Goal: Task Accomplishment & Management: Use online tool/utility

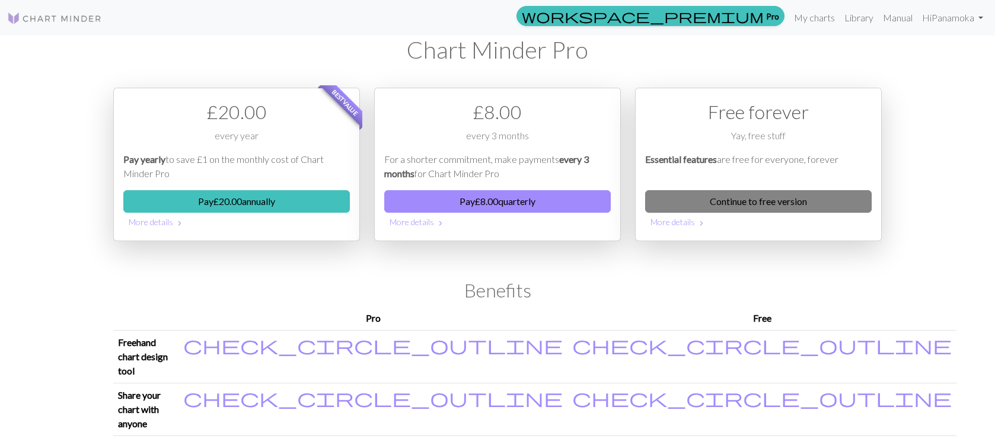
click at [730, 206] on link "Continue to free version" at bounding box center [758, 201] width 226 height 23
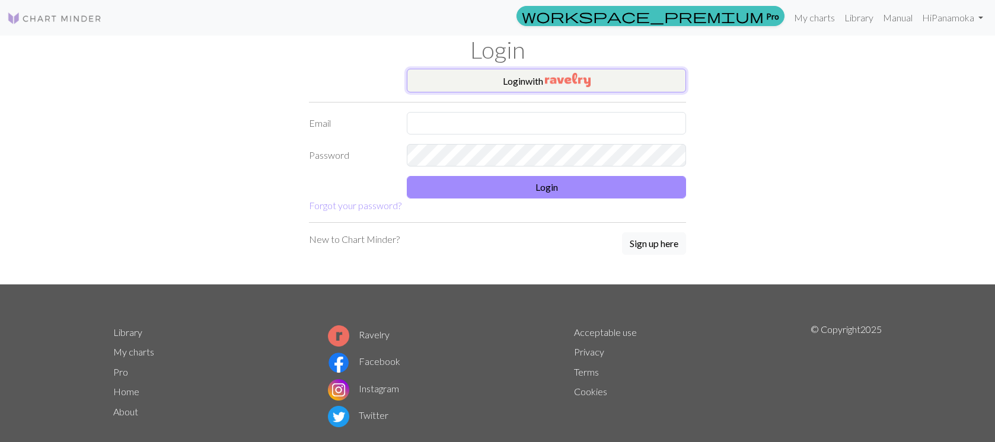
click at [530, 85] on button "Login with" at bounding box center [546, 81] width 279 height 24
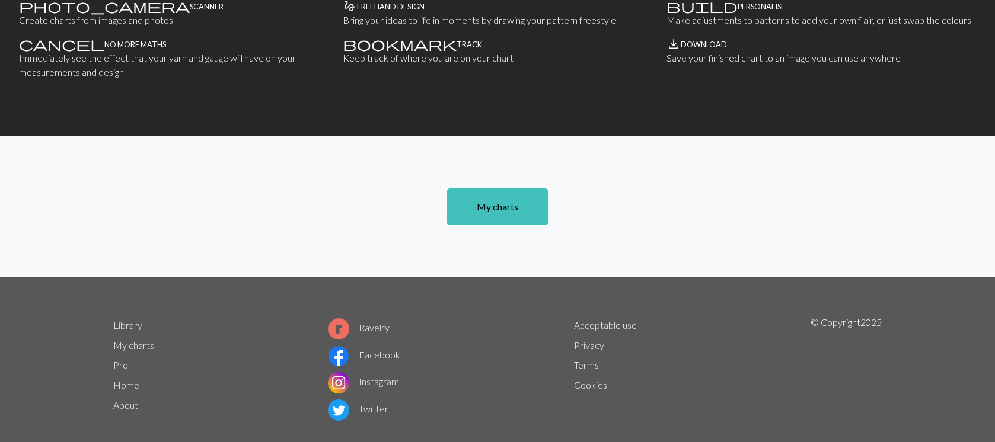
scroll to position [797, 0]
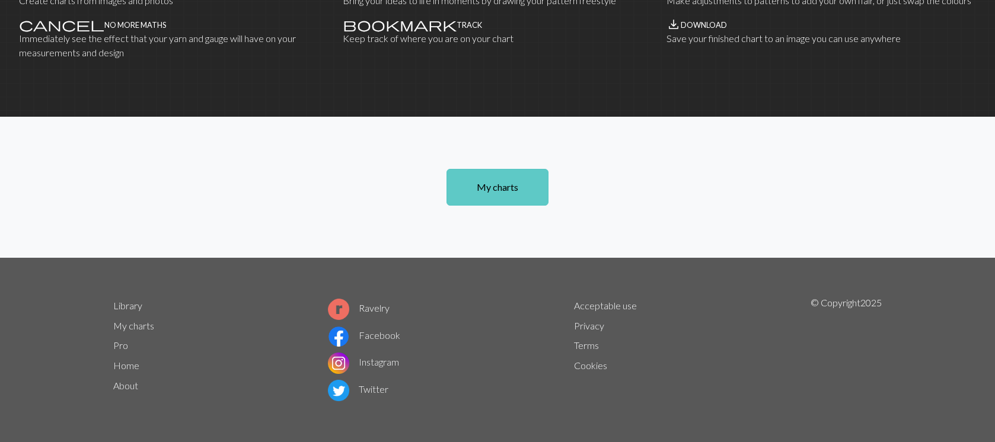
click at [494, 191] on link "My charts" at bounding box center [497, 187] width 102 height 37
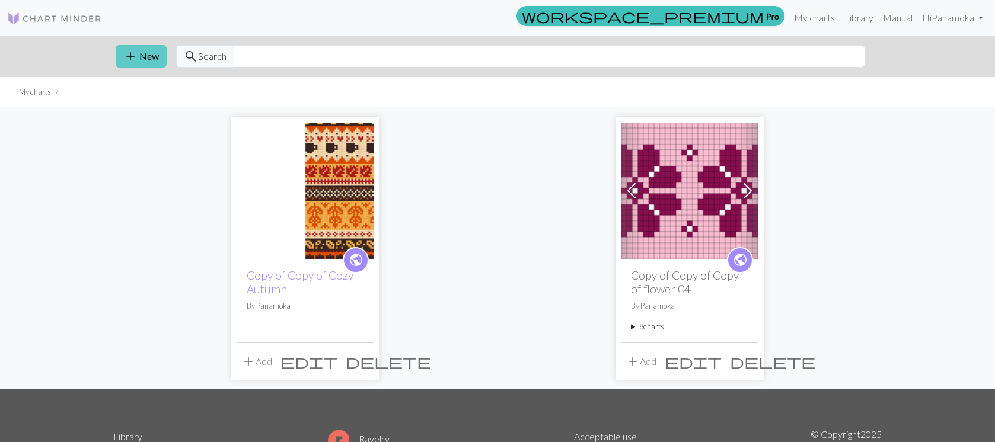
click at [149, 58] on button "add New" at bounding box center [141, 56] width 51 height 23
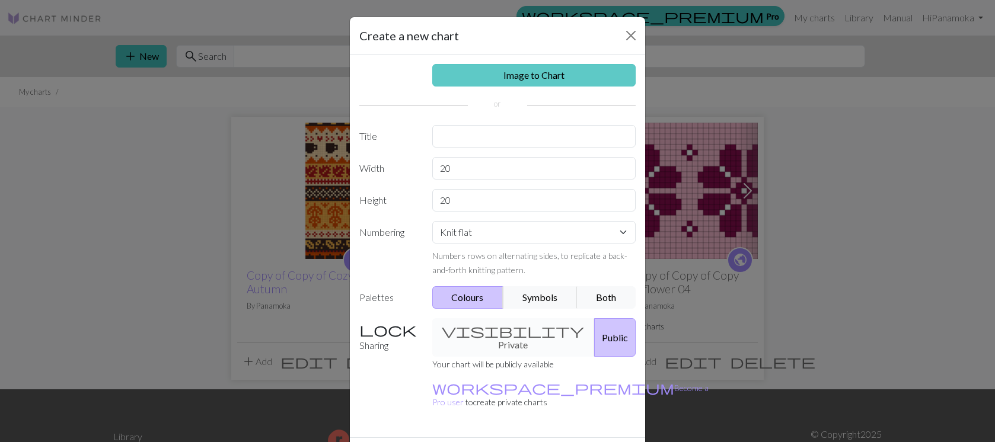
click at [558, 78] on link "Image to Chart" at bounding box center [534, 75] width 204 height 23
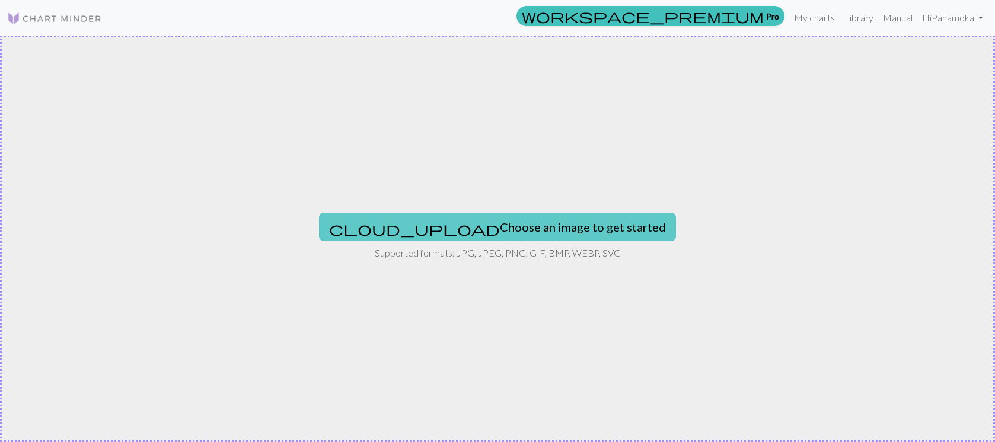
click at [539, 225] on button "cloud_upload Choose an image to get started" at bounding box center [497, 227] width 357 height 28
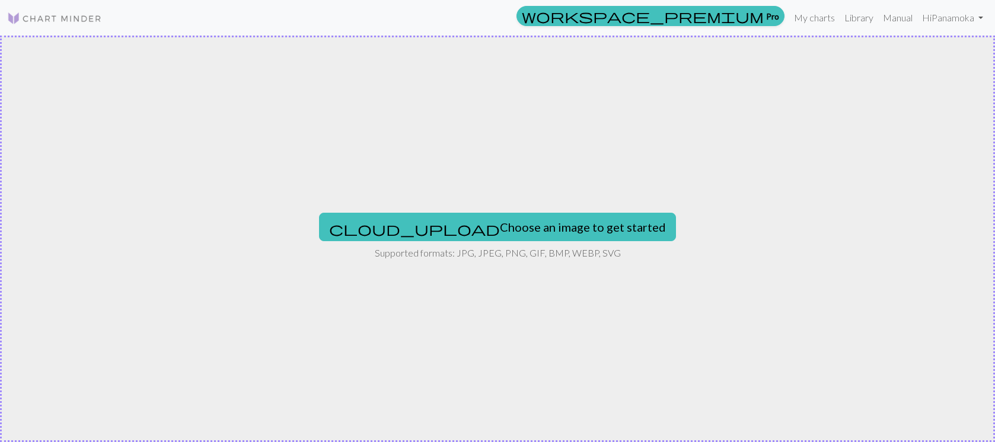
type input "C:\fakepath\Pattern 1.jpg"
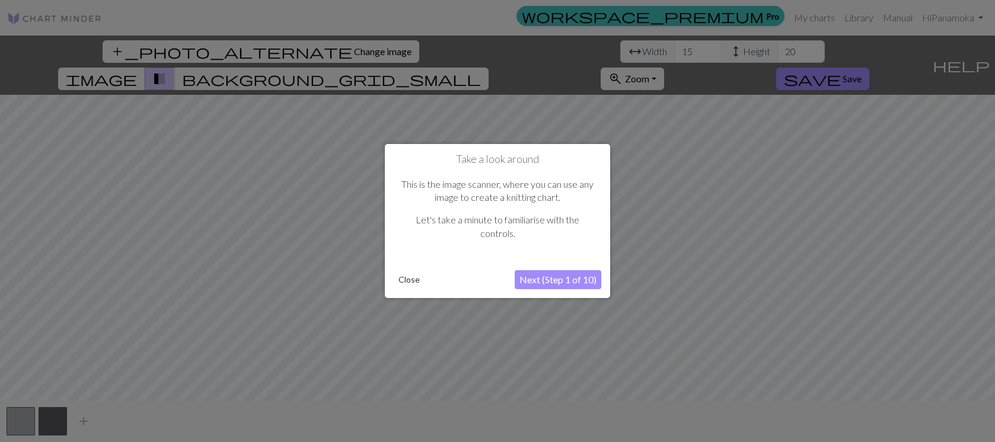
click at [562, 282] on button "Next (Step 1 of 10)" at bounding box center [558, 279] width 87 height 19
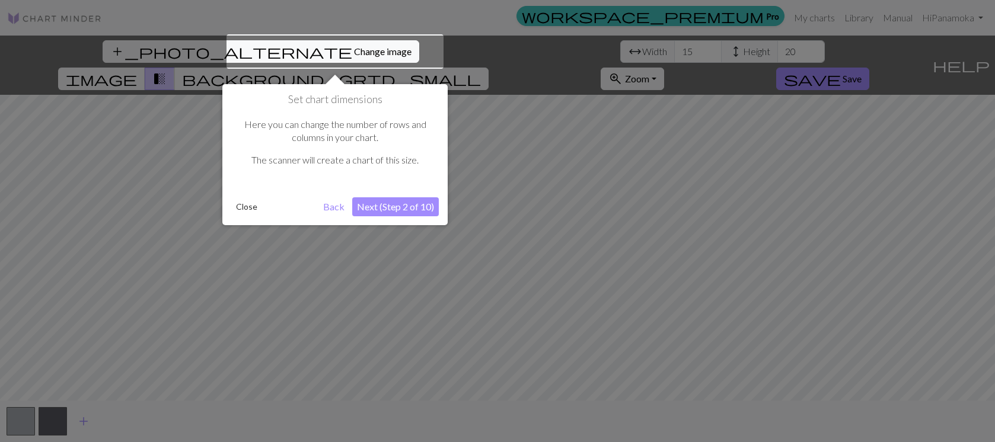
click at [314, 49] on div at bounding box center [334, 51] width 217 height 34
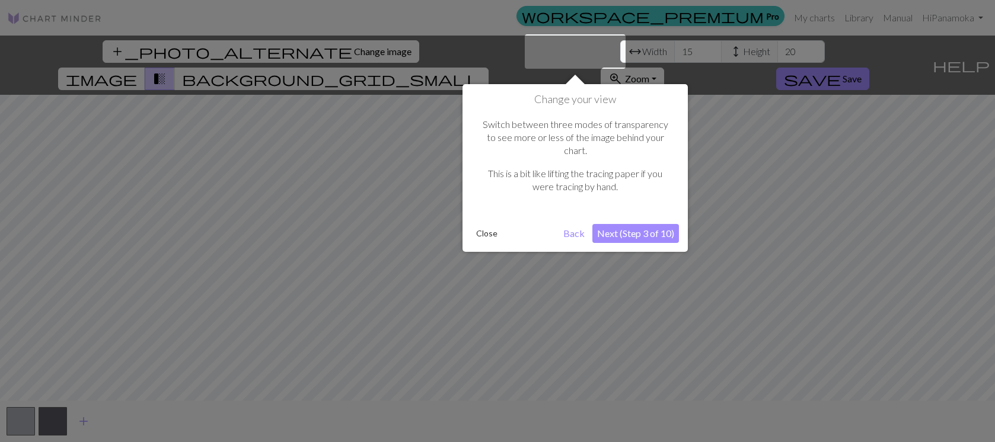
click at [309, 51] on div at bounding box center [497, 221] width 995 height 442
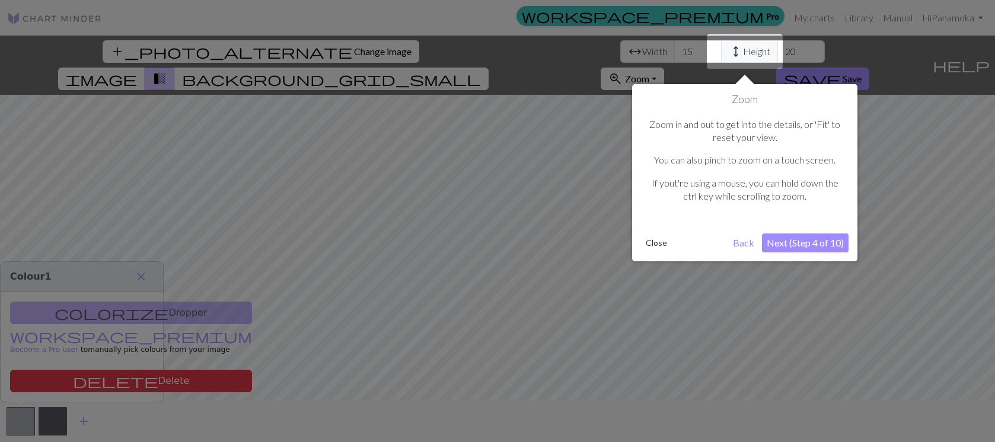
click at [653, 242] on button "Close" at bounding box center [656, 243] width 31 height 18
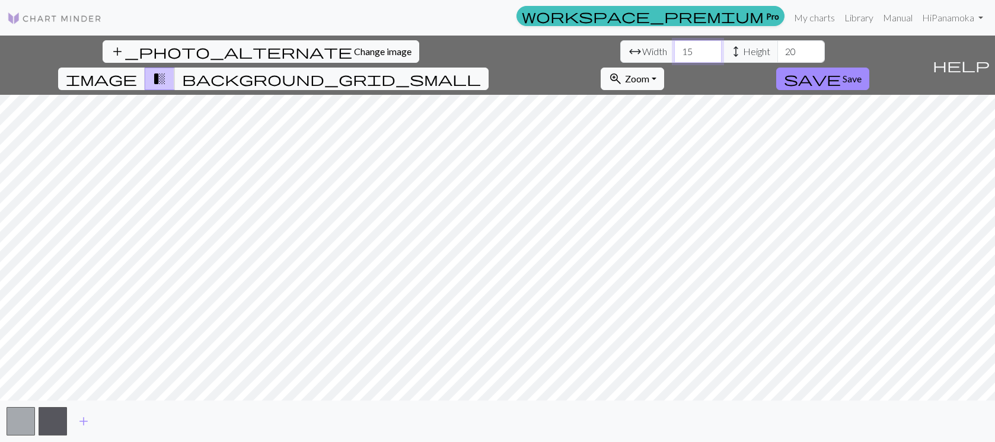
click at [674, 49] on input "15" at bounding box center [697, 51] width 47 height 23
click at [674, 49] on input "13" at bounding box center [697, 51] width 47 height 23
click at [674, 49] on input "12" at bounding box center [697, 51] width 47 height 23
click at [674, 49] on input "10" at bounding box center [697, 51] width 47 height 23
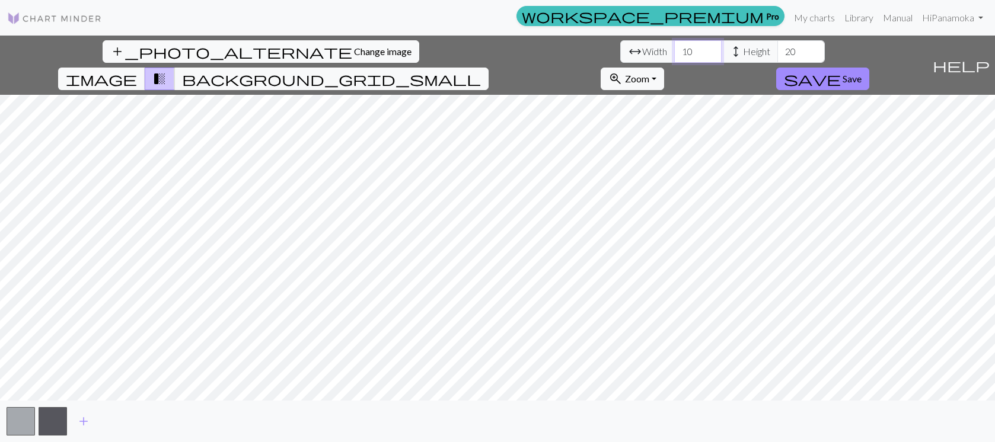
click at [674, 49] on input "10" at bounding box center [697, 51] width 47 height 23
click at [674, 49] on input "11" at bounding box center [697, 51] width 47 height 23
click at [674, 49] on input "12" at bounding box center [697, 51] width 47 height 23
click at [674, 49] on input "13" at bounding box center [697, 51] width 47 height 23
click at [674, 49] on input "14" at bounding box center [697, 51] width 47 height 23
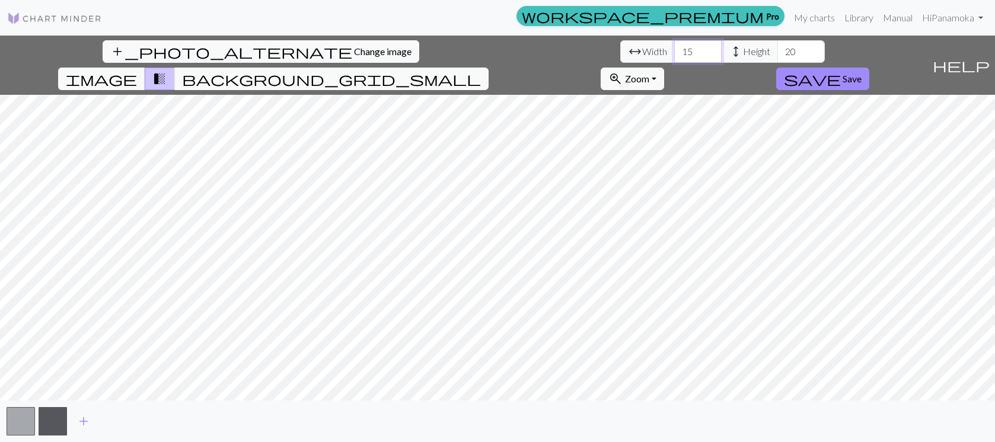
click at [674, 49] on input "15" at bounding box center [697, 51] width 47 height 23
click at [674, 49] on input "16" at bounding box center [697, 51] width 47 height 23
click at [674, 49] on input "17" at bounding box center [697, 51] width 47 height 23
click at [674, 49] on input "18" at bounding box center [697, 51] width 47 height 23
click at [674, 49] on input "19" at bounding box center [697, 51] width 47 height 23
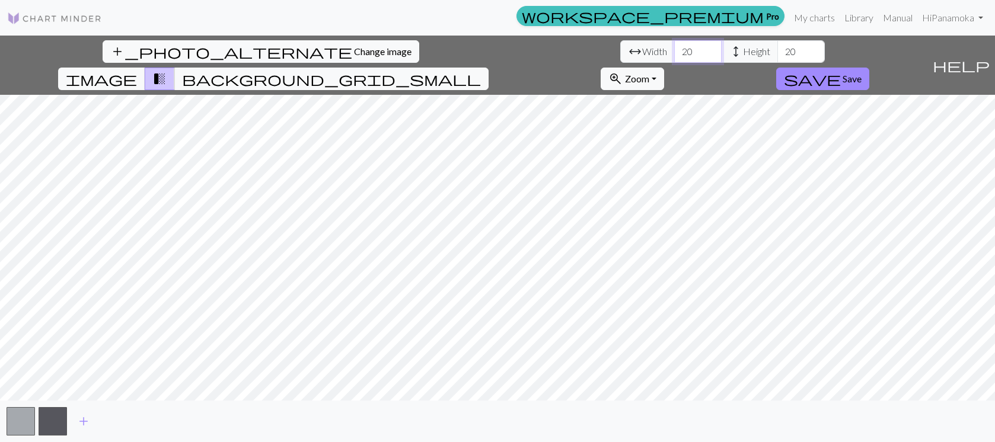
click at [674, 49] on input "20" at bounding box center [697, 51] width 47 height 23
click at [674, 49] on input "21" at bounding box center [697, 51] width 47 height 23
click at [674, 49] on input "22" at bounding box center [697, 51] width 47 height 23
click at [674, 49] on input "23" at bounding box center [697, 51] width 47 height 23
type input "24"
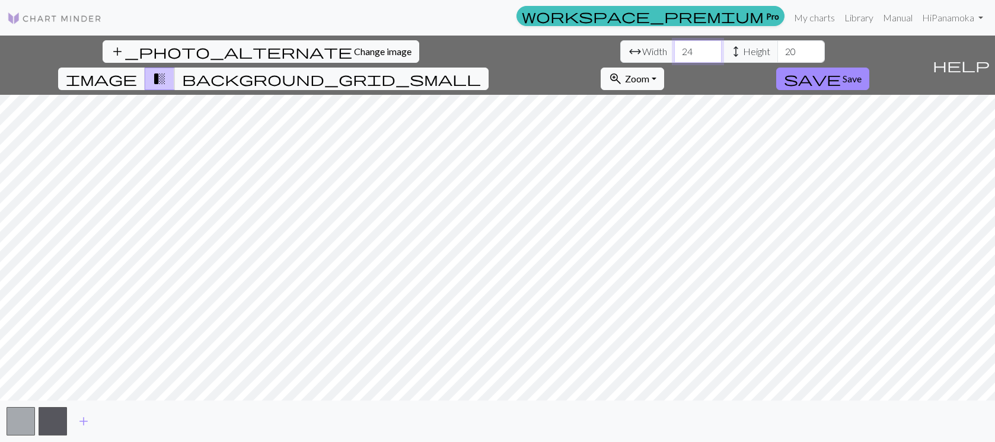
click at [674, 49] on input "24" at bounding box center [697, 51] width 47 height 23
click at [354, 52] on span "Change image" at bounding box center [383, 51] width 58 height 11
click at [777, 49] on input "21" at bounding box center [800, 51] width 47 height 23
click at [777, 49] on input "22" at bounding box center [800, 51] width 47 height 23
click at [777, 49] on input "23" at bounding box center [800, 51] width 47 height 23
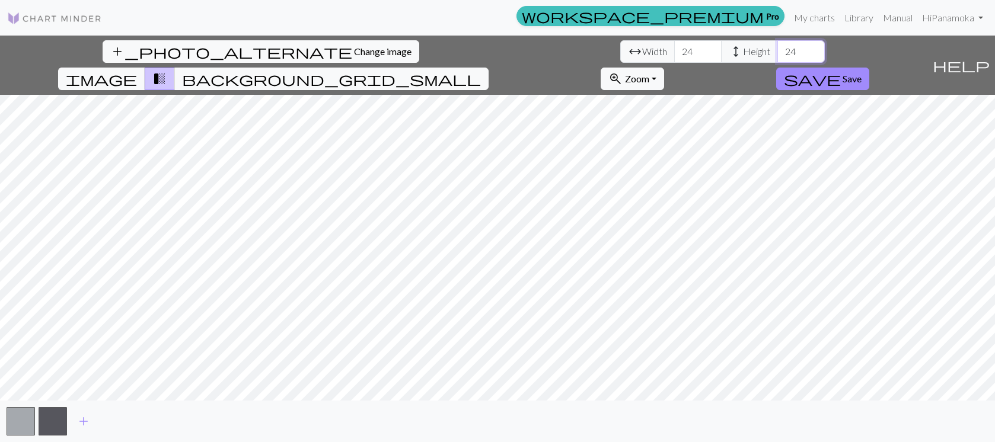
click at [777, 49] on input "24" at bounding box center [800, 51] width 47 height 23
click at [777, 49] on input "25" at bounding box center [800, 51] width 47 height 23
click at [777, 49] on input "26" at bounding box center [800, 51] width 47 height 23
click at [777, 49] on input "27" at bounding box center [800, 51] width 47 height 23
click at [777, 49] on input "28" at bounding box center [800, 51] width 47 height 23
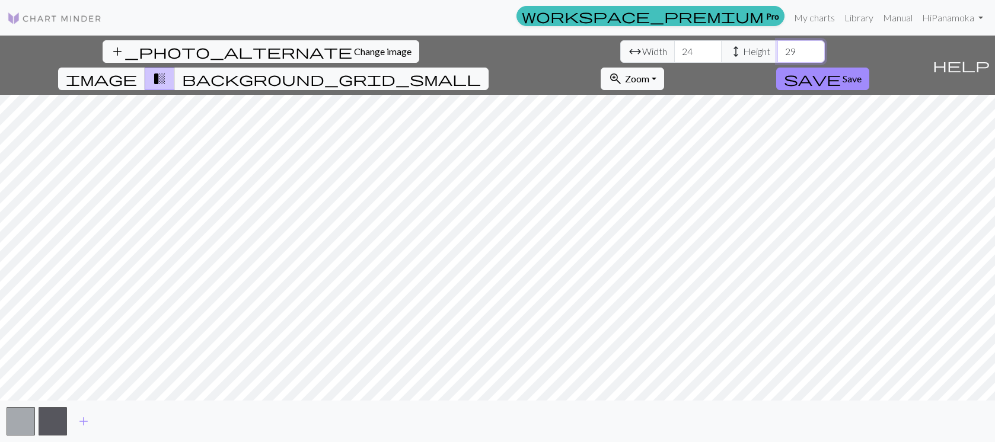
click at [777, 49] on input "29" at bounding box center [800, 51] width 47 height 23
click at [777, 49] on input "30" at bounding box center [800, 51] width 47 height 23
click at [777, 49] on input "31" at bounding box center [800, 51] width 47 height 23
click at [777, 49] on input "32" at bounding box center [800, 51] width 47 height 23
click at [777, 49] on input "33" at bounding box center [800, 51] width 47 height 23
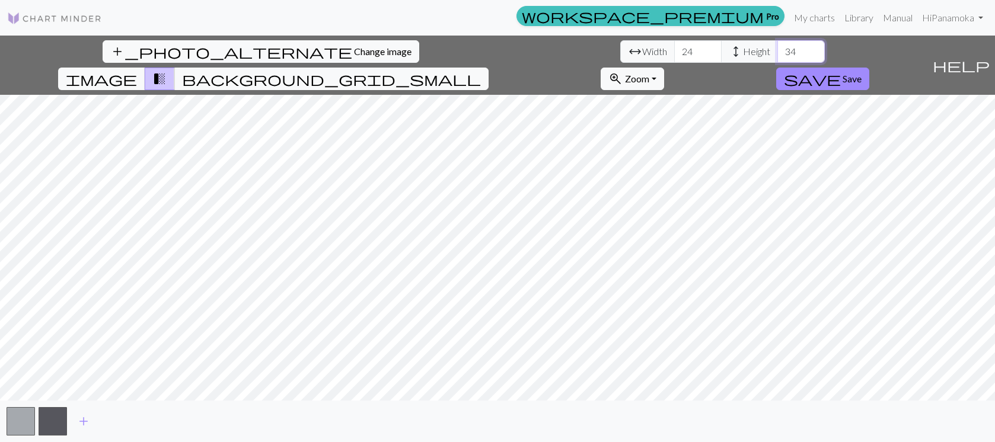
click at [777, 49] on input "34" at bounding box center [800, 51] width 47 height 23
click at [777, 49] on input "35" at bounding box center [800, 51] width 47 height 23
type input "36"
click at [777, 49] on input "36" at bounding box center [800, 51] width 47 height 23
click at [861, 73] on span "Save" at bounding box center [851, 78] width 19 height 11
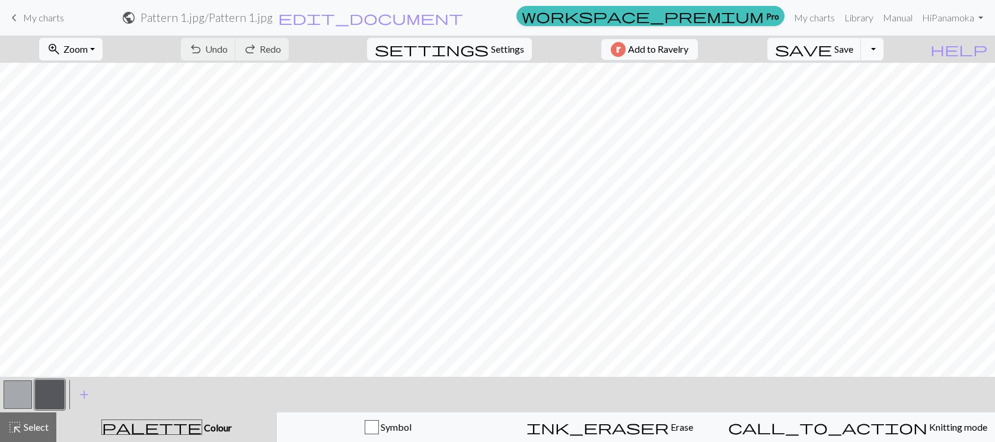
click at [883, 50] on button "Toggle Dropdown" at bounding box center [872, 49] width 23 height 23
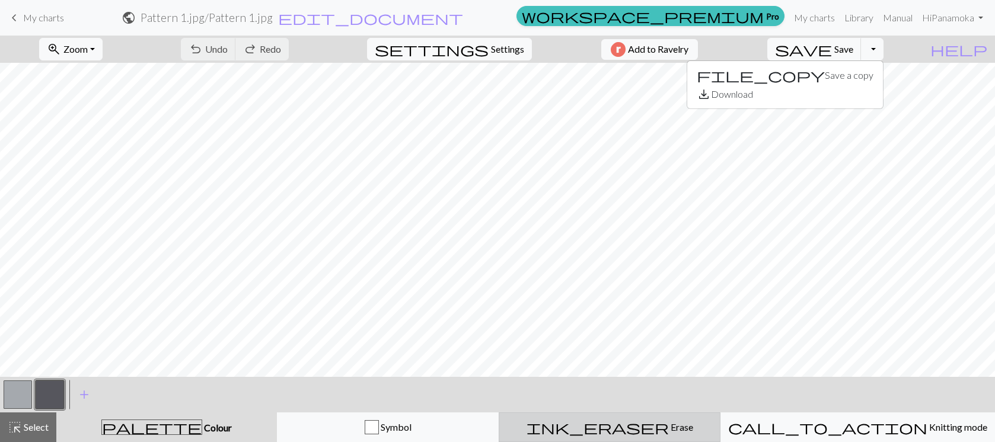
click at [669, 427] on span "Erase" at bounding box center [681, 427] width 24 height 11
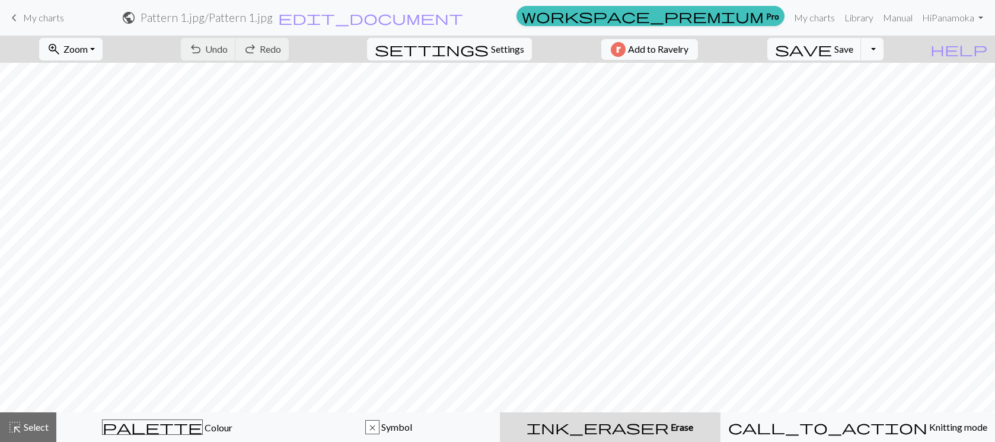
click at [669, 427] on span "Erase" at bounding box center [681, 427] width 24 height 11
click at [266, 52] on div "undo Undo Undo redo Redo Redo" at bounding box center [235, 49] width 126 height 27
click at [266, 48] on div "undo Undo Undo redo Redo Redo" at bounding box center [235, 49] width 126 height 27
click at [254, 48] on div "undo Undo Undo redo Redo Redo" at bounding box center [235, 49] width 126 height 27
click at [251, 47] on div "undo Undo Undo redo Redo Redo" at bounding box center [235, 49] width 126 height 27
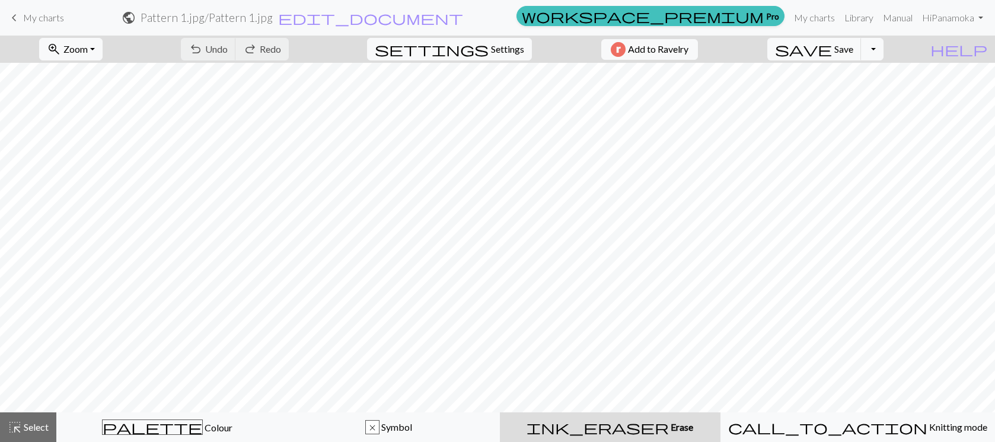
click at [251, 47] on div "undo Undo Undo redo Redo Redo" at bounding box center [235, 49] width 126 height 27
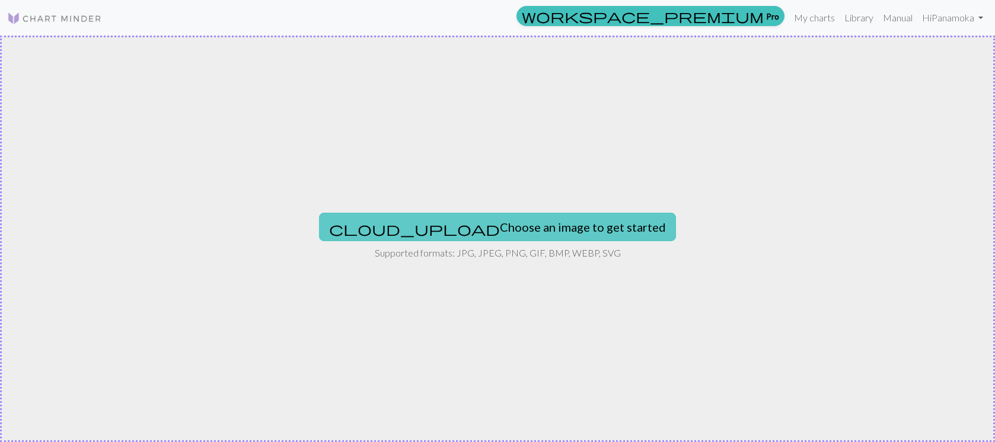
click at [570, 224] on button "cloud_upload Choose an image to get started" at bounding box center [497, 227] width 357 height 28
type input "C:\fakepath\Pattern 1.jpg"
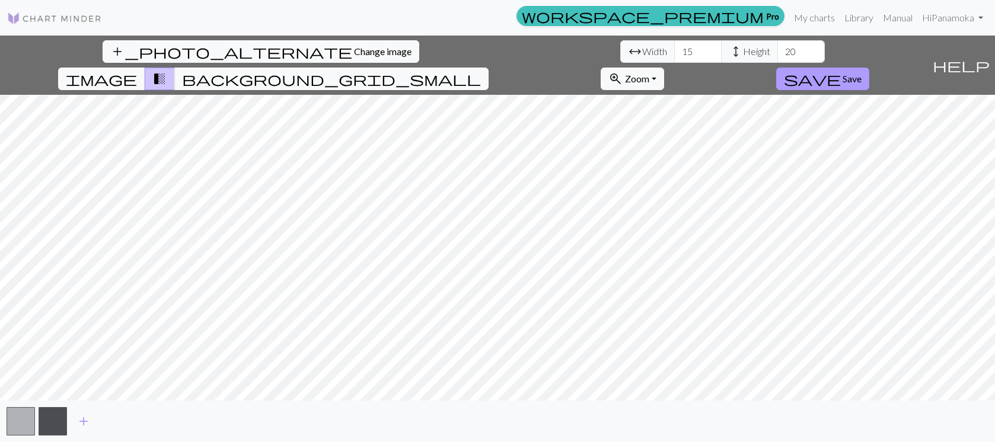
click at [841, 71] on span "save" at bounding box center [812, 79] width 57 height 17
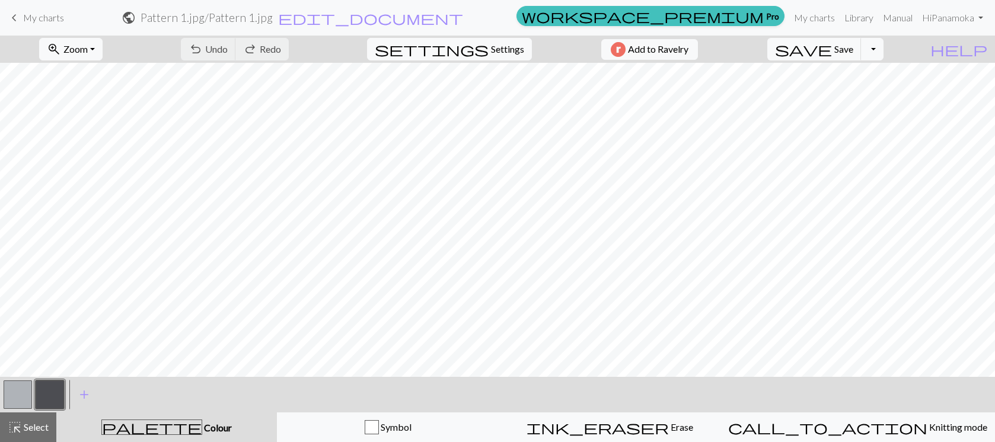
click at [264, 50] on div "undo Undo Undo redo Redo Redo" at bounding box center [235, 49] width 126 height 27
click at [250, 49] on div "undo Undo Undo redo Redo Redo" at bounding box center [235, 49] width 126 height 27
click at [251, 47] on div "undo Undo Undo redo Redo Redo" at bounding box center [235, 49] width 126 height 27
click at [252, 47] on div "undo Undo Undo redo Redo Redo" at bounding box center [235, 49] width 126 height 27
click at [250, 49] on div "undo Undo Undo redo Redo Redo" at bounding box center [235, 49] width 126 height 27
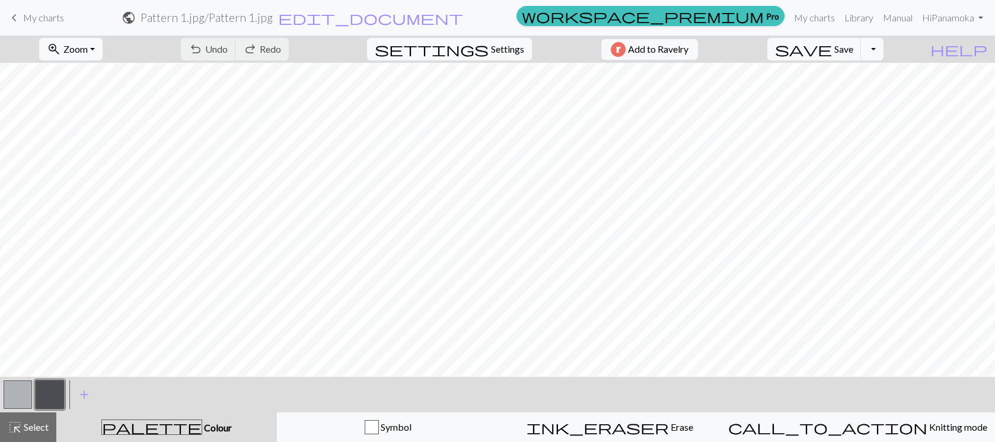
click at [250, 49] on div "undo Undo Undo redo Redo Redo" at bounding box center [235, 49] width 126 height 27
click at [254, 48] on div "undo Undo Undo redo Redo Redo" at bounding box center [235, 49] width 126 height 27
click at [103, 56] on button "zoom_in Zoom Zoom" at bounding box center [70, 49] width 63 height 23
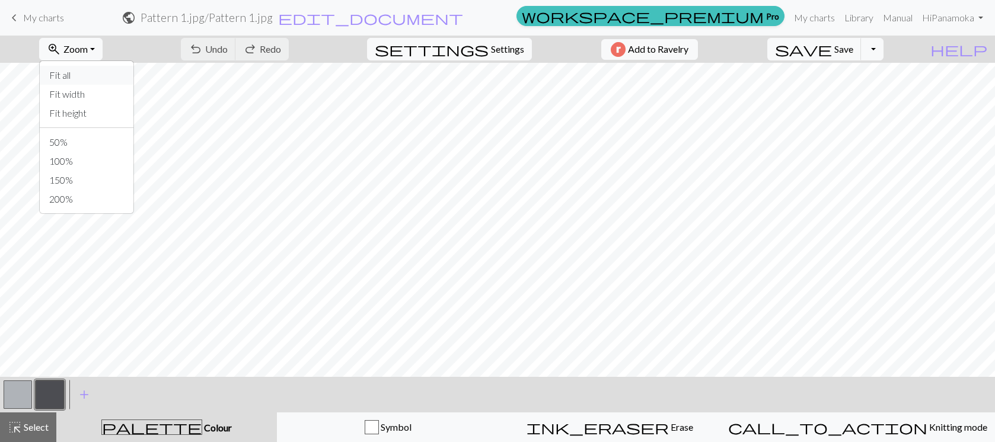
click at [106, 76] on button "Fit all" at bounding box center [87, 75] width 94 height 19
click at [267, 49] on div "undo Undo Undo redo Redo Redo" at bounding box center [235, 49] width 126 height 27
click at [252, 47] on div "undo Undo Undo redo Redo Redo" at bounding box center [235, 49] width 126 height 27
click at [883, 49] on button "Toggle Dropdown" at bounding box center [872, 49] width 23 height 23
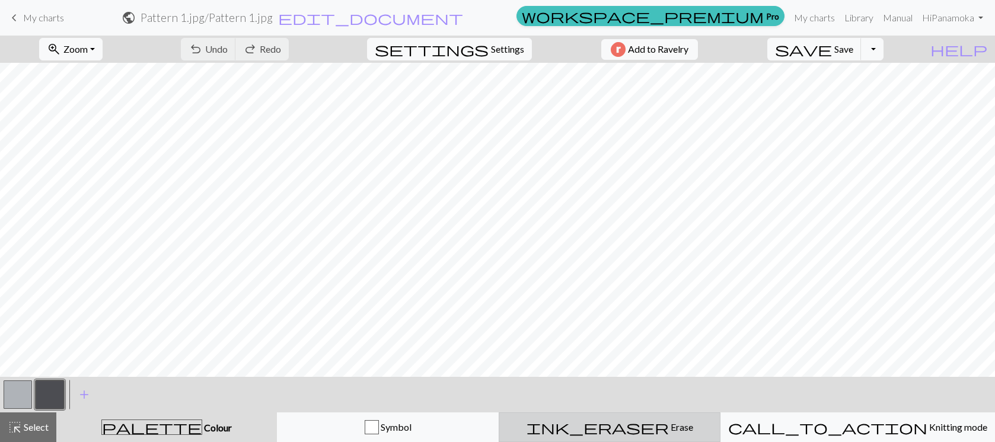
click at [669, 430] on span "Erase" at bounding box center [681, 427] width 24 height 11
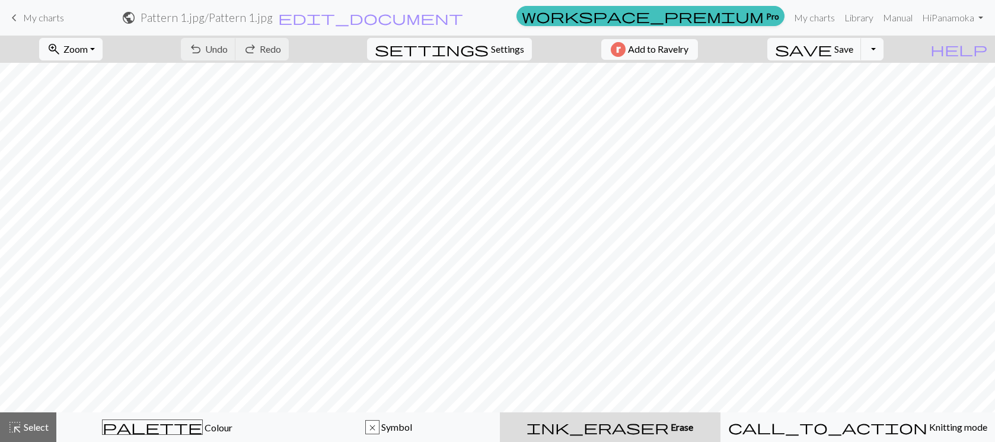
click at [669, 428] on span "Erase" at bounding box center [681, 427] width 24 height 11
click at [669, 427] on span "Erase" at bounding box center [681, 427] width 24 height 11
click at [502, 49] on span "Settings" at bounding box center [507, 49] width 33 height 14
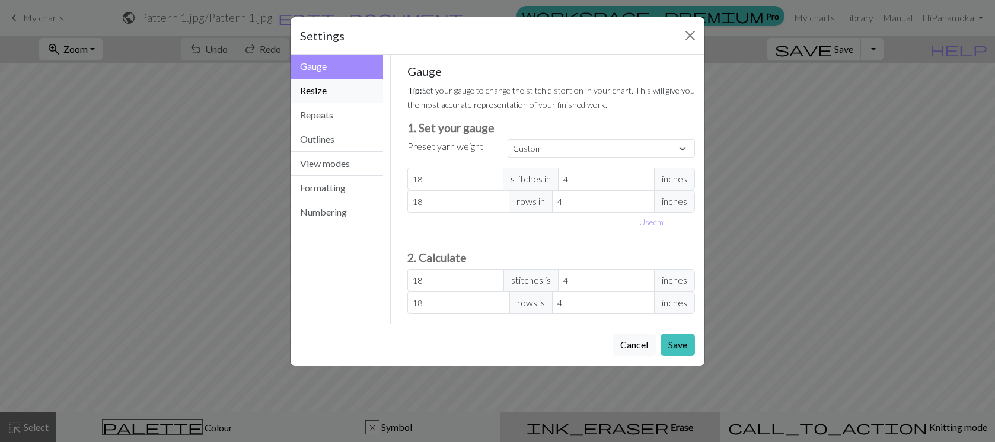
click at [320, 91] on button "Resize" at bounding box center [337, 91] width 92 height 24
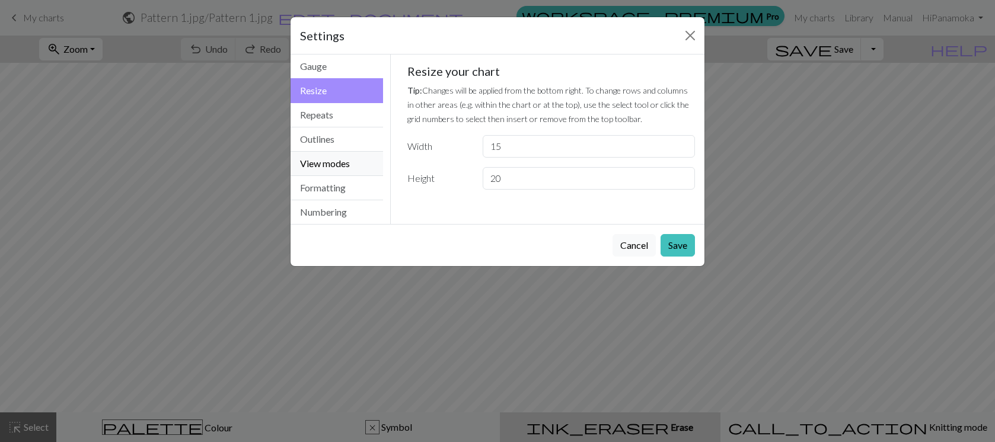
click at [325, 164] on button "View modes" at bounding box center [337, 164] width 92 height 24
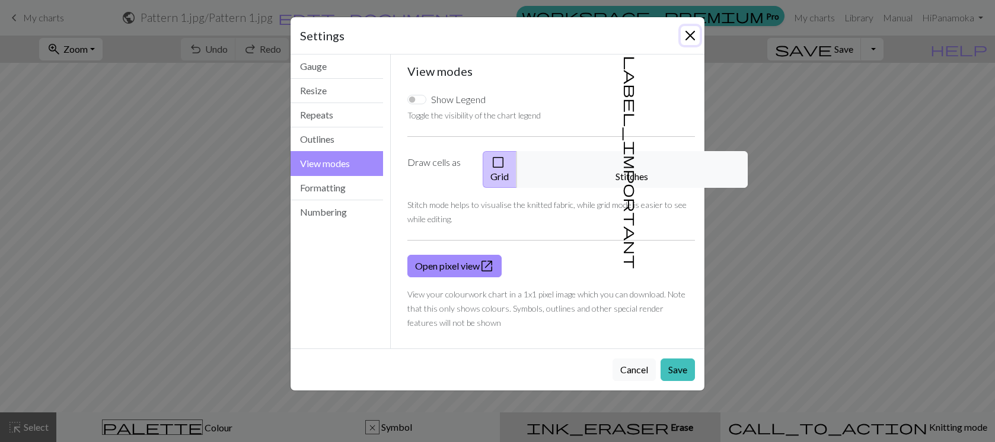
click at [695, 33] on button "Close" at bounding box center [690, 35] width 19 height 19
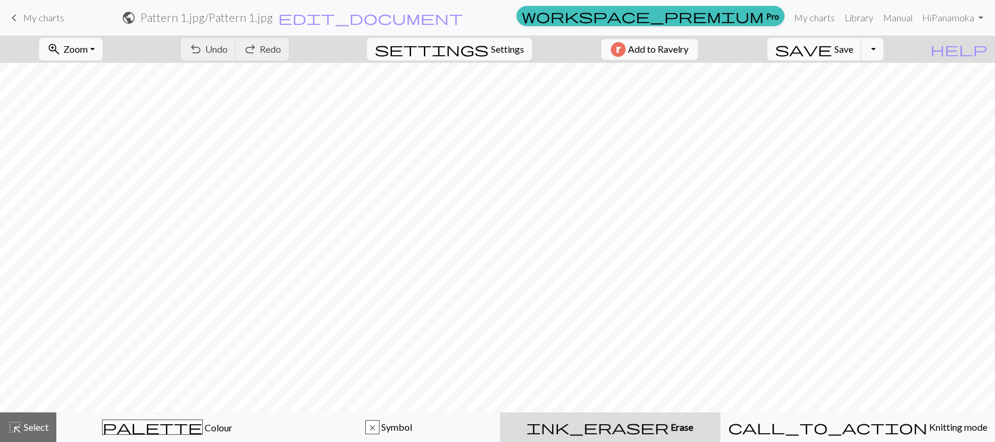
click at [261, 50] on div "undo Undo Undo redo Redo Redo" at bounding box center [235, 49] width 126 height 27
click at [44, 19] on span "My charts" at bounding box center [43, 17] width 41 height 11
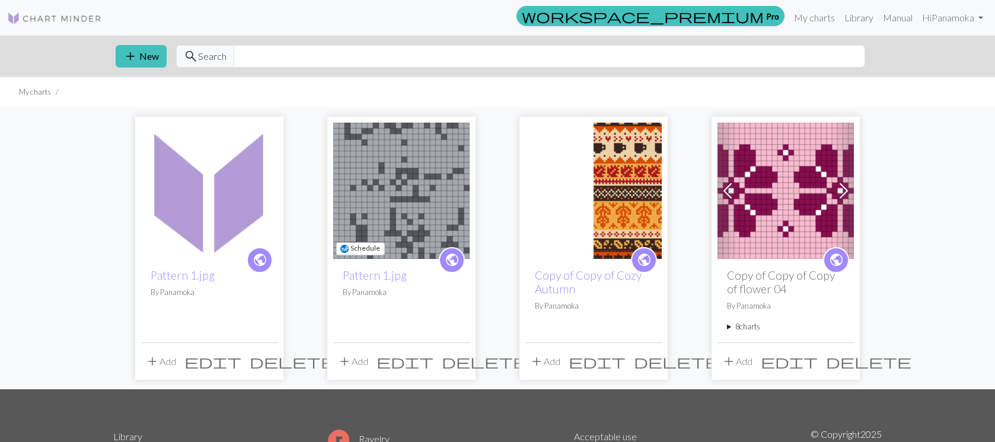
click at [461, 362] on span "delete" at bounding box center [484, 361] width 85 height 17
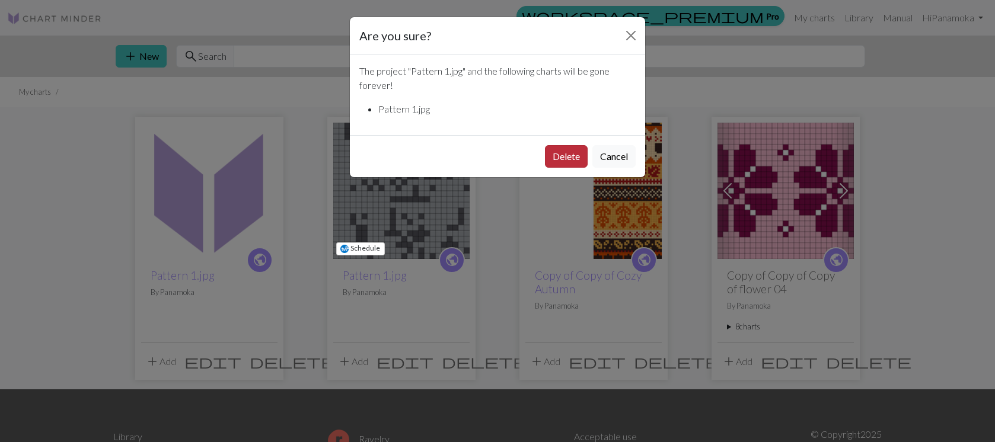
click at [558, 157] on button "Delete" at bounding box center [566, 156] width 43 height 23
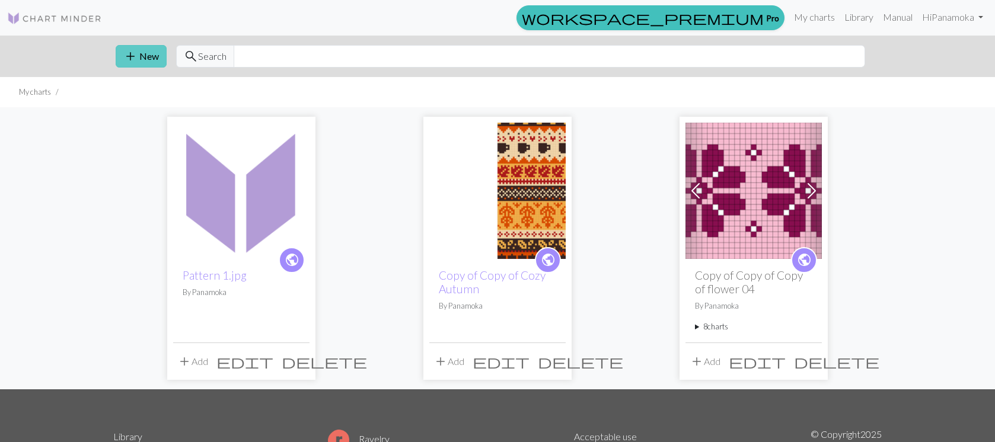
click at [128, 55] on span "add" at bounding box center [130, 56] width 14 height 17
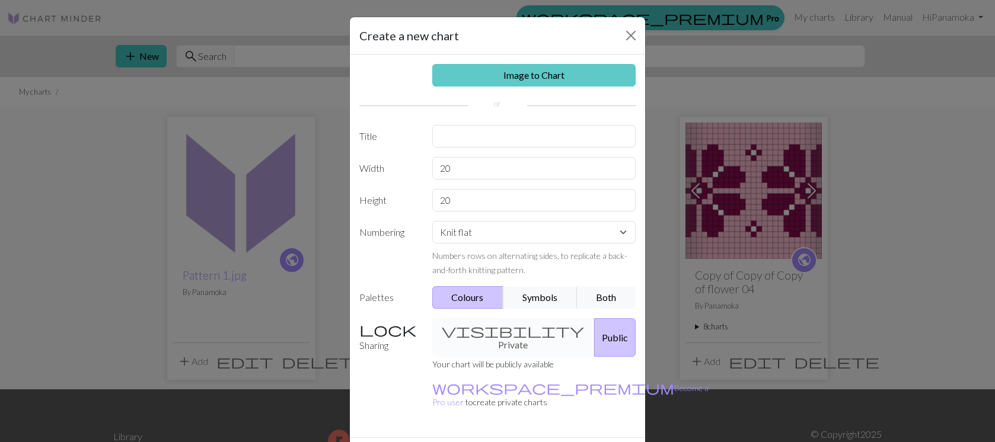
click at [519, 74] on link "Image to Chart" at bounding box center [534, 75] width 204 height 23
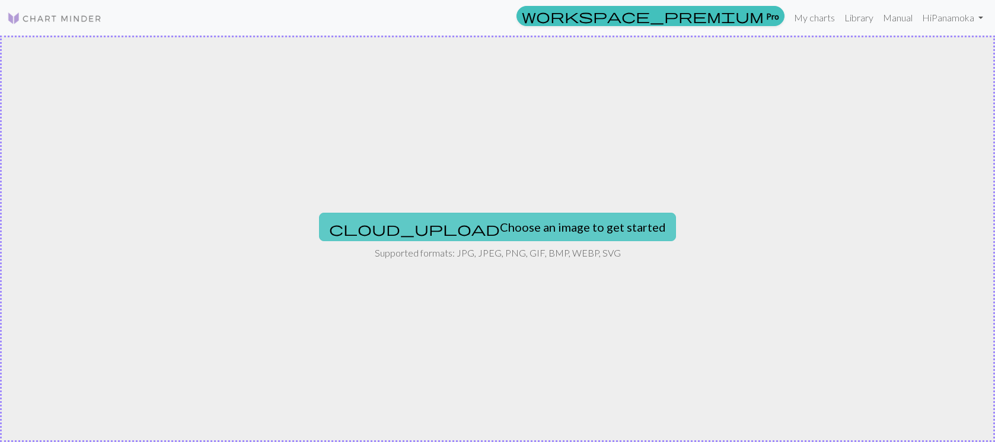
click at [491, 226] on button "cloud_upload Choose an image to get started" at bounding box center [497, 227] width 357 height 28
type input "C:\fakepath\Pattern 1.jpg"
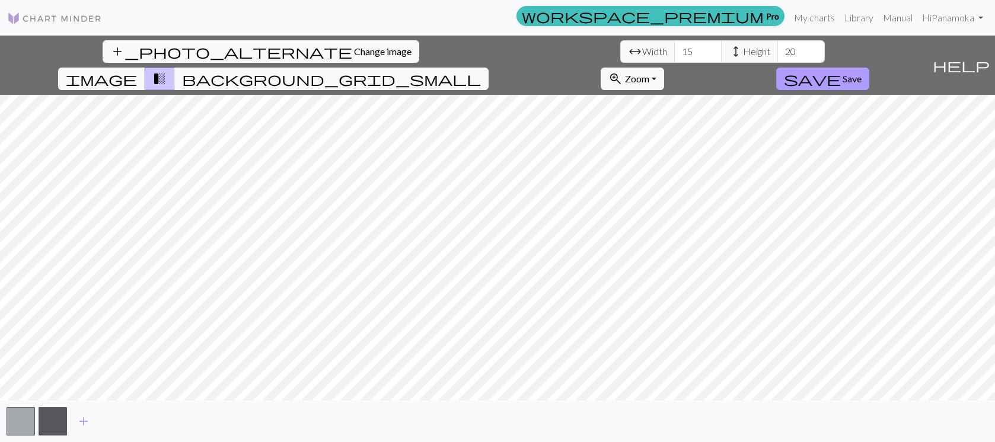
click at [841, 71] on span "save" at bounding box center [812, 79] width 57 height 17
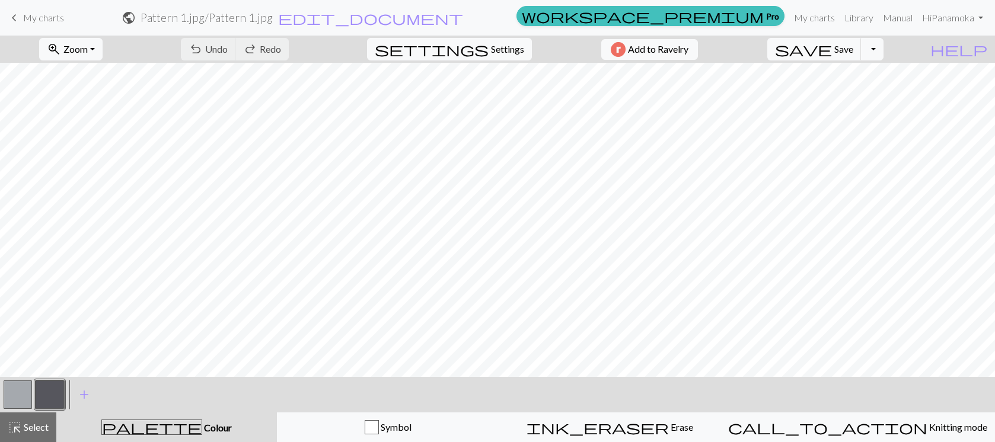
click at [257, 50] on div "undo Undo Undo redo Redo Redo" at bounding box center [235, 49] width 126 height 27
click at [254, 48] on div "undo Undo Undo redo Redo Redo" at bounding box center [235, 49] width 126 height 27
click at [253, 49] on div "undo Undo Undo redo Redo Redo" at bounding box center [235, 49] width 126 height 27
click at [52, 18] on span "My charts" at bounding box center [43, 17] width 41 height 11
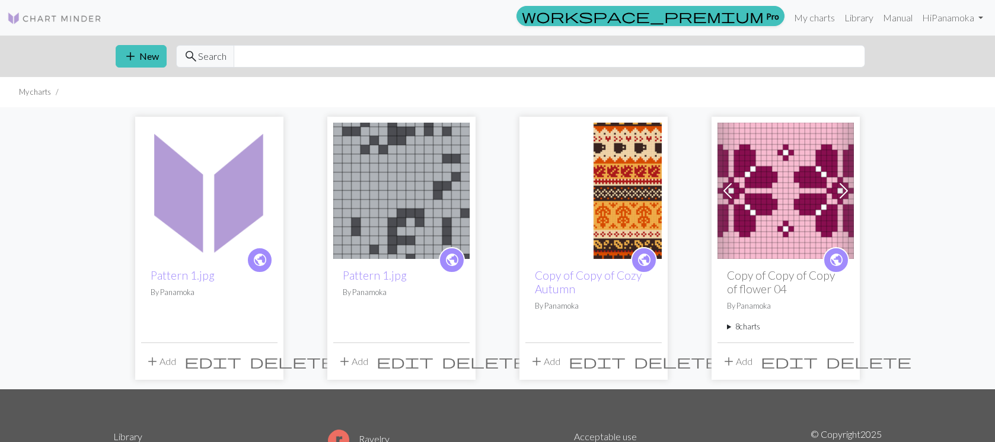
click at [457, 362] on span "delete" at bounding box center [484, 361] width 85 height 17
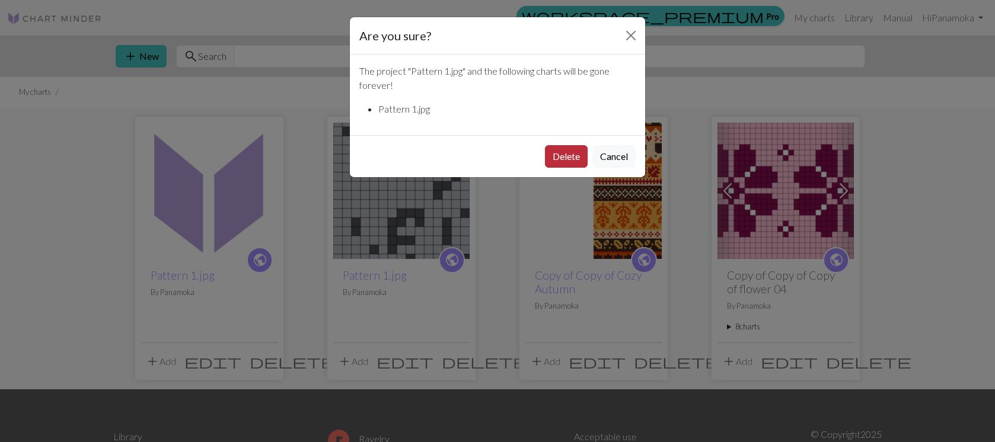
click at [572, 157] on button "Delete" at bounding box center [566, 156] width 43 height 23
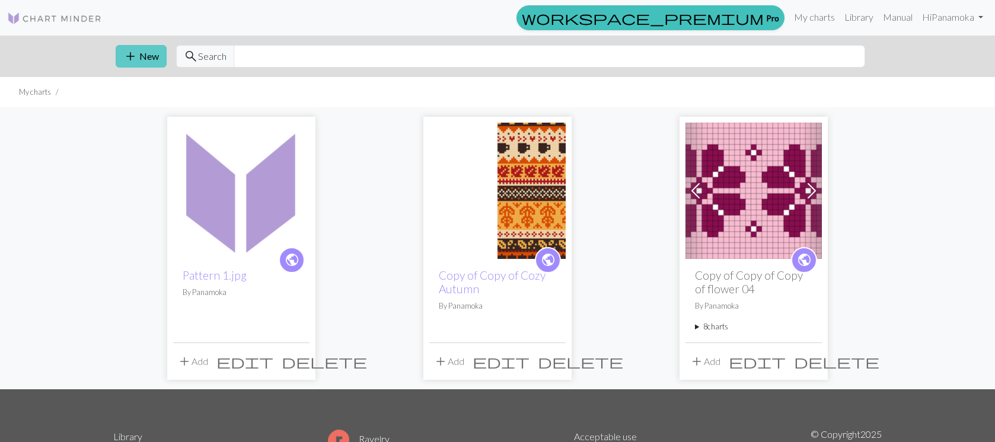
click at [130, 57] on span "add" at bounding box center [130, 56] width 14 height 17
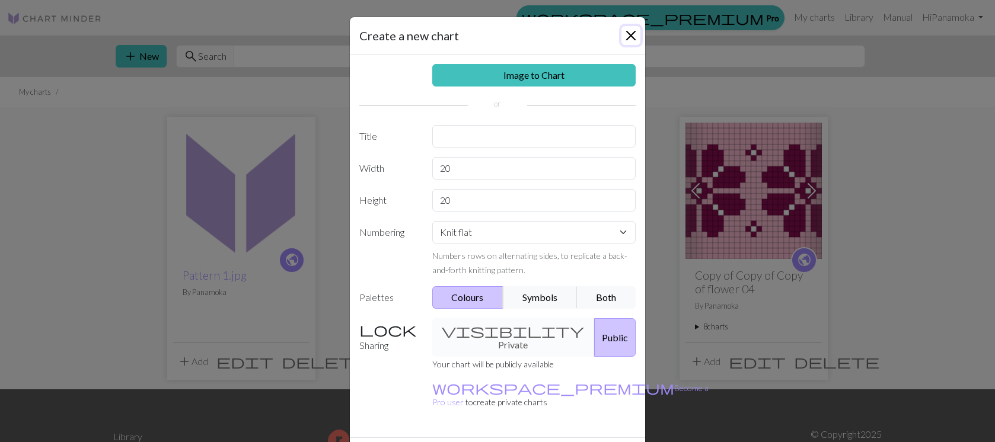
click at [635, 36] on button "Close" at bounding box center [630, 35] width 19 height 19
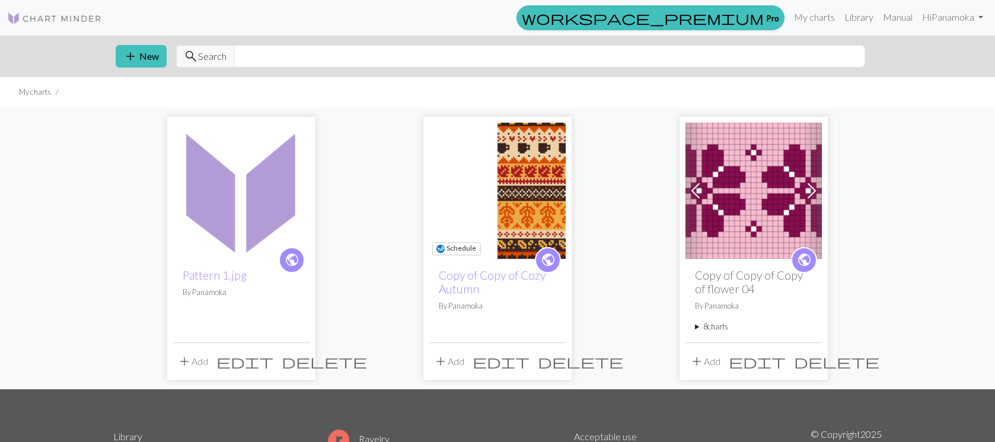
click at [548, 184] on img at bounding box center [497, 191] width 136 height 136
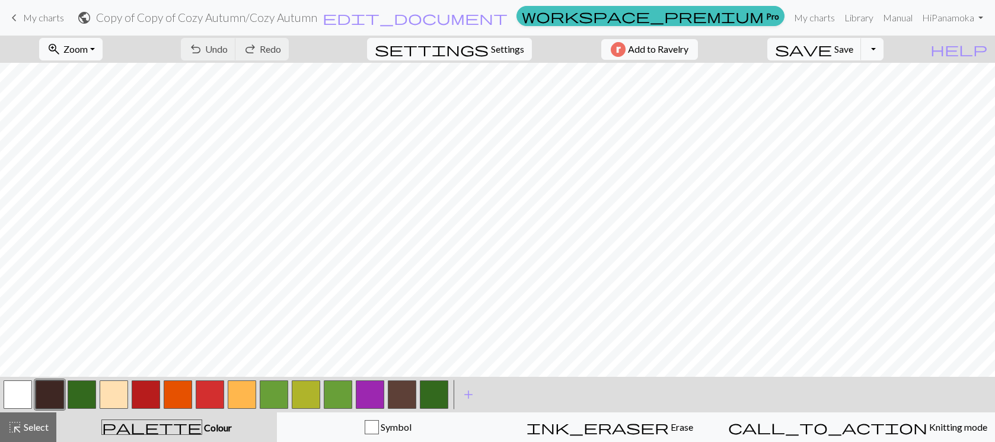
click at [33, 21] on span "My charts" at bounding box center [43, 17] width 41 height 11
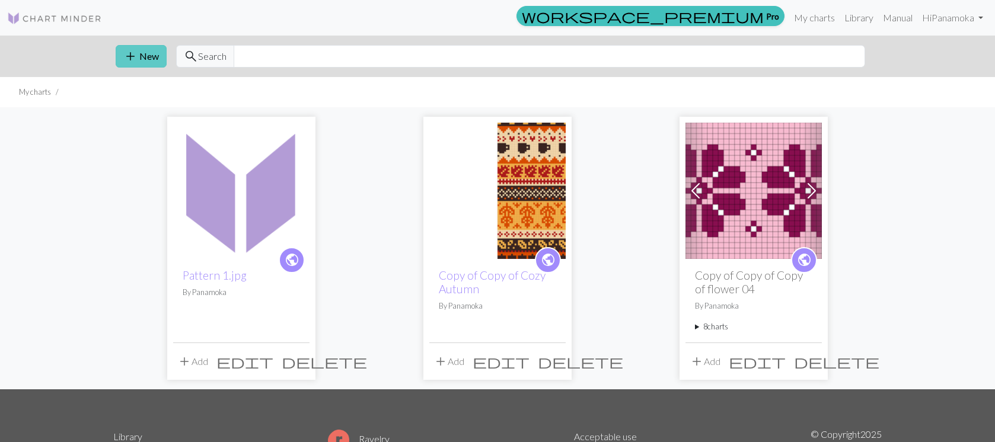
click at [136, 59] on span "add" at bounding box center [130, 56] width 14 height 17
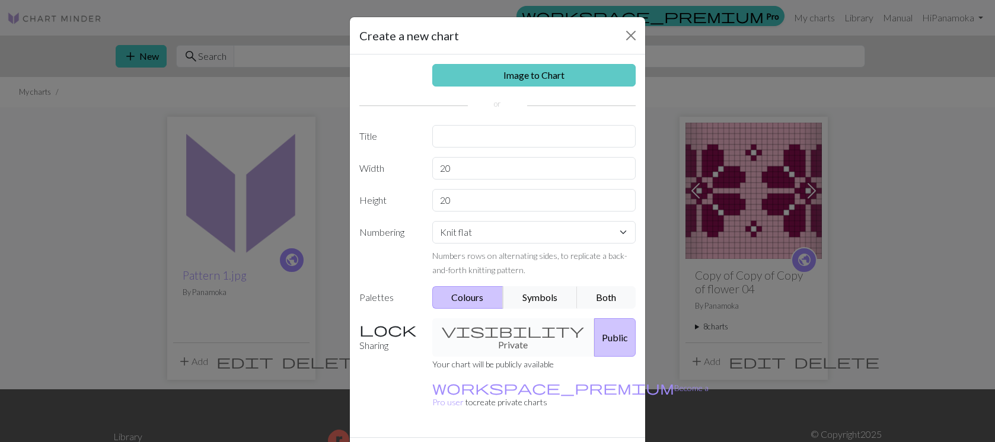
click at [514, 76] on link "Image to Chart" at bounding box center [534, 75] width 204 height 23
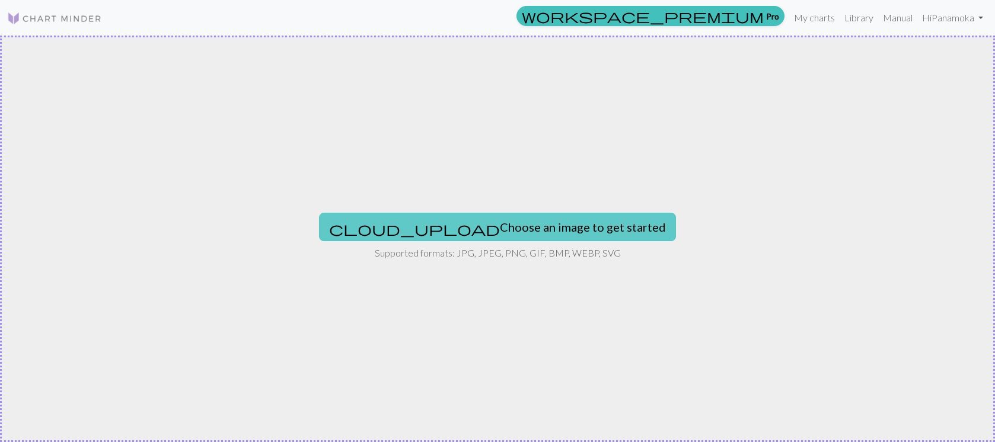
click at [465, 226] on button "cloud_upload Choose an image to get started" at bounding box center [497, 227] width 357 height 28
type input "C:\fakepath\Pattern 1.jpg"
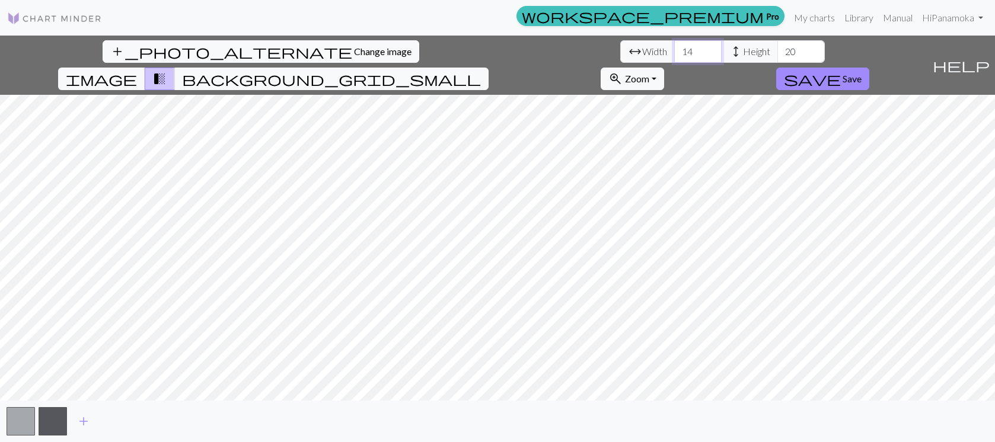
click at [674, 55] on input "14" at bounding box center [697, 51] width 47 height 23
click at [674, 55] on input "13" at bounding box center [697, 51] width 47 height 23
click at [674, 55] on input "12" at bounding box center [697, 51] width 47 height 23
click at [674, 55] on input "11" at bounding box center [697, 51] width 47 height 23
click at [674, 55] on input "10" at bounding box center [697, 51] width 47 height 23
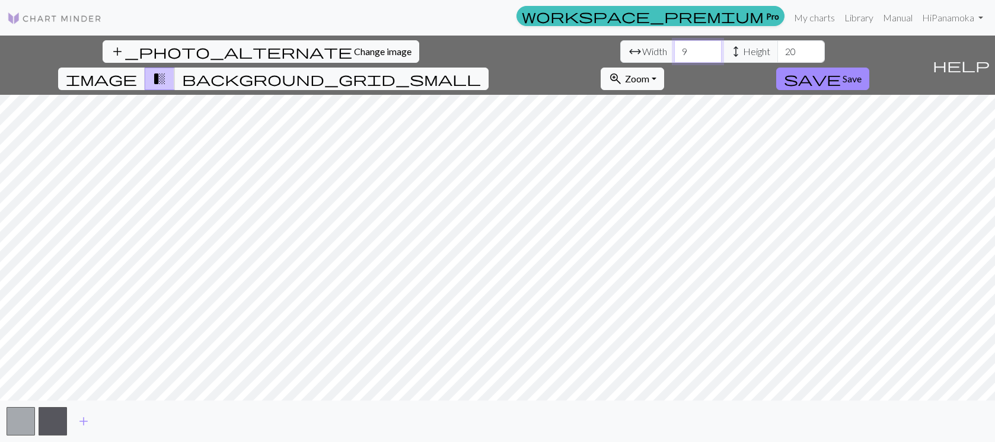
click at [674, 55] on input "9" at bounding box center [697, 51] width 47 height 23
click at [674, 56] on input "8" at bounding box center [697, 51] width 47 height 23
click at [674, 56] on input "7" at bounding box center [697, 51] width 47 height 23
click at [674, 56] on input "6" at bounding box center [697, 51] width 47 height 23
click at [674, 56] on input "5" at bounding box center [697, 51] width 47 height 23
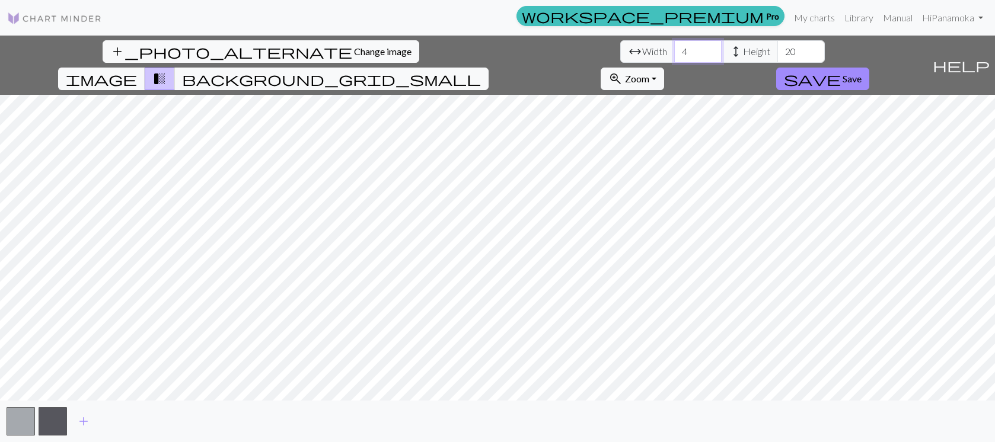
click at [674, 56] on input "4" at bounding box center [697, 51] width 47 height 23
click at [674, 56] on input "3" at bounding box center [697, 51] width 47 height 23
click at [674, 56] on input "2" at bounding box center [697, 51] width 47 height 23
click at [674, 50] on input "3" at bounding box center [697, 51] width 47 height 23
click at [674, 50] on input "4" at bounding box center [697, 51] width 47 height 23
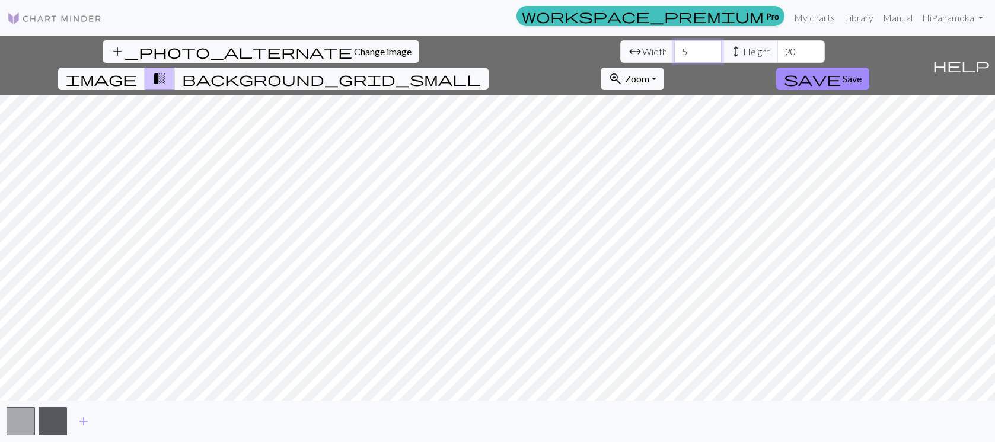
click at [674, 50] on input "5" at bounding box center [697, 51] width 47 height 23
click at [674, 50] on input "6" at bounding box center [697, 51] width 47 height 23
click at [674, 50] on input "7" at bounding box center [697, 51] width 47 height 23
click at [674, 50] on input "8" at bounding box center [697, 51] width 47 height 23
click at [674, 50] on input "9" at bounding box center [697, 51] width 47 height 23
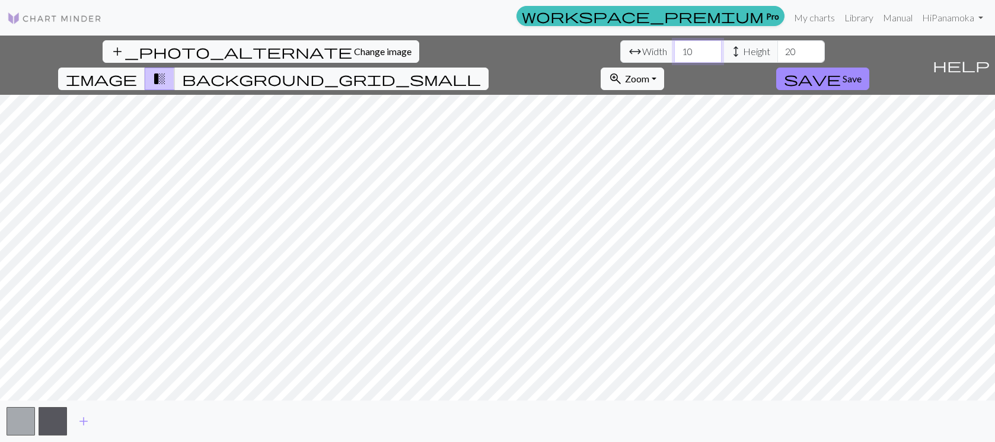
click at [674, 50] on input "10" at bounding box center [697, 51] width 47 height 23
click at [674, 50] on input "11" at bounding box center [697, 51] width 47 height 23
click at [674, 50] on input "12" at bounding box center [697, 51] width 47 height 23
click at [674, 50] on input "13" at bounding box center [697, 51] width 47 height 23
click at [674, 50] on input "14" at bounding box center [697, 51] width 47 height 23
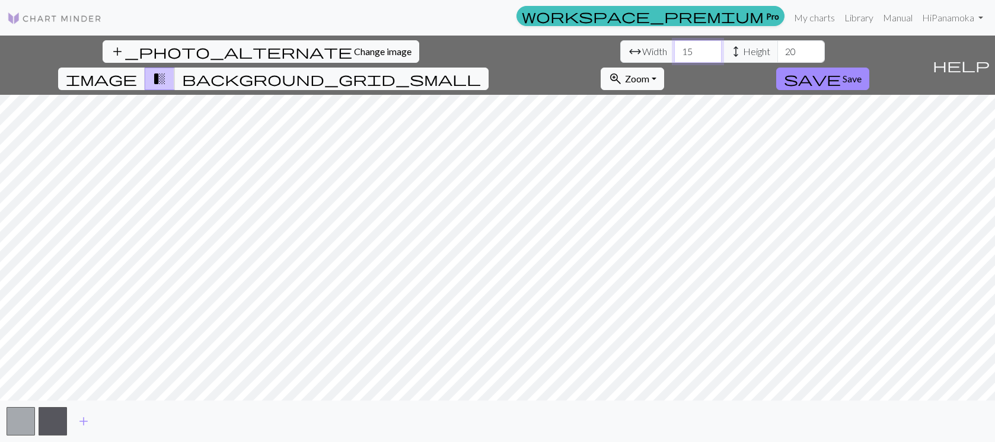
click at [674, 50] on input "15" at bounding box center [697, 51] width 47 height 23
click at [674, 50] on input "16" at bounding box center [697, 51] width 47 height 23
click at [674, 50] on input "17" at bounding box center [697, 51] width 47 height 23
click at [674, 50] on input "18" at bounding box center [697, 51] width 47 height 23
click at [674, 50] on input "19" at bounding box center [697, 51] width 47 height 23
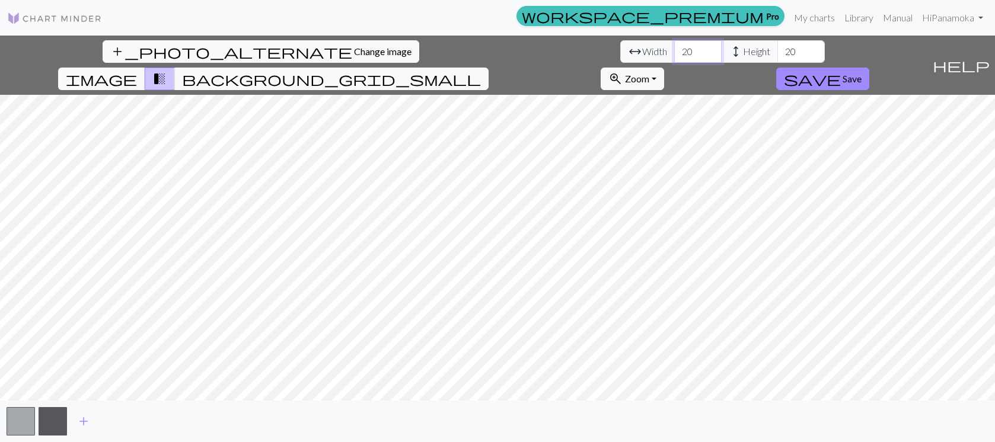
click at [674, 50] on input "20" at bounding box center [697, 51] width 47 height 23
click at [674, 50] on input "21" at bounding box center [697, 51] width 47 height 23
click at [674, 50] on input "22" at bounding box center [697, 51] width 47 height 23
click at [674, 50] on input "23" at bounding box center [697, 51] width 47 height 23
click at [674, 50] on input "24" at bounding box center [697, 51] width 47 height 23
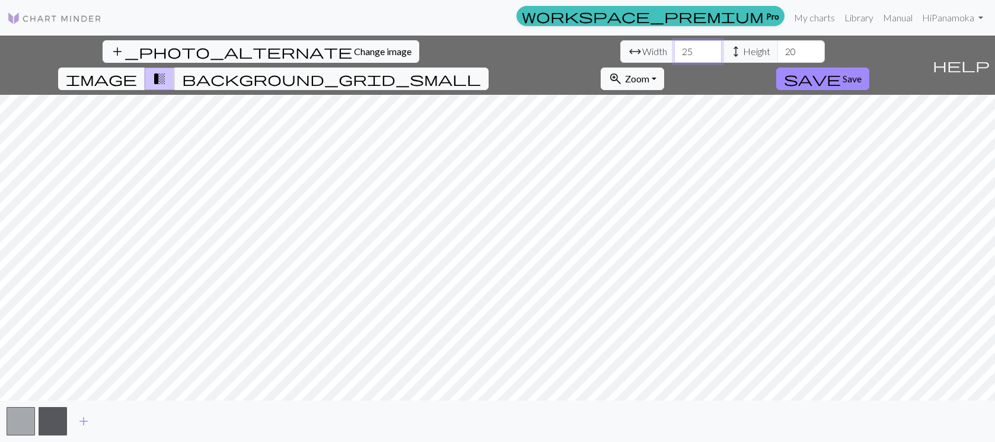
click at [674, 50] on input "25" at bounding box center [697, 51] width 47 height 23
click at [674, 50] on input "26" at bounding box center [697, 51] width 47 height 23
click at [674, 50] on input "27" at bounding box center [697, 51] width 47 height 23
click at [674, 50] on input "28" at bounding box center [697, 51] width 47 height 23
click at [674, 50] on input "29" at bounding box center [697, 51] width 47 height 23
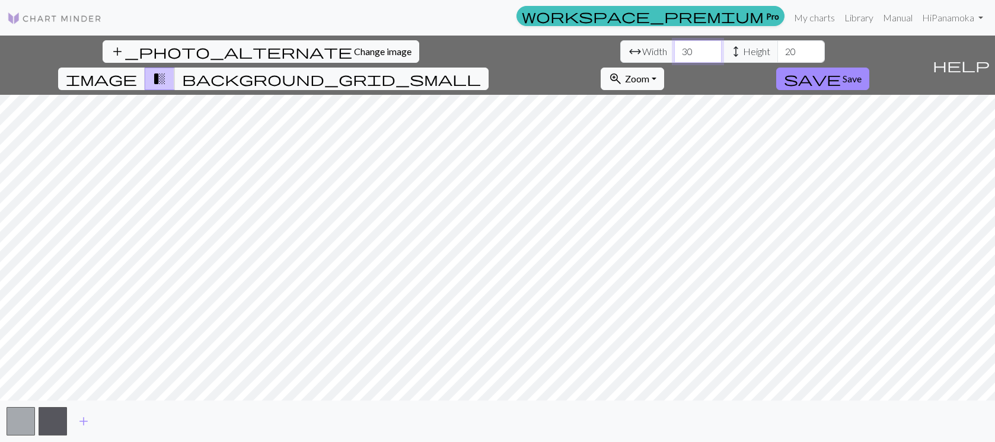
click at [674, 50] on input "30" at bounding box center [697, 51] width 47 height 23
click at [674, 50] on input "31" at bounding box center [697, 51] width 47 height 23
click at [674, 50] on input "32" at bounding box center [697, 51] width 47 height 23
click at [674, 50] on input "33" at bounding box center [697, 51] width 47 height 23
click at [674, 50] on input "34" at bounding box center [697, 51] width 47 height 23
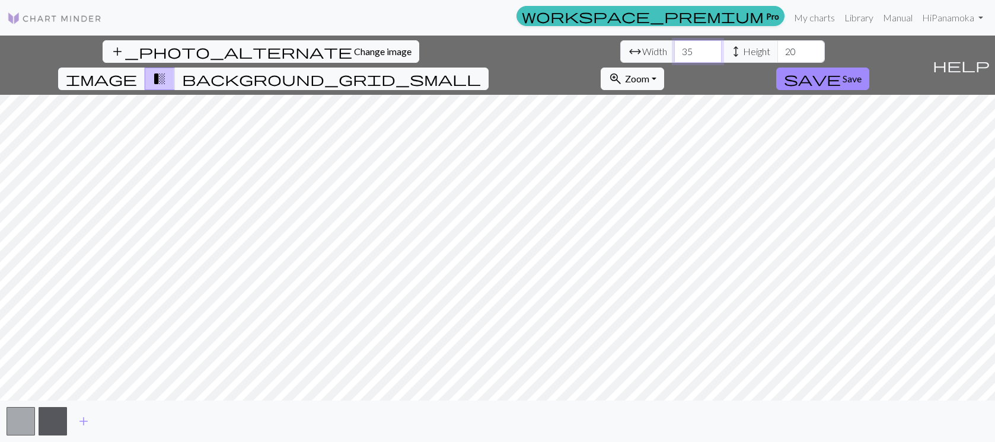
click at [674, 50] on input "35" at bounding box center [697, 51] width 47 height 23
click at [674, 50] on input "36" at bounding box center [697, 51] width 47 height 23
click at [674, 50] on input "37" at bounding box center [697, 51] width 47 height 23
click at [674, 50] on input "38" at bounding box center [697, 51] width 47 height 23
click at [674, 50] on input "39" at bounding box center [697, 51] width 47 height 23
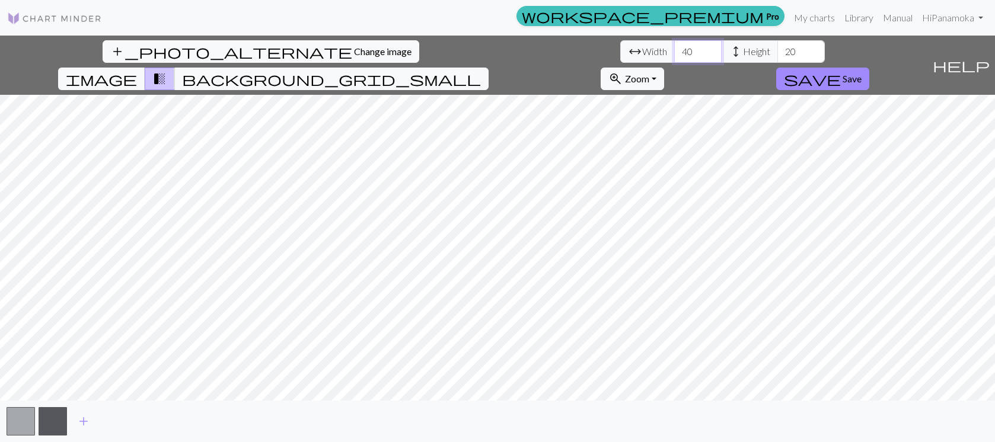
click at [674, 50] on input "40" at bounding box center [697, 51] width 47 height 23
click at [674, 50] on input "41" at bounding box center [697, 51] width 47 height 23
type input "42"
click at [674, 50] on input "42" at bounding box center [697, 51] width 47 height 23
click at [777, 55] on input "19" at bounding box center [800, 51] width 47 height 23
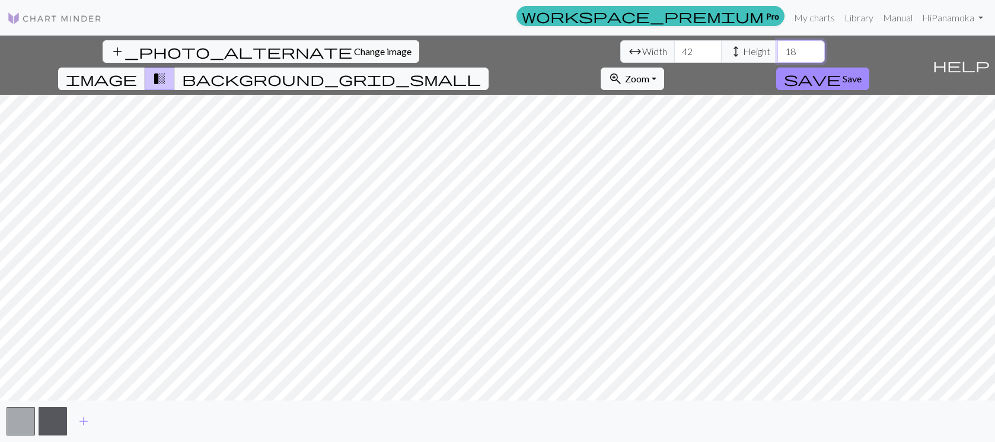
click at [777, 55] on input "18" at bounding box center [800, 51] width 47 height 23
click at [777, 55] on input "17" at bounding box center [800, 51] width 47 height 23
click at [777, 55] on input "16" at bounding box center [800, 51] width 47 height 23
click at [777, 55] on input "15" at bounding box center [800, 51] width 47 height 23
click at [777, 55] on input "14" at bounding box center [800, 51] width 47 height 23
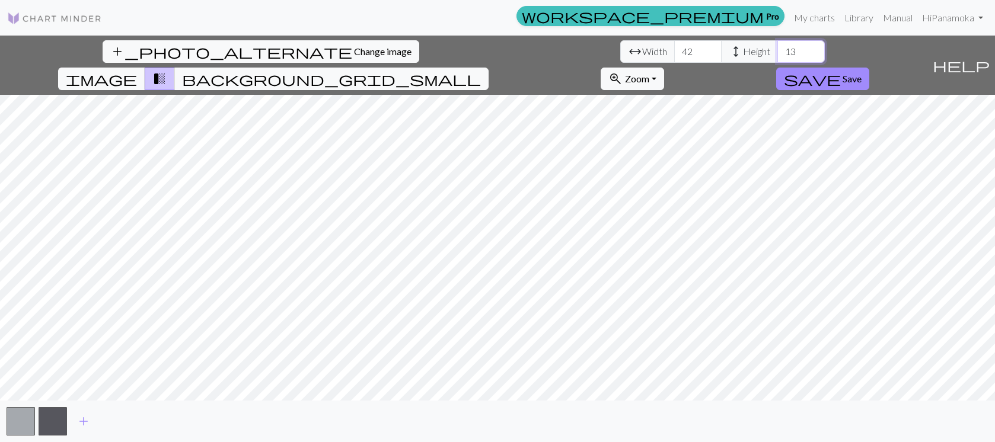
click at [777, 55] on input "13" at bounding box center [800, 51] width 47 height 23
click at [777, 55] on input "12" at bounding box center [800, 51] width 47 height 23
click at [777, 55] on input "11" at bounding box center [800, 51] width 47 height 23
click at [777, 55] on input "10" at bounding box center [800, 51] width 47 height 23
click at [777, 55] on input "9" at bounding box center [800, 51] width 47 height 23
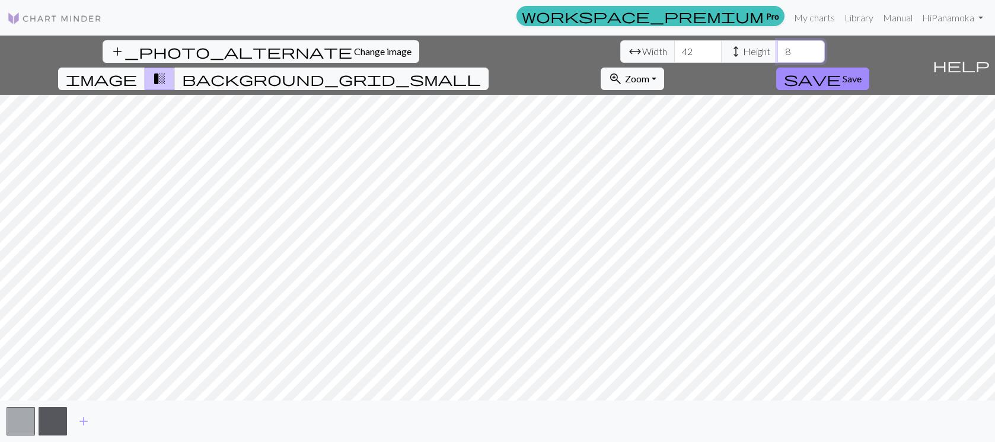
click at [777, 55] on input "8" at bounding box center [800, 51] width 47 height 23
click at [777, 55] on input "7" at bounding box center [800, 51] width 47 height 23
click at [777, 55] on input "6" at bounding box center [800, 51] width 47 height 23
click at [137, 71] on span "image" at bounding box center [101, 79] width 71 height 17
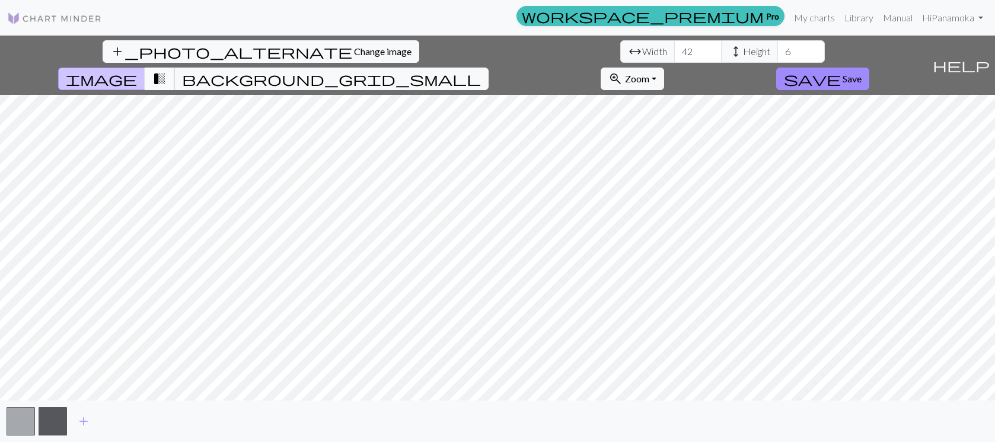
click at [167, 71] on span "transition_fade" at bounding box center [159, 79] width 14 height 17
click at [481, 71] on span "background_grid_small" at bounding box center [331, 79] width 299 height 17
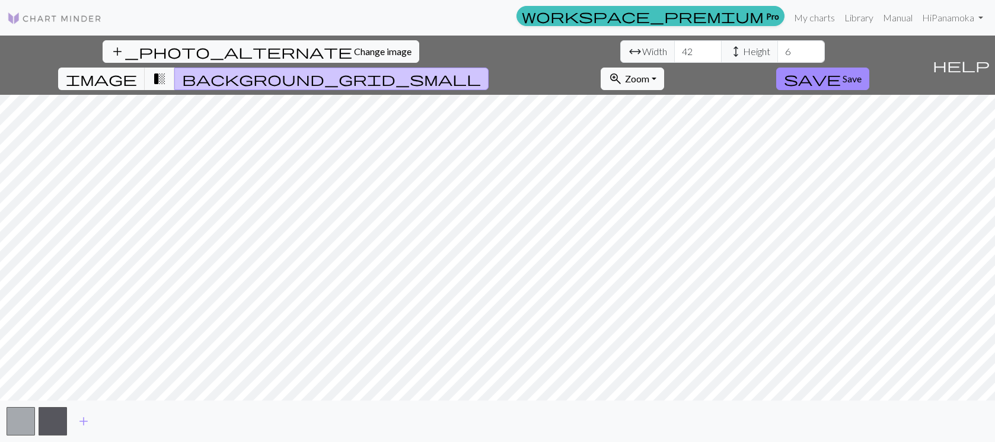
click at [481, 71] on span "background_grid_small" at bounding box center [331, 79] width 299 height 17
click at [167, 71] on span "transition_fade" at bounding box center [159, 79] width 14 height 17
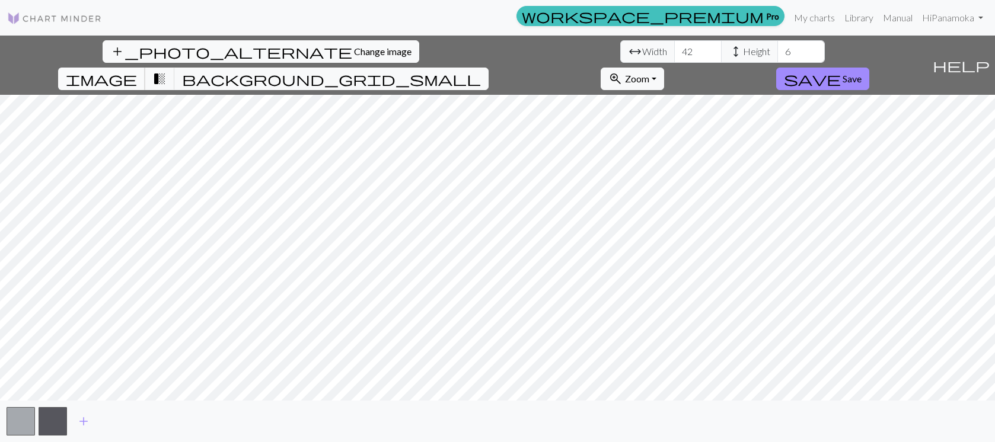
click at [137, 71] on span "image" at bounding box center [101, 79] width 71 height 17
click at [777, 55] on input "5" at bounding box center [800, 51] width 47 height 23
click at [777, 55] on input "4" at bounding box center [800, 51] width 47 height 23
click at [777, 55] on input "3" at bounding box center [800, 51] width 47 height 23
click at [777, 49] on input "4" at bounding box center [800, 51] width 47 height 23
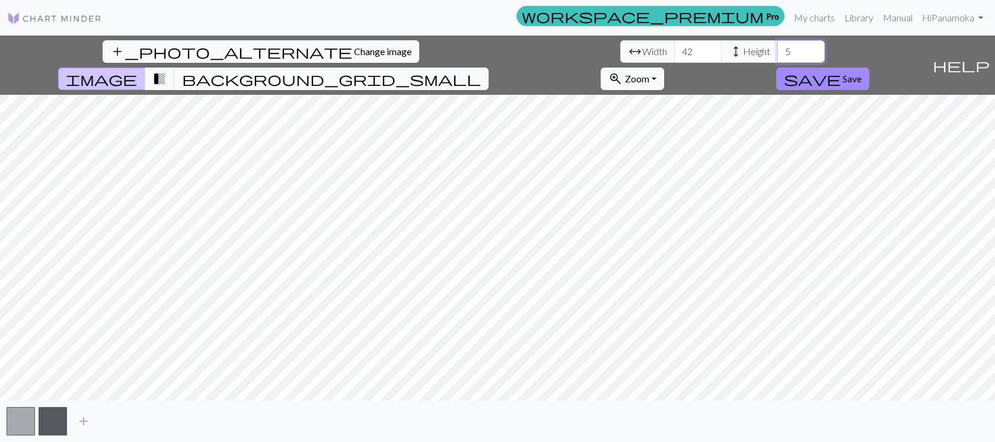
click at [777, 49] on input "5" at bounding box center [800, 51] width 47 height 23
click at [777, 49] on input "6" at bounding box center [800, 51] width 47 height 23
click at [777, 49] on input "7" at bounding box center [800, 51] width 47 height 23
click at [777, 49] on input "8" at bounding box center [800, 51] width 47 height 23
click at [777, 49] on input "9" at bounding box center [800, 51] width 47 height 23
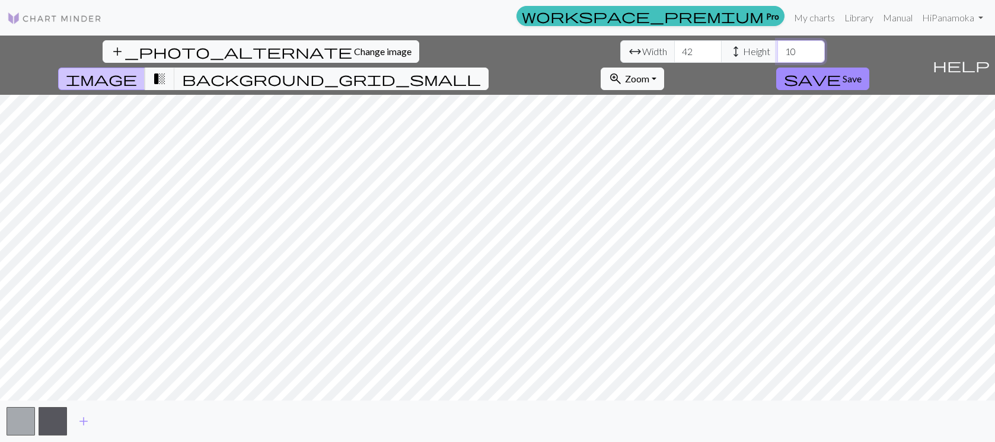
click at [777, 49] on input "10" at bounding box center [800, 51] width 47 height 23
click at [777, 49] on input "11" at bounding box center [800, 51] width 47 height 23
click at [777, 49] on input "12" at bounding box center [800, 51] width 47 height 23
click at [777, 49] on input "13" at bounding box center [800, 51] width 47 height 23
click at [777, 49] on input "14" at bounding box center [800, 51] width 47 height 23
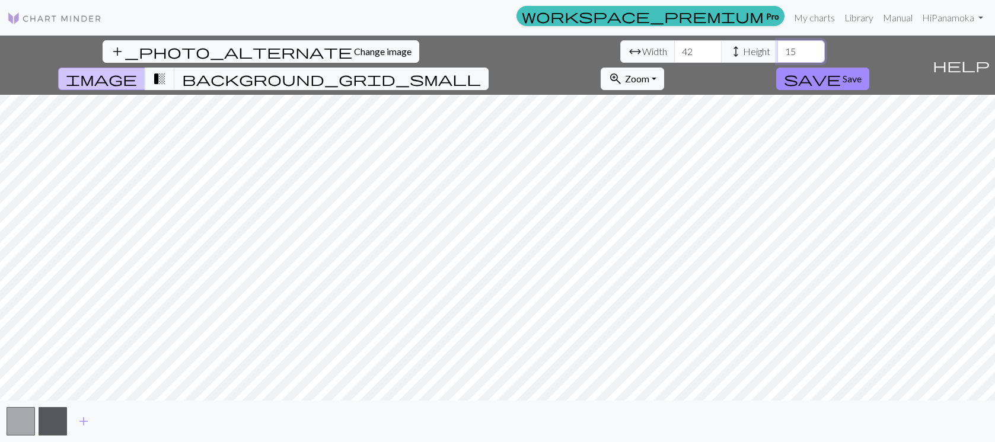
click at [777, 49] on input "15" at bounding box center [800, 51] width 47 height 23
click at [777, 49] on input "16" at bounding box center [800, 51] width 47 height 23
click at [777, 49] on input "17" at bounding box center [800, 51] width 47 height 23
click at [777, 49] on input "18" at bounding box center [800, 51] width 47 height 23
click at [777, 49] on input "19" at bounding box center [800, 51] width 47 height 23
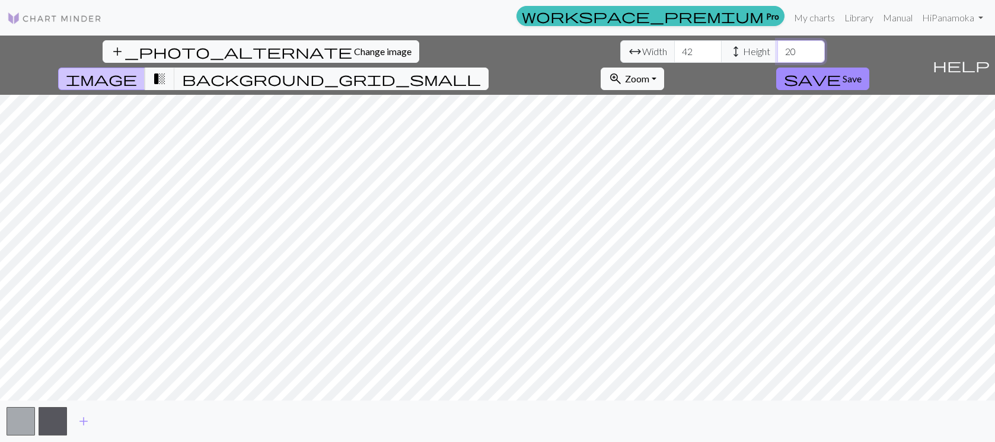
click at [777, 49] on input "20" at bounding box center [800, 51] width 47 height 23
click at [777, 49] on input "21" at bounding box center [800, 51] width 47 height 23
click at [777, 49] on input "22" at bounding box center [800, 51] width 47 height 23
click at [777, 49] on input "23" at bounding box center [800, 51] width 47 height 23
click at [777, 49] on input "24" at bounding box center [800, 51] width 47 height 23
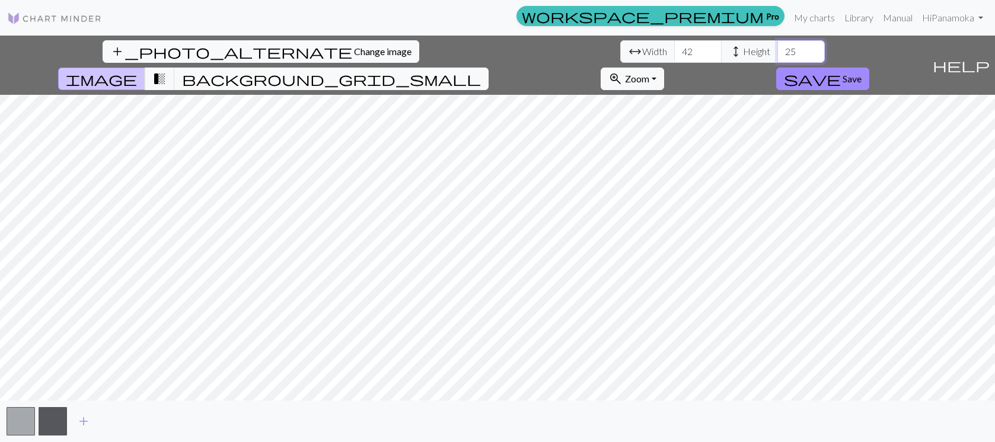
click at [777, 49] on input "25" at bounding box center [800, 51] width 47 height 23
click at [777, 49] on input "26" at bounding box center [800, 51] width 47 height 23
type input "27"
click at [777, 49] on input "27" at bounding box center [800, 51] width 47 height 23
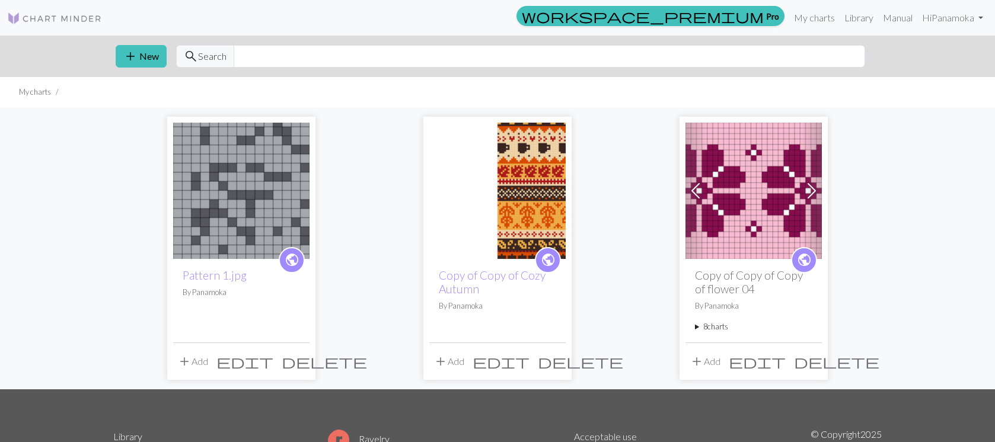
click at [298, 358] on span "delete" at bounding box center [324, 361] width 85 height 17
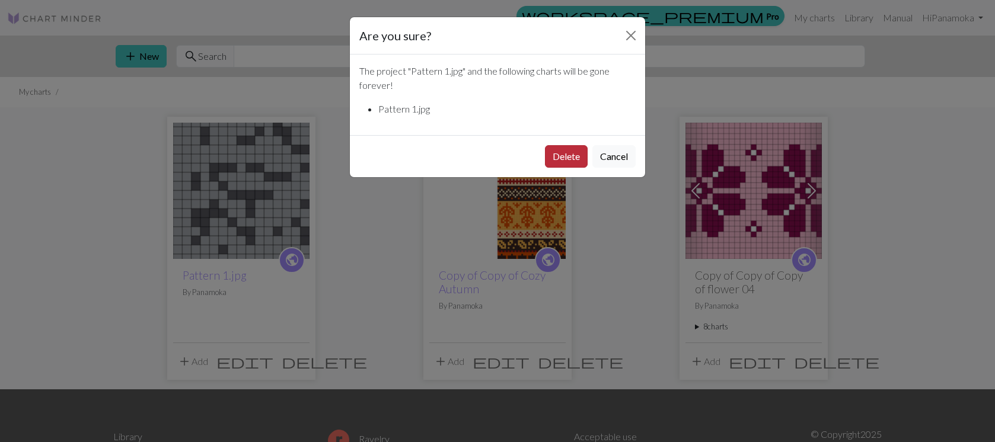
click at [565, 157] on button "Delete" at bounding box center [566, 156] width 43 height 23
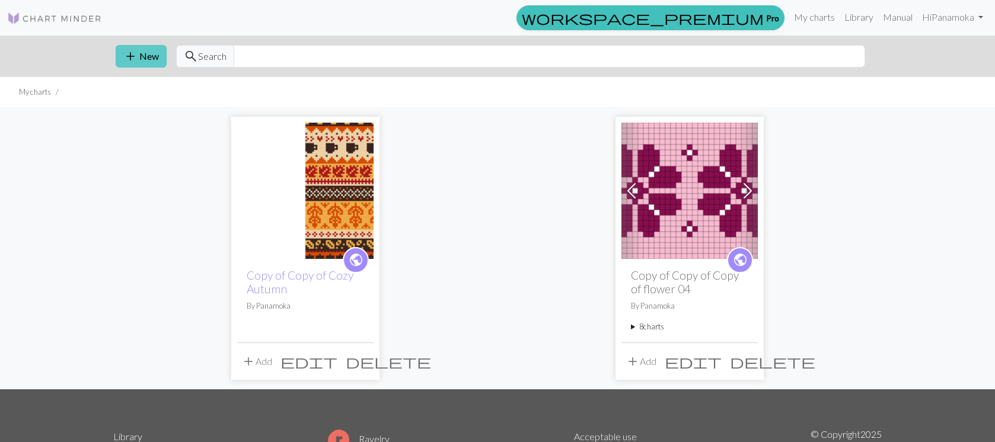
click at [128, 51] on span "add" at bounding box center [130, 56] width 14 height 17
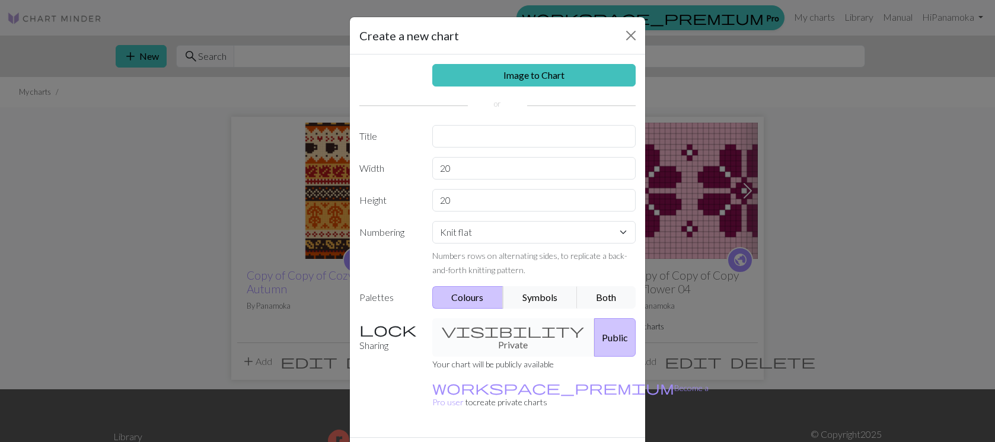
scroll to position [25, 0]
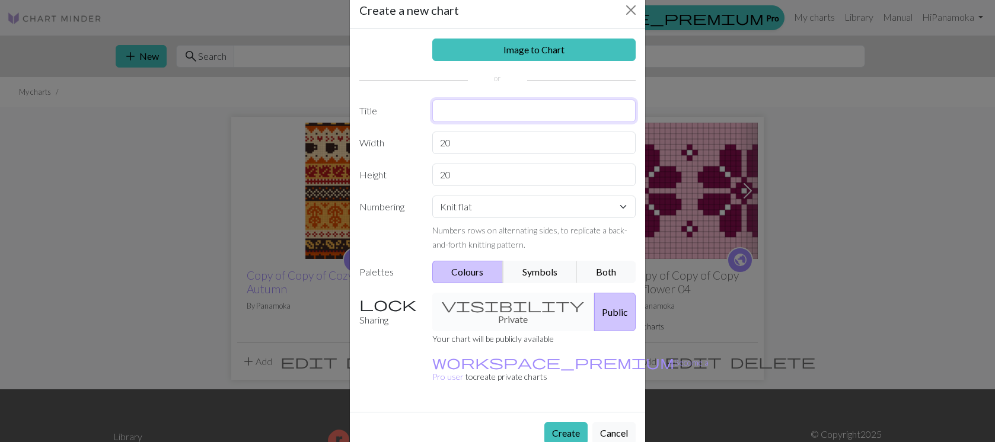
click at [461, 112] on input "text" at bounding box center [534, 111] width 204 height 23
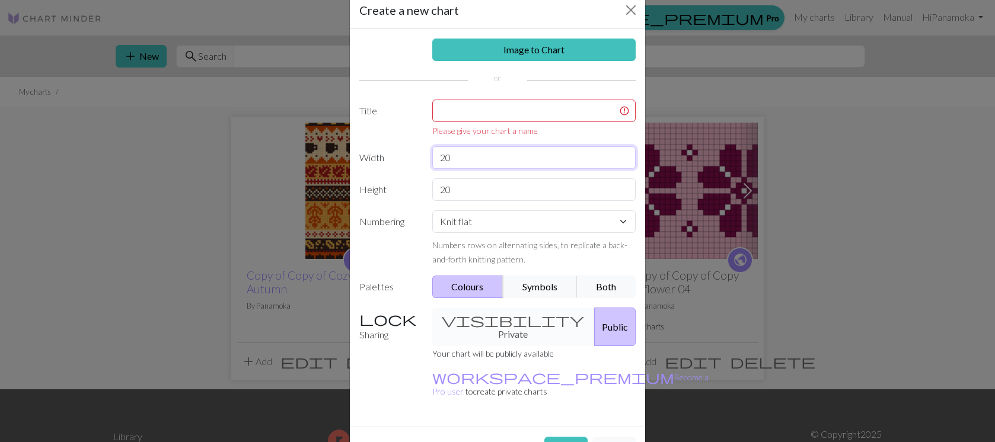
click at [459, 143] on div "Image to Chart Title Please give your chart a name Width 20 Height 20 Numbering…" at bounding box center [497, 228] width 295 height 398
click at [467, 113] on input "text" at bounding box center [534, 111] width 204 height 23
click at [629, 10] on button "Close" at bounding box center [630, 10] width 19 height 19
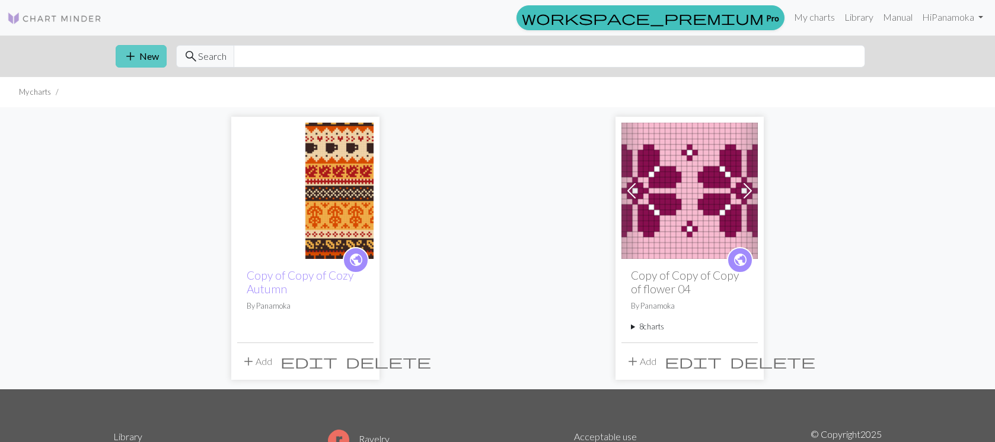
click at [138, 53] on button "add New" at bounding box center [141, 56] width 51 height 23
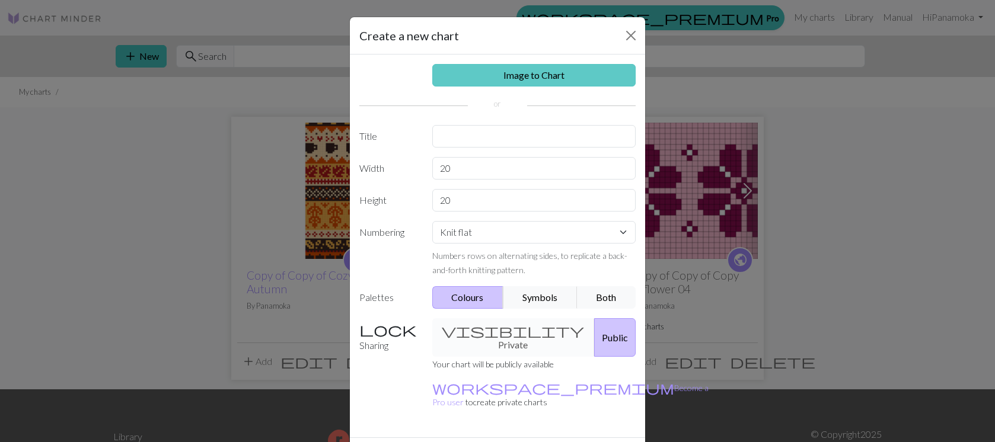
click at [483, 73] on link "Image to Chart" at bounding box center [534, 75] width 204 height 23
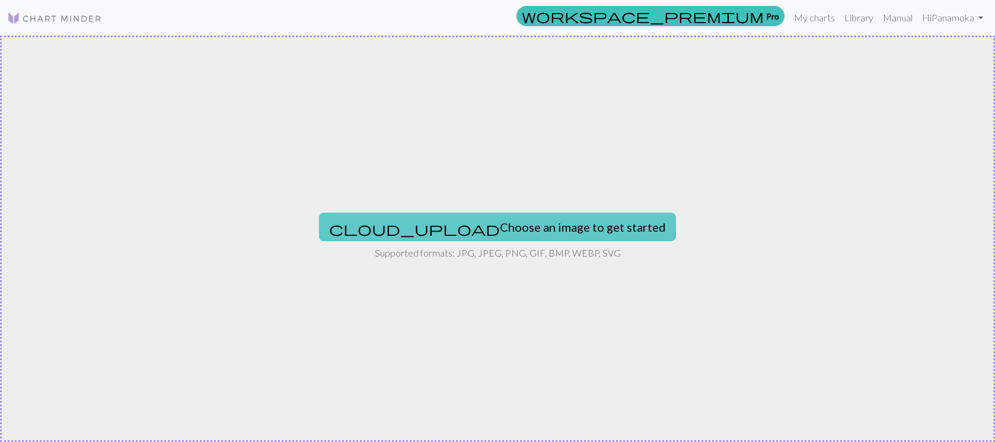
click at [482, 226] on button "cloud_upload Choose an image to get started" at bounding box center [497, 227] width 357 height 28
type input "C:\fakepath\Pattern 1.jpg"
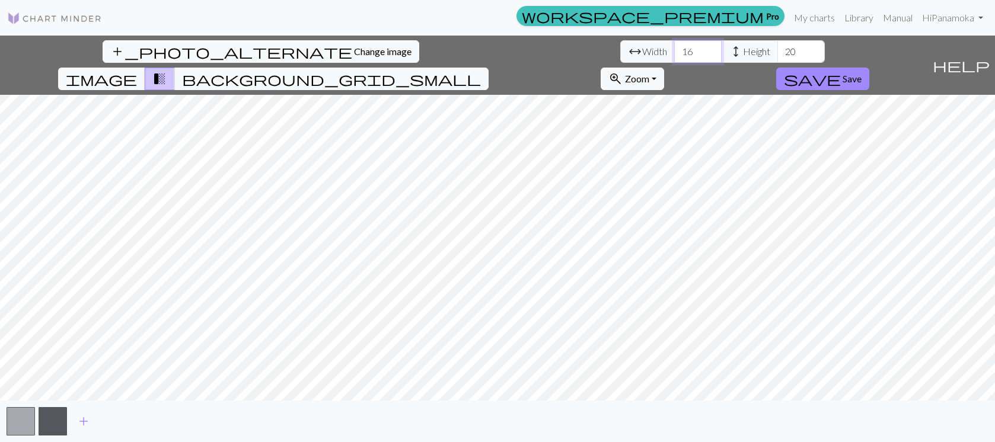
click at [674, 47] on input "16" at bounding box center [697, 51] width 47 height 23
click at [674, 47] on input "17" at bounding box center [697, 51] width 47 height 23
click at [674, 47] on input "18" at bounding box center [697, 51] width 47 height 23
click at [674, 47] on input "19" at bounding box center [697, 51] width 47 height 23
click at [674, 47] on input "20" at bounding box center [697, 51] width 47 height 23
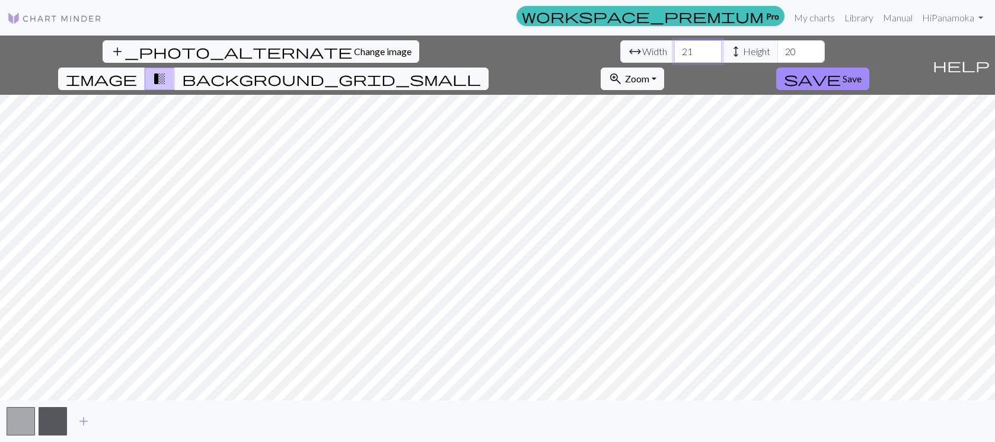
click at [674, 47] on input "21" at bounding box center [697, 51] width 47 height 23
click at [674, 47] on input "22" at bounding box center [697, 51] width 47 height 23
click at [674, 47] on input "23" at bounding box center [697, 51] width 47 height 23
click at [674, 47] on input "24" at bounding box center [697, 51] width 47 height 23
click at [674, 47] on input "25" at bounding box center [697, 51] width 47 height 23
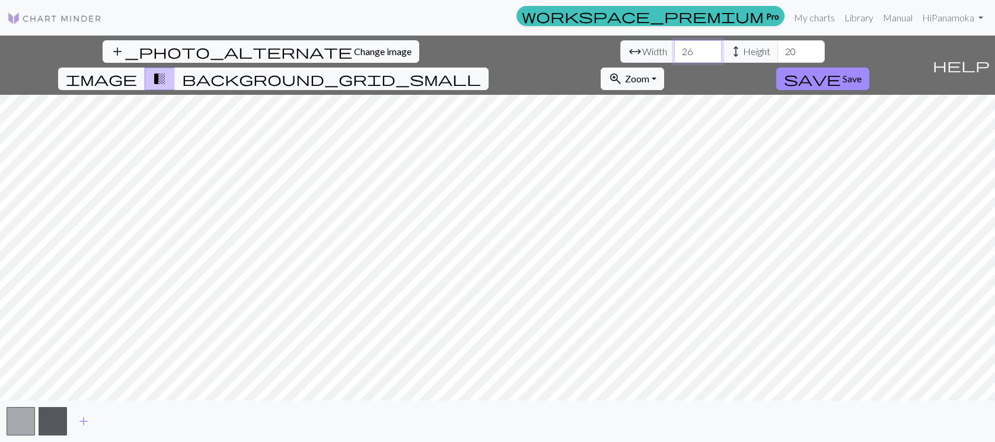
click at [674, 47] on input "26" at bounding box center [697, 51] width 47 height 23
click at [674, 47] on input "27" at bounding box center [697, 51] width 47 height 23
click at [674, 47] on input "28" at bounding box center [697, 51] width 47 height 23
click at [674, 47] on input "29" at bounding box center [697, 51] width 47 height 23
click at [674, 47] on input "30" at bounding box center [697, 51] width 47 height 23
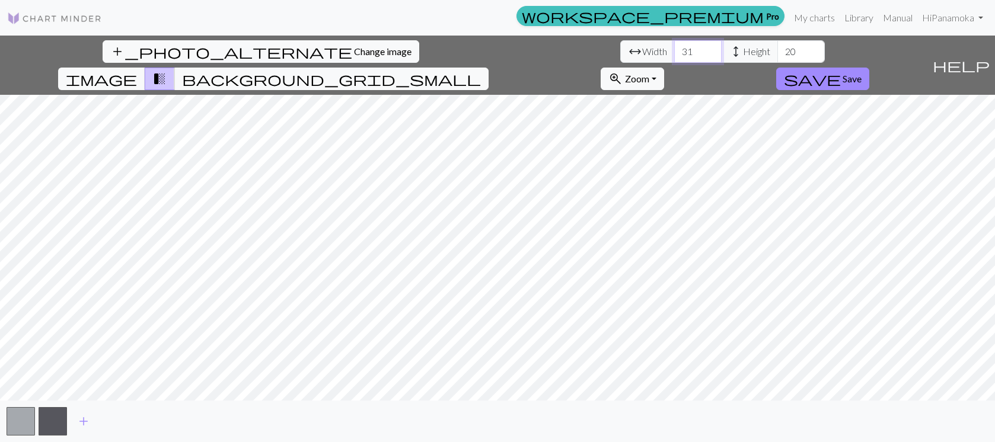
click at [674, 47] on input "31" at bounding box center [697, 51] width 47 height 23
click at [674, 47] on input "32" at bounding box center [697, 51] width 47 height 23
click at [674, 47] on input "33" at bounding box center [697, 51] width 47 height 23
click at [674, 47] on input "34" at bounding box center [697, 51] width 47 height 23
click at [674, 47] on input "35" at bounding box center [697, 51] width 47 height 23
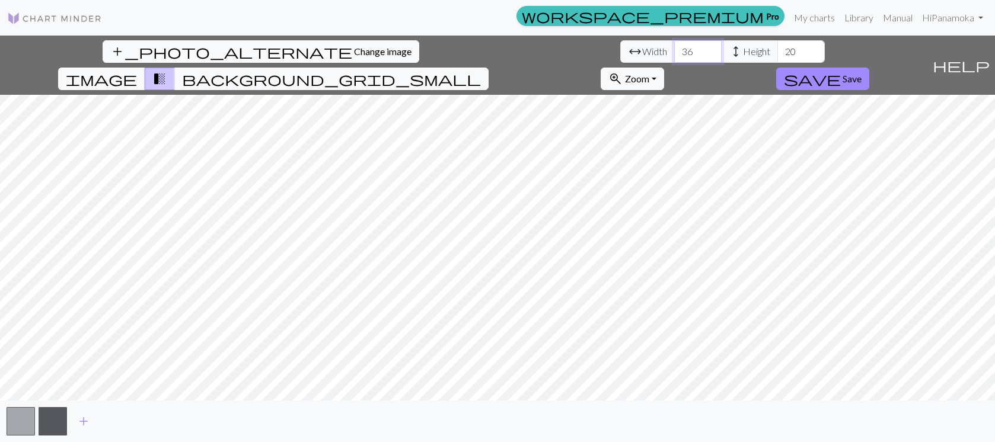
click at [674, 47] on input "36" at bounding box center [697, 51] width 47 height 23
click at [674, 47] on input "37" at bounding box center [697, 51] width 47 height 23
click at [674, 47] on input "38" at bounding box center [697, 51] width 47 height 23
click at [674, 47] on input "39" at bounding box center [697, 51] width 47 height 23
click at [674, 47] on input "40" at bounding box center [697, 51] width 47 height 23
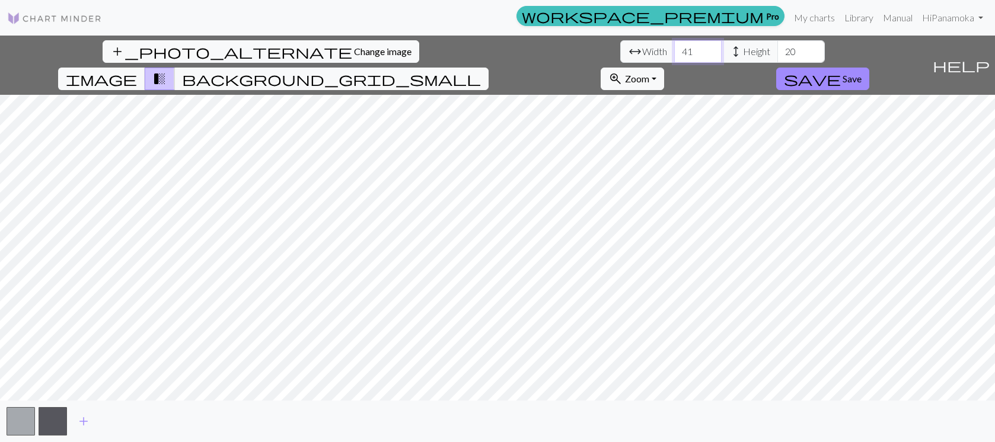
click at [674, 47] on input "41" at bounding box center [697, 51] width 47 height 23
click at [674, 47] on input "42" at bounding box center [697, 51] width 47 height 23
click at [674, 47] on input "43" at bounding box center [697, 51] width 47 height 23
click at [674, 47] on input "44" at bounding box center [697, 51] width 47 height 23
click at [674, 47] on input "45" at bounding box center [697, 51] width 47 height 23
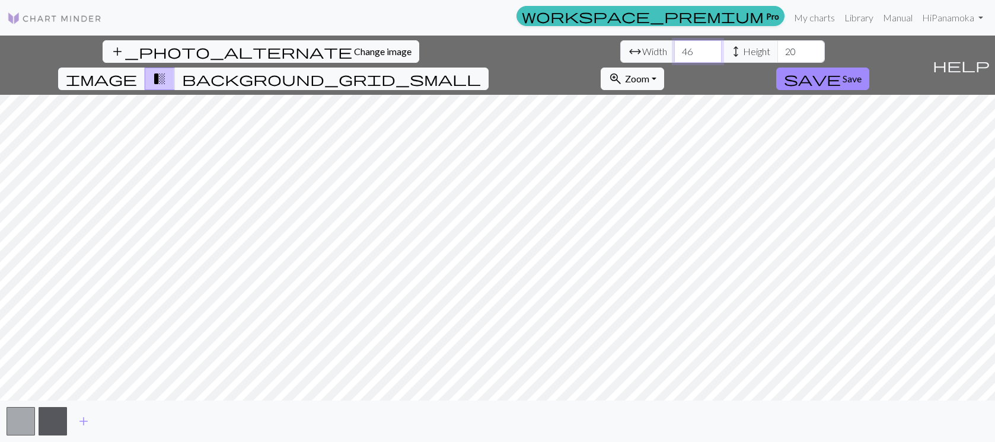
click at [674, 47] on input "46" at bounding box center [697, 51] width 47 height 23
click at [674, 47] on input "47" at bounding box center [697, 51] width 47 height 23
click at [674, 47] on input "48" at bounding box center [697, 51] width 47 height 23
click at [674, 47] on input "49" at bounding box center [697, 51] width 47 height 23
click at [674, 47] on input "50" at bounding box center [697, 51] width 47 height 23
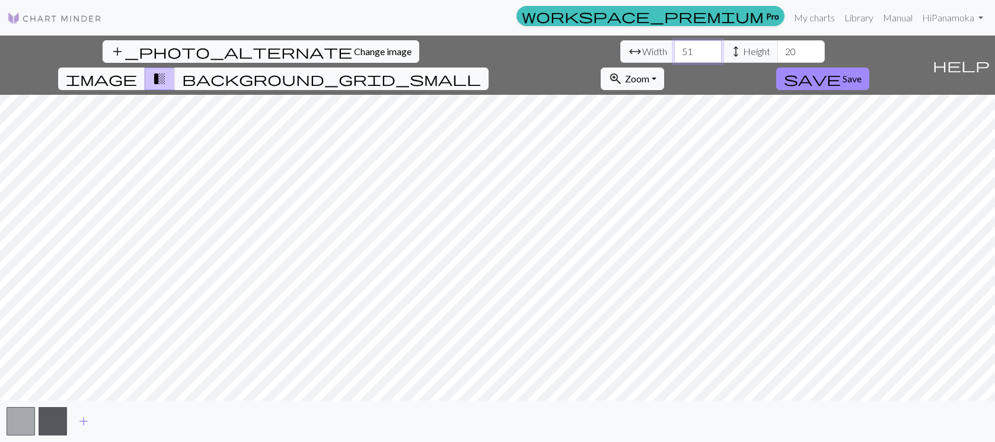
click at [674, 47] on input "51" at bounding box center [697, 51] width 47 height 23
click at [674, 47] on input "52" at bounding box center [697, 51] width 47 height 23
click at [674, 47] on input "53" at bounding box center [697, 51] width 47 height 23
click at [674, 47] on input "54" at bounding box center [697, 51] width 47 height 23
click at [674, 47] on input "55" at bounding box center [697, 51] width 47 height 23
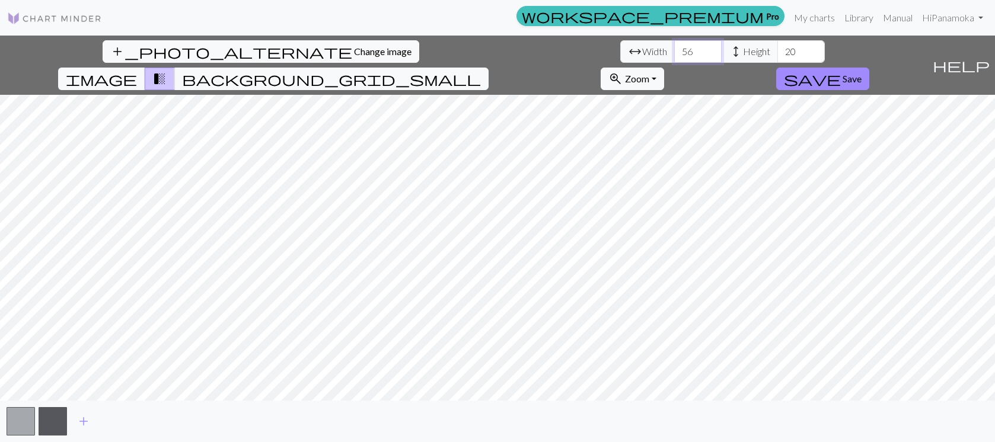
click at [674, 47] on input "56" at bounding box center [697, 51] width 47 height 23
click at [674, 47] on input "57" at bounding box center [697, 51] width 47 height 23
click at [674, 47] on input "58" at bounding box center [697, 51] width 47 height 23
click at [674, 47] on input "59" at bounding box center [697, 51] width 47 height 23
type input "60"
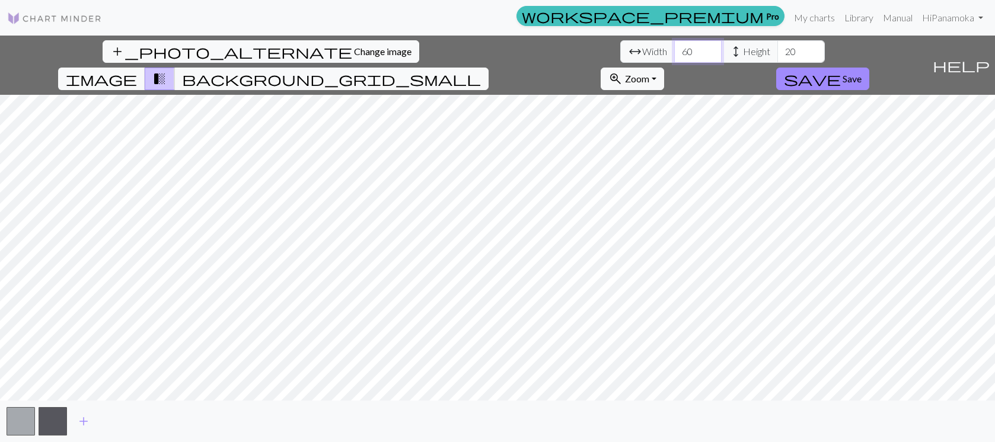
click at [674, 47] on input "60" at bounding box center [697, 51] width 47 height 23
click at [777, 48] on input "21" at bounding box center [800, 51] width 47 height 23
click at [777, 48] on input "22" at bounding box center [800, 51] width 47 height 23
click at [777, 48] on input "23" at bounding box center [800, 51] width 47 height 23
type input "24"
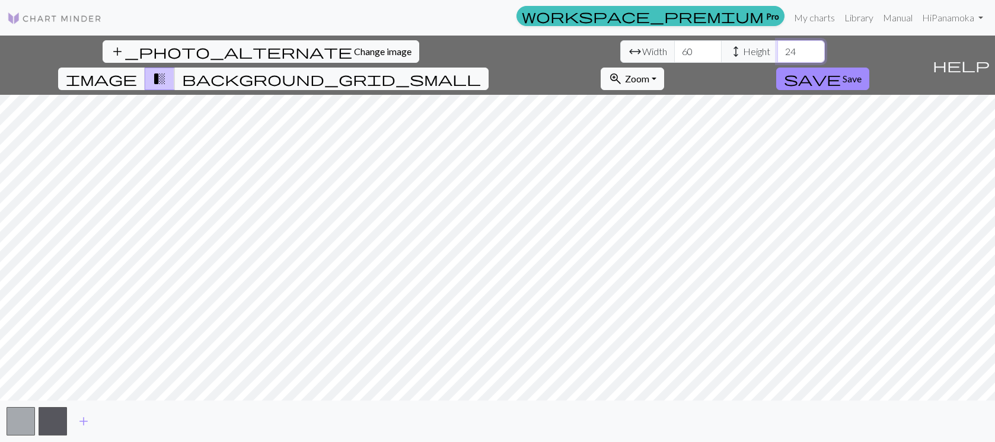
click at [777, 48] on input "24" at bounding box center [800, 51] width 47 height 23
click at [841, 71] on span "save" at bounding box center [812, 79] width 57 height 17
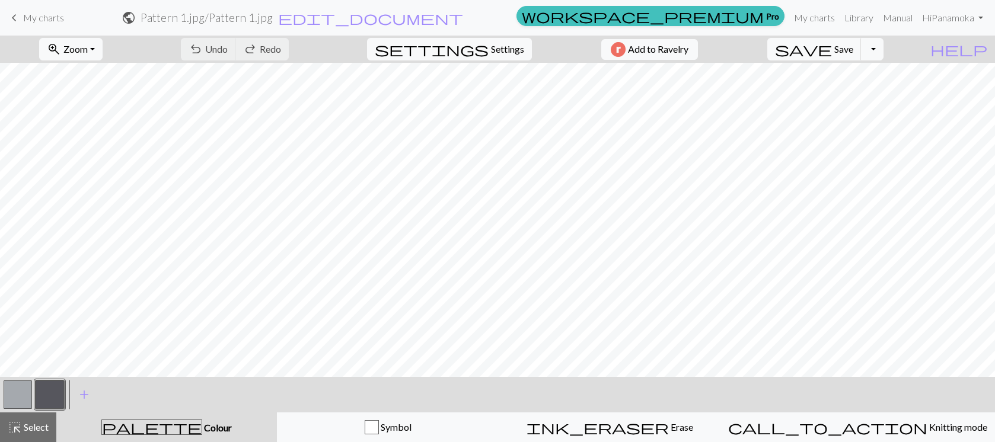
click at [266, 44] on div "undo Undo Undo redo Redo Redo" at bounding box center [235, 49] width 126 height 27
click at [262, 46] on div "undo Undo Undo redo Redo Redo" at bounding box center [235, 49] width 126 height 27
click at [257, 46] on div "undo Undo Undo redo Redo Redo" at bounding box center [235, 49] width 126 height 27
click at [15, 16] on span "keyboard_arrow_left" at bounding box center [14, 17] width 14 height 17
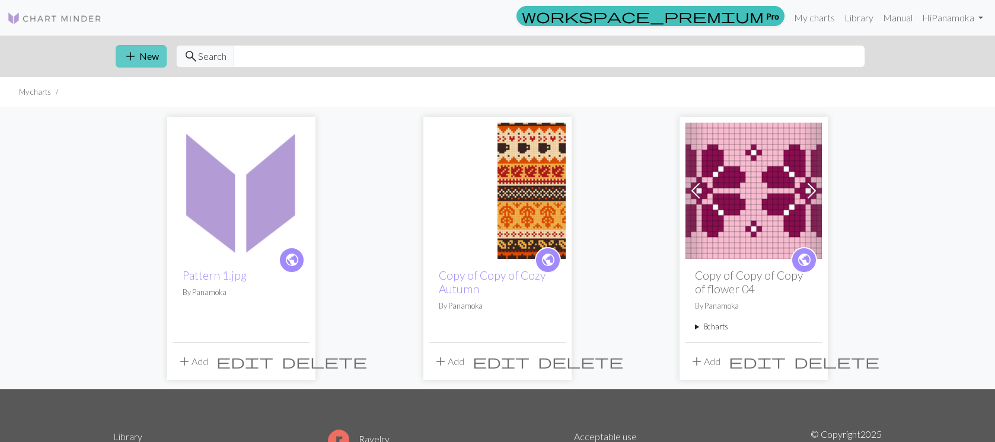
click at [148, 62] on button "add New" at bounding box center [141, 56] width 51 height 23
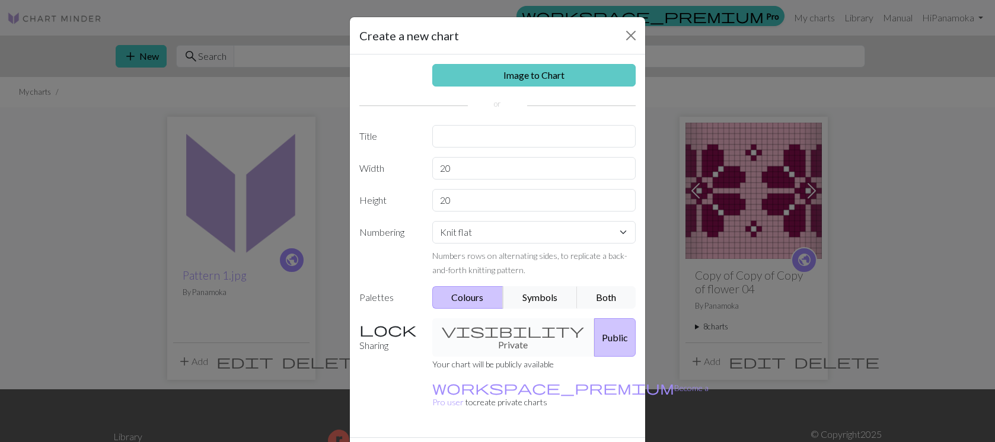
click at [551, 74] on link "Image to Chart" at bounding box center [534, 75] width 204 height 23
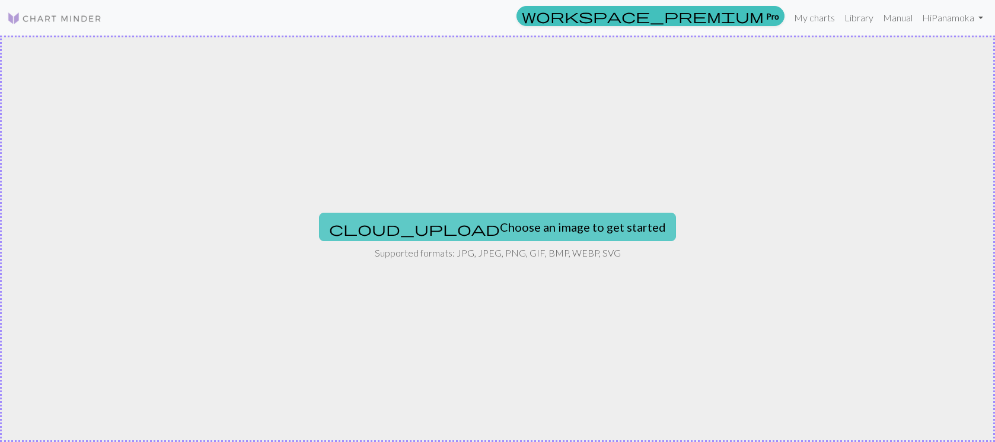
click at [515, 226] on button "cloud_upload Choose an image to get started" at bounding box center [497, 227] width 357 height 28
type input "C:\fakepath\Pattern 1.jpg"
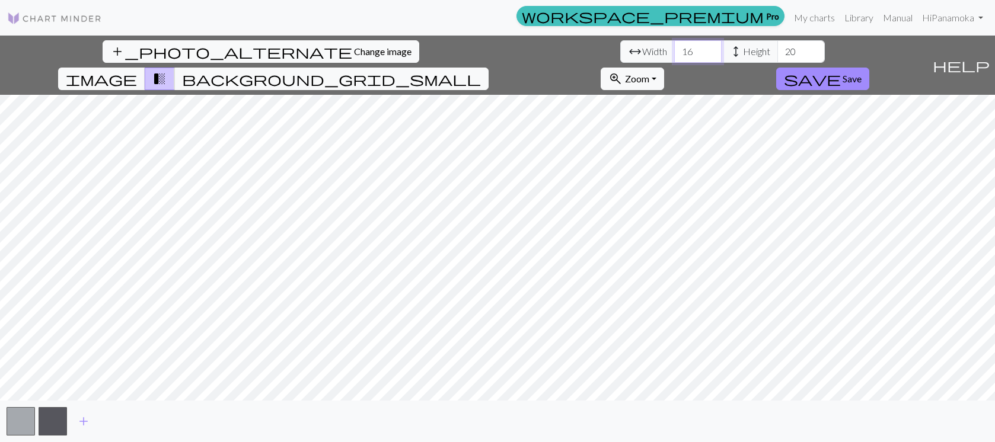
click at [674, 47] on input "16" at bounding box center [697, 51] width 47 height 23
click at [674, 47] on input "17" at bounding box center [697, 51] width 47 height 23
click at [674, 47] on input "18" at bounding box center [697, 51] width 47 height 23
click at [674, 47] on input "19" at bounding box center [697, 51] width 47 height 23
click at [674, 47] on input "20" at bounding box center [697, 51] width 47 height 23
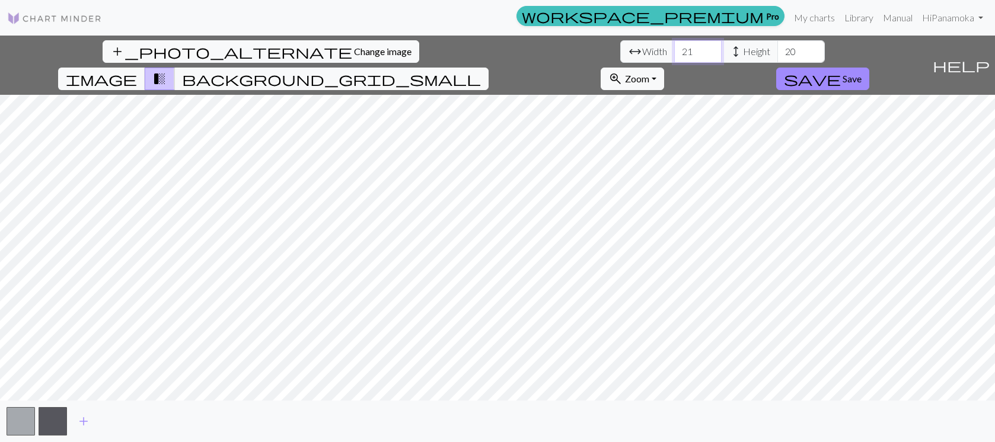
click at [674, 47] on input "21" at bounding box center [697, 51] width 47 height 23
click at [674, 47] on input "22" at bounding box center [697, 51] width 47 height 23
click at [674, 47] on input "23" at bounding box center [697, 51] width 47 height 23
type input "24"
click at [674, 47] on input "24" at bounding box center [697, 51] width 47 height 23
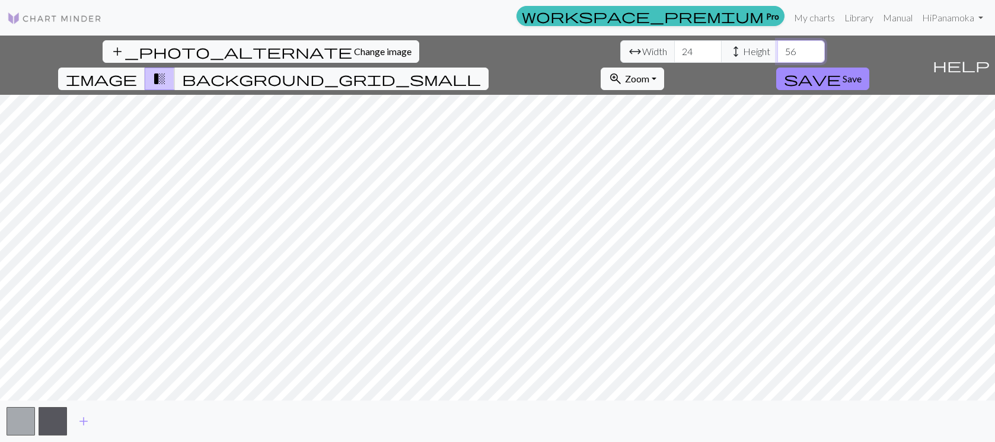
click at [777, 50] on input "56" at bounding box center [800, 51] width 47 height 23
click at [777, 50] on input "57" at bounding box center [800, 51] width 47 height 23
click at [777, 50] on input "58" at bounding box center [800, 51] width 47 height 23
click at [777, 50] on input "59" at bounding box center [800, 51] width 47 height 23
type input "60"
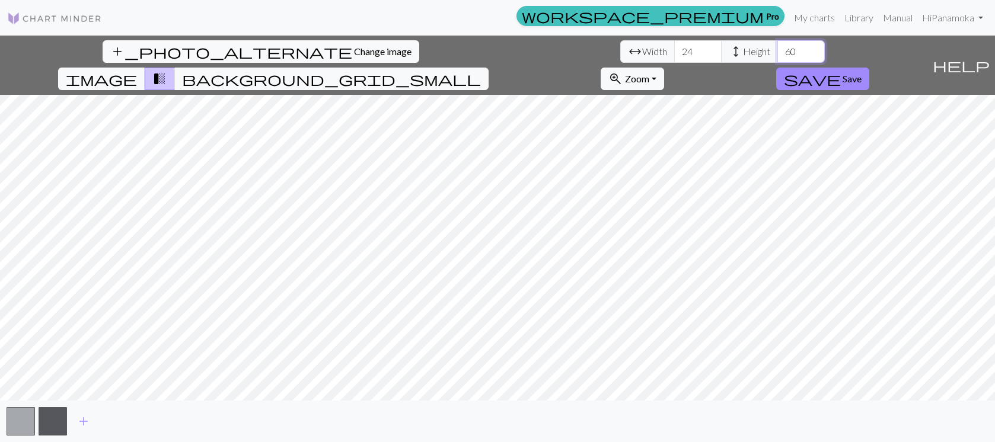
click at [777, 50] on input "60" at bounding box center [800, 51] width 47 height 23
click at [869, 68] on button "save Save" at bounding box center [822, 79] width 93 height 23
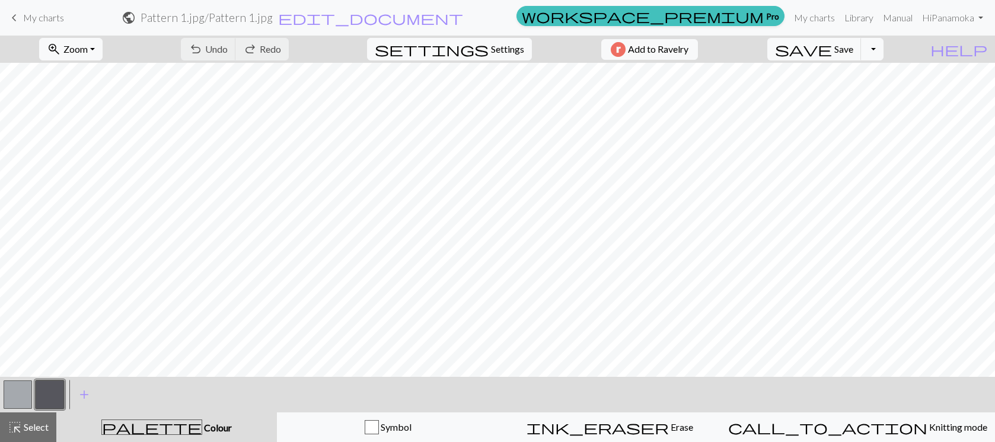
click at [164, 429] on span "palette" at bounding box center [152, 427] width 100 height 17
click at [34, 427] on span "Select" at bounding box center [35, 427] width 27 height 11
click at [202, 427] on span "Colour" at bounding box center [217, 427] width 30 height 11
click at [154, 427] on span "palette" at bounding box center [152, 427] width 100 height 17
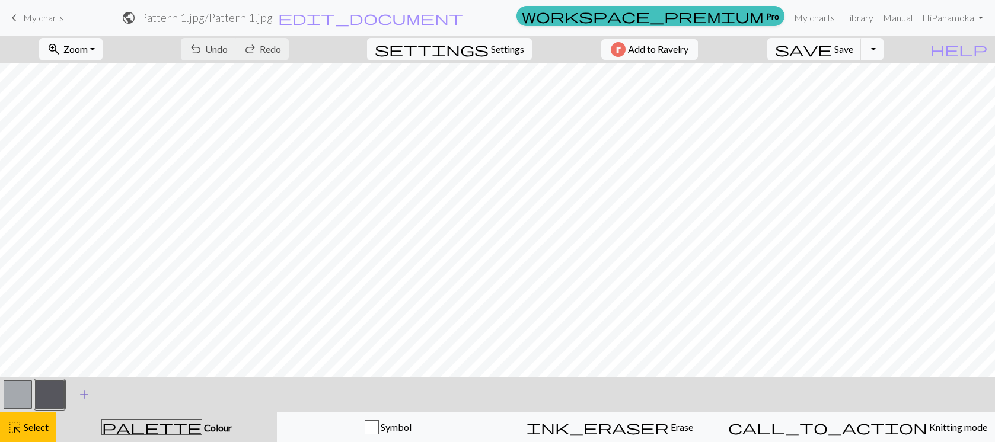
click at [82, 397] on span "add" at bounding box center [84, 395] width 14 height 17
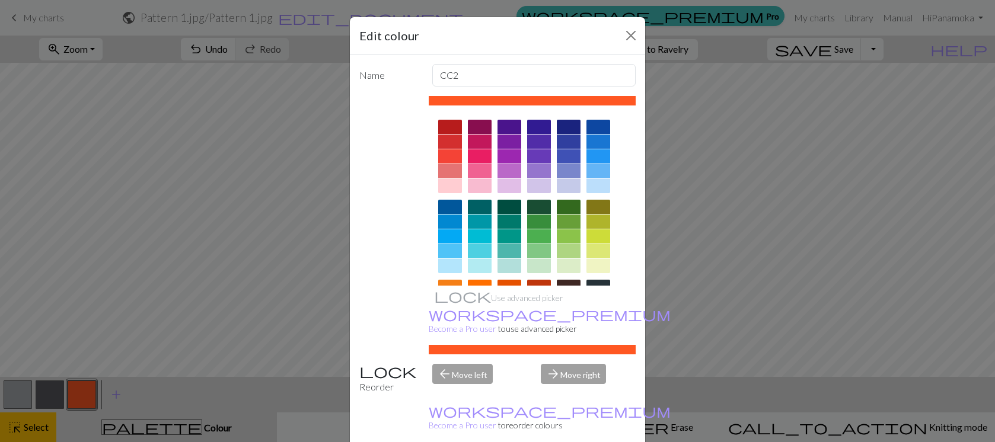
click at [512, 253] on div at bounding box center [509, 251] width 24 height 14
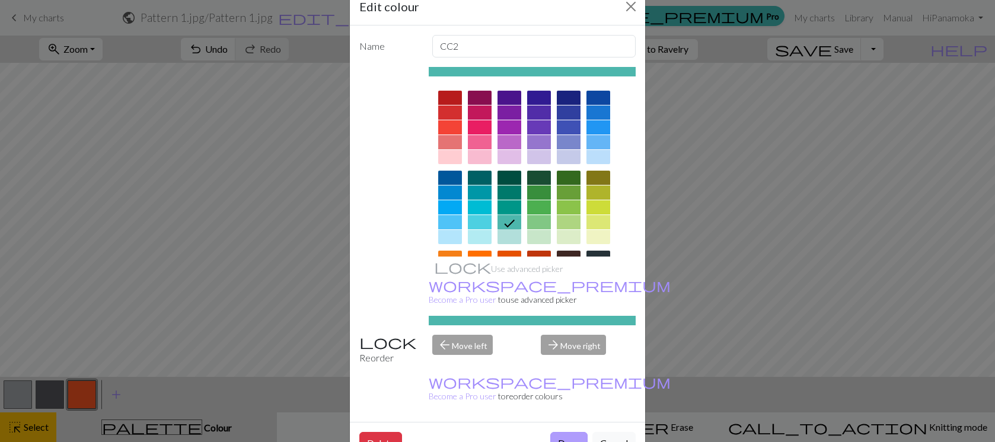
scroll to position [28, 0]
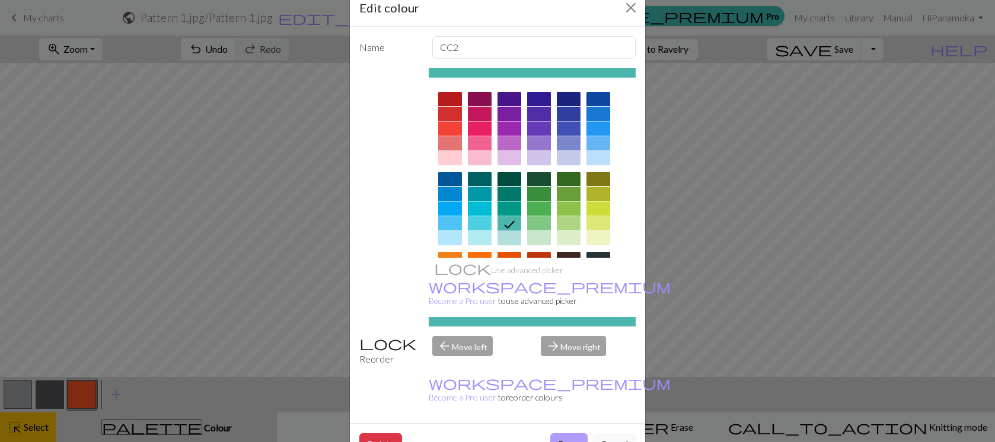
click at [570, 433] on button "Done" at bounding box center [568, 444] width 37 height 23
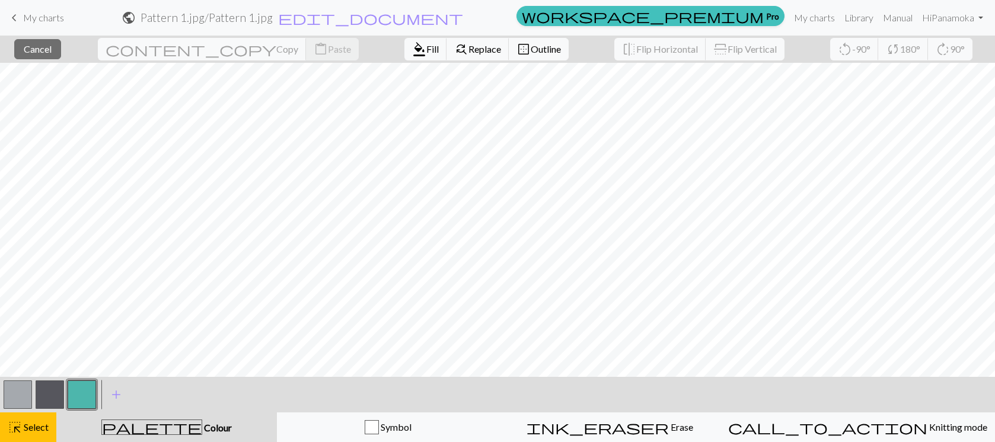
click at [79, 397] on button "button" at bounding box center [82, 395] width 28 height 28
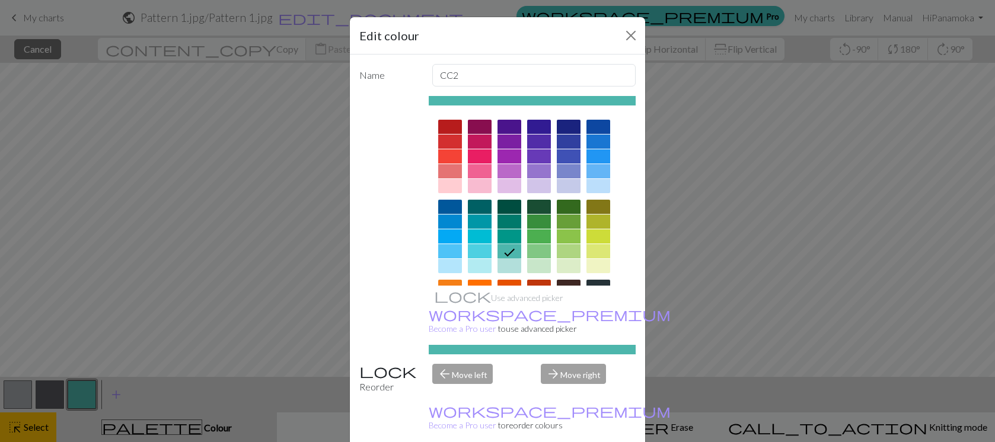
click at [508, 249] on icon at bounding box center [509, 252] width 14 height 14
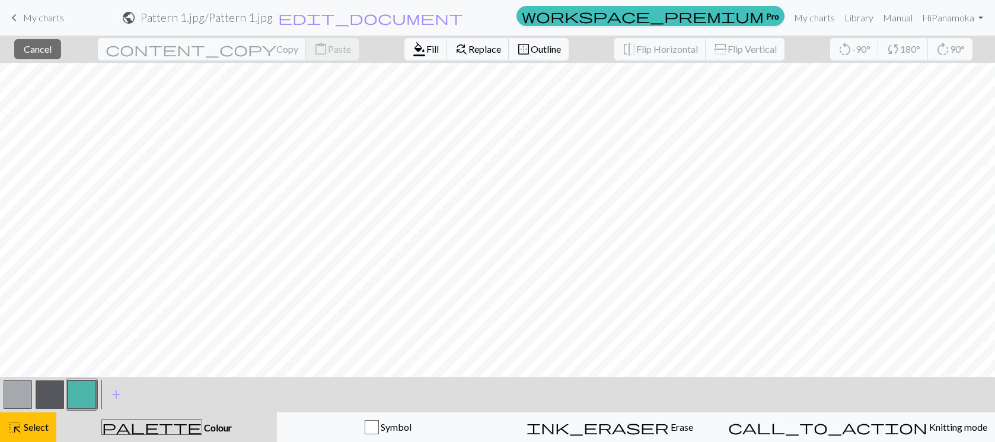
click at [202, 428] on span "Colour" at bounding box center [217, 427] width 30 height 11
click at [158, 425] on span "palette" at bounding box center [152, 427] width 100 height 17
click at [113, 395] on span "add" at bounding box center [116, 395] width 14 height 17
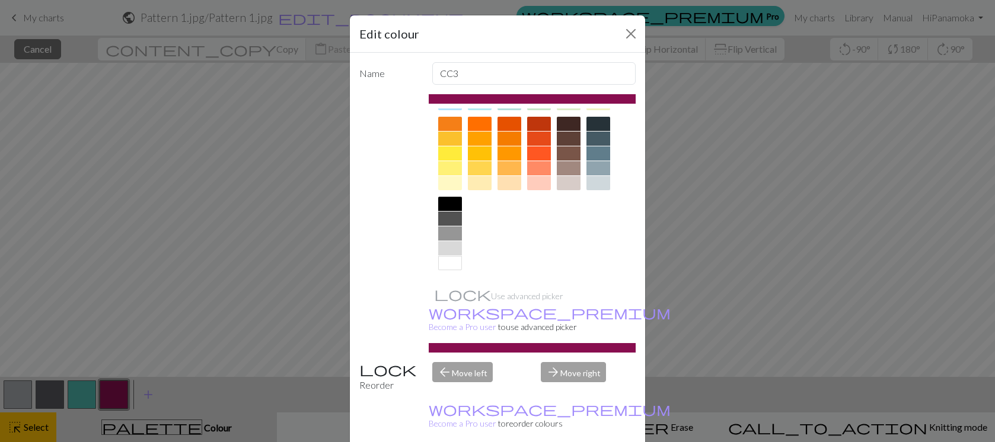
scroll to position [0, 0]
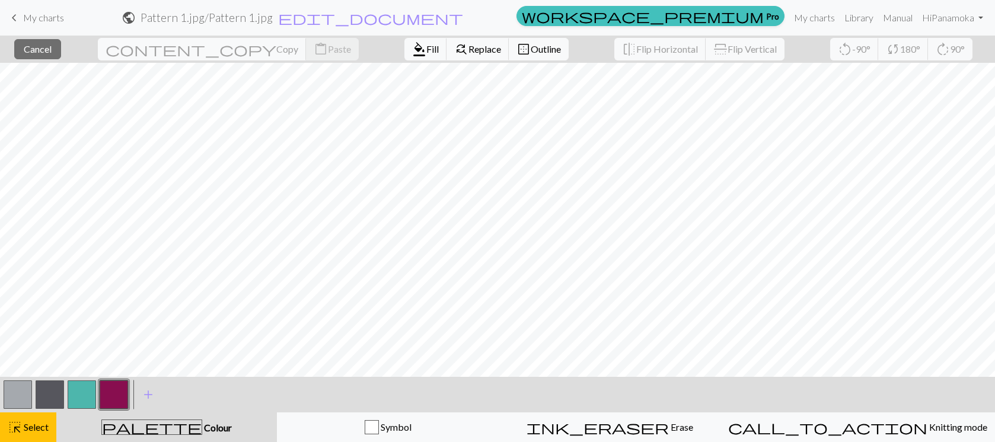
click at [18, 392] on button "button" at bounding box center [18, 395] width 28 height 28
click at [40, 20] on span "My charts" at bounding box center [43, 17] width 41 height 11
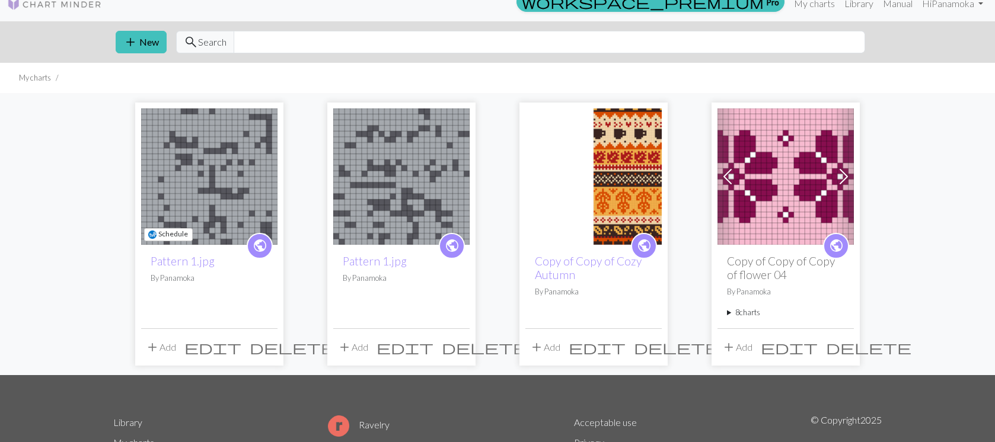
scroll to position [13, 0]
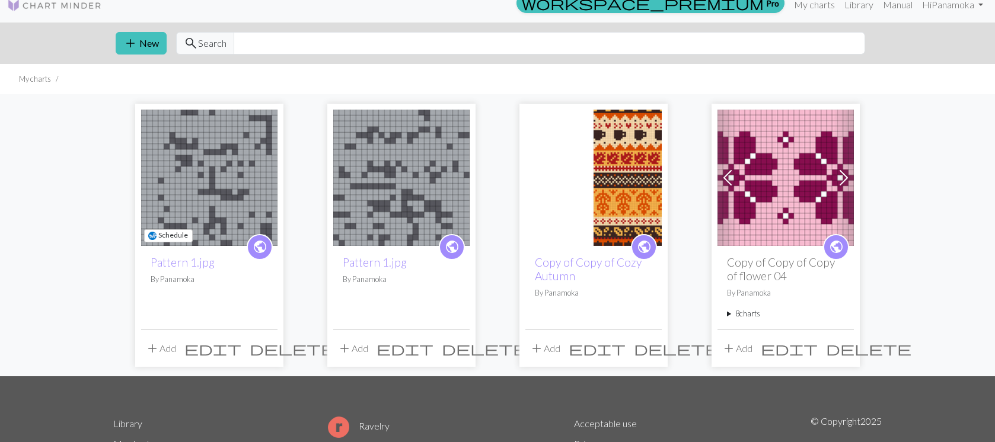
click at [192, 172] on img at bounding box center [209, 178] width 136 height 136
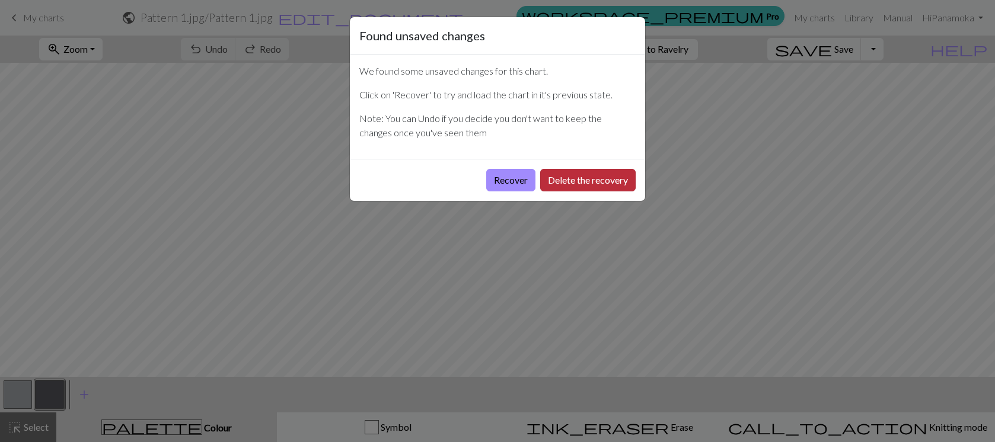
click at [596, 182] on button "Delete the recovery" at bounding box center [587, 180] width 95 height 23
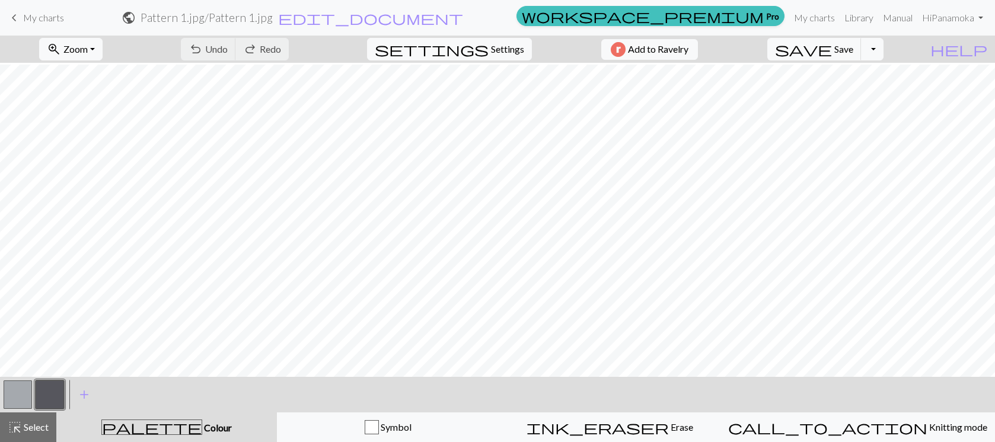
scroll to position [451, 0]
click at [853, 46] on span "Save" at bounding box center [843, 48] width 19 height 11
click at [883, 47] on button "Toggle Dropdown" at bounding box center [872, 49] width 23 height 23
click at [872, 93] on button "save_alt Download" at bounding box center [785, 94] width 196 height 19
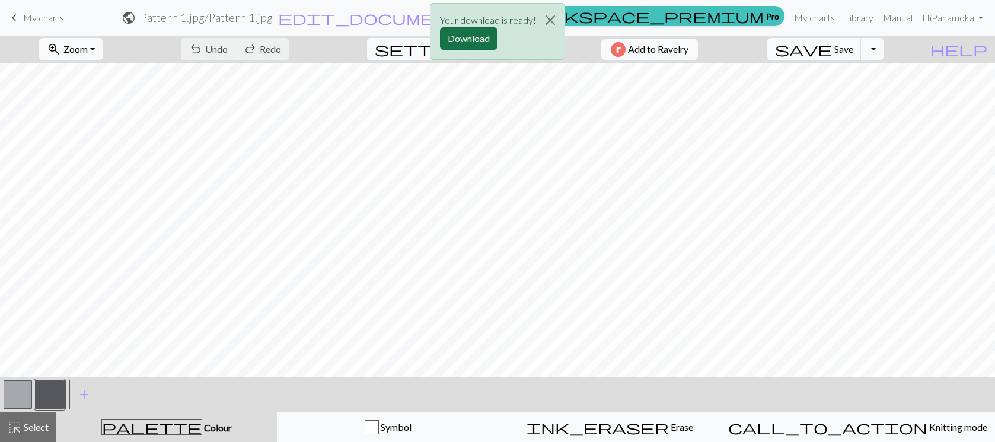
click at [467, 40] on button "Download" at bounding box center [469, 38] width 58 height 23
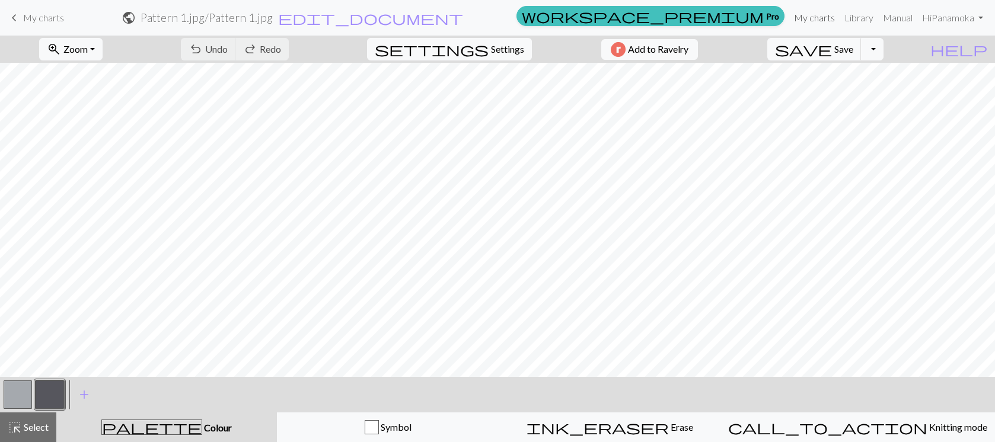
click at [813, 15] on link "My charts" at bounding box center [814, 18] width 50 height 24
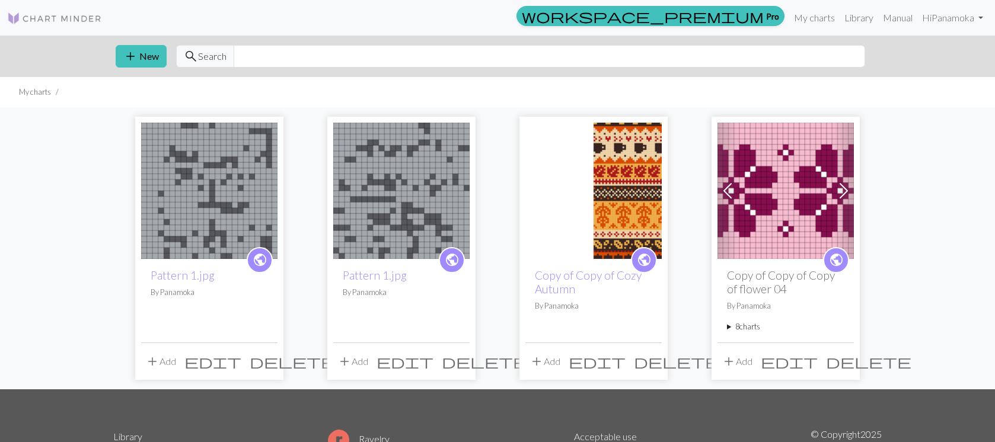
click at [459, 363] on span "delete" at bounding box center [484, 361] width 85 height 17
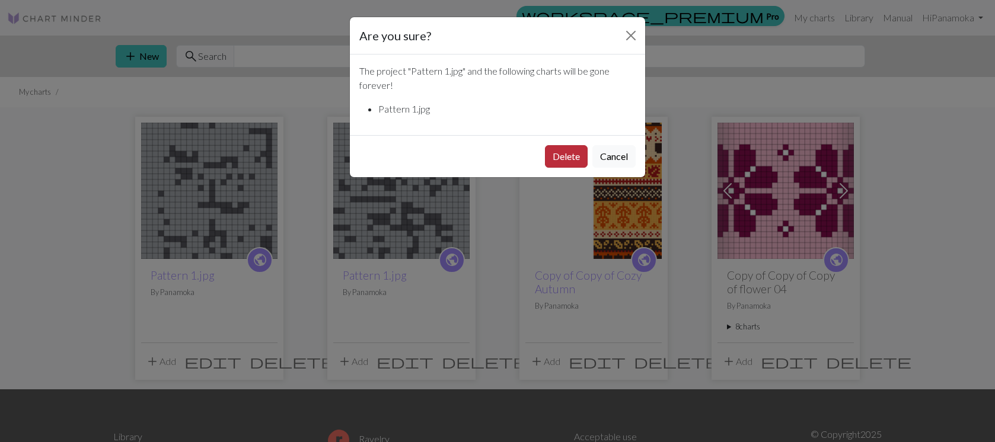
click at [561, 157] on button "Delete" at bounding box center [566, 156] width 43 height 23
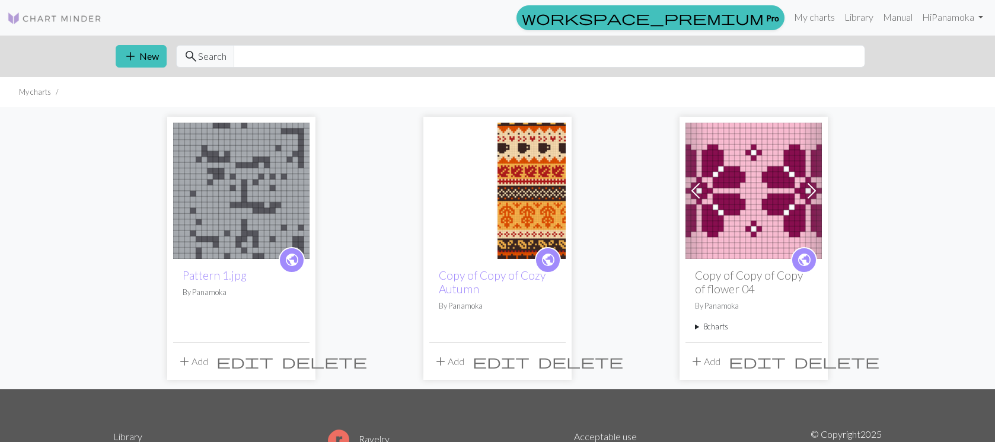
click at [299, 360] on span "delete" at bounding box center [324, 361] width 85 height 17
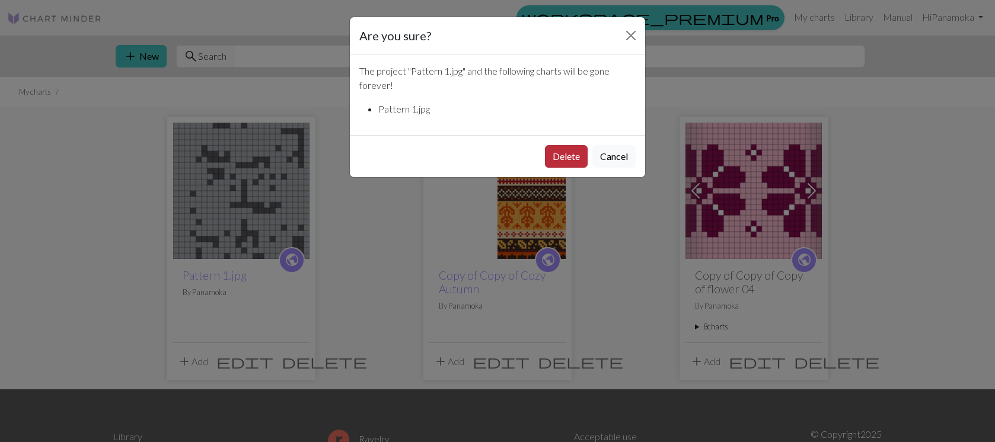
click at [563, 146] on button "Delete" at bounding box center [566, 156] width 43 height 23
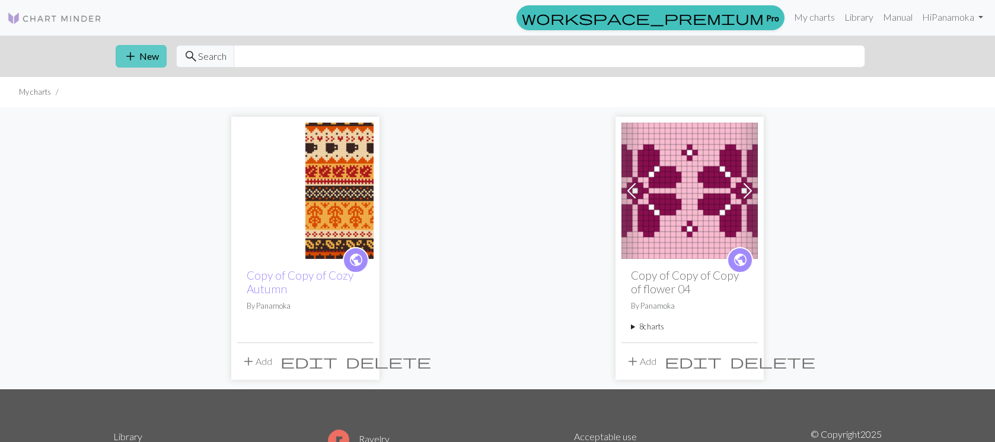
click at [129, 53] on span "add" at bounding box center [130, 56] width 14 height 17
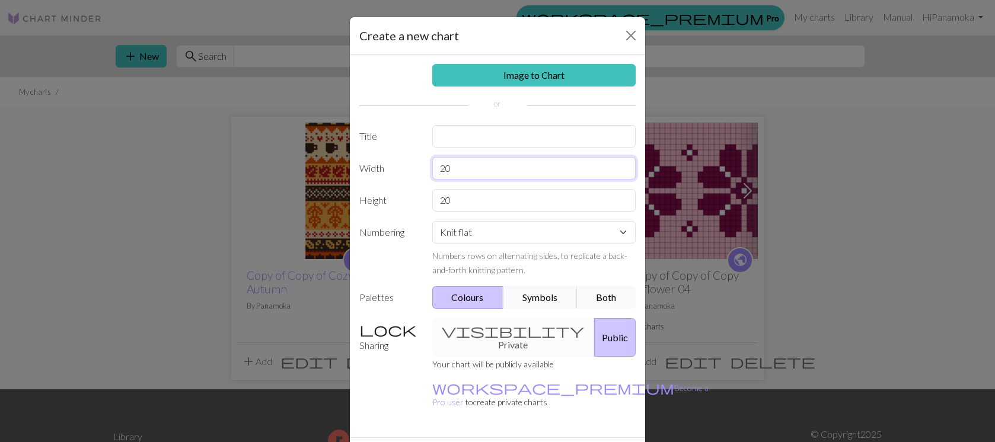
click at [472, 170] on input "20" at bounding box center [534, 168] width 204 height 23
type input "2"
type input "24"
click at [459, 193] on input "20" at bounding box center [534, 200] width 204 height 23
type input "2"
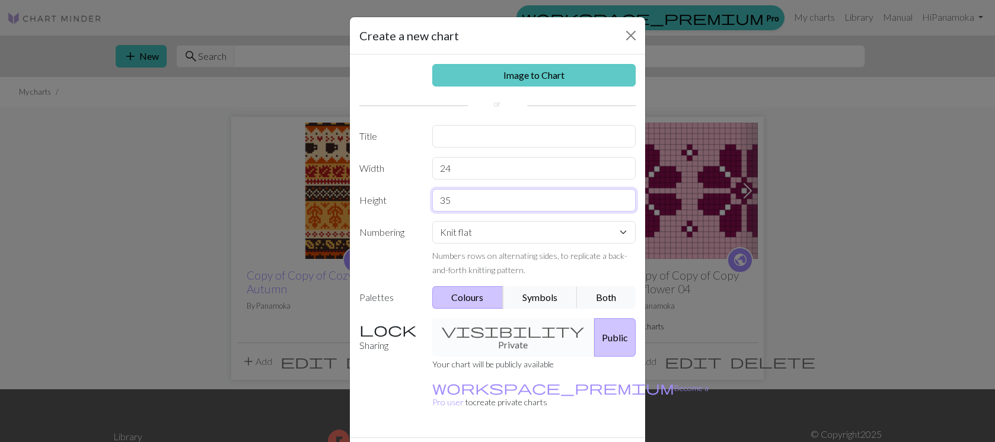
type input "35"
click at [542, 78] on link "Image to Chart" at bounding box center [534, 75] width 204 height 23
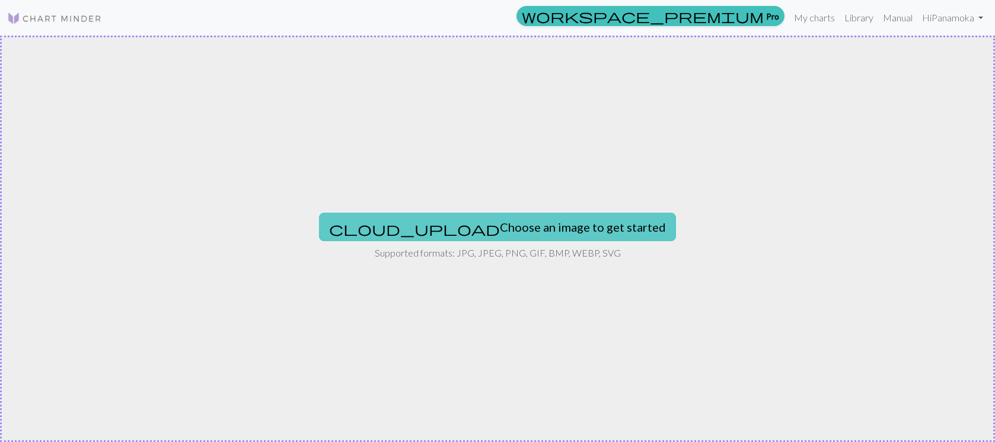
click at [492, 230] on button "cloud_upload Choose an image to get started" at bounding box center [497, 227] width 357 height 28
type input "C:\fakepath\Pattern 1.jpg"
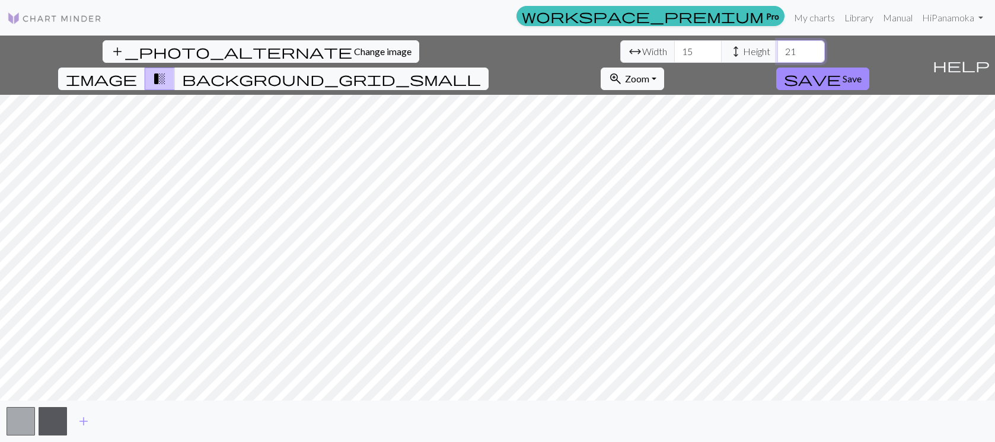
click at [777, 48] on input "21" at bounding box center [800, 51] width 47 height 23
click at [777, 48] on input "22" at bounding box center [800, 51] width 47 height 23
click at [777, 48] on input "23" at bounding box center [800, 51] width 47 height 23
click at [777, 48] on input "24" at bounding box center [800, 51] width 47 height 23
click at [777, 48] on input "25" at bounding box center [800, 51] width 47 height 23
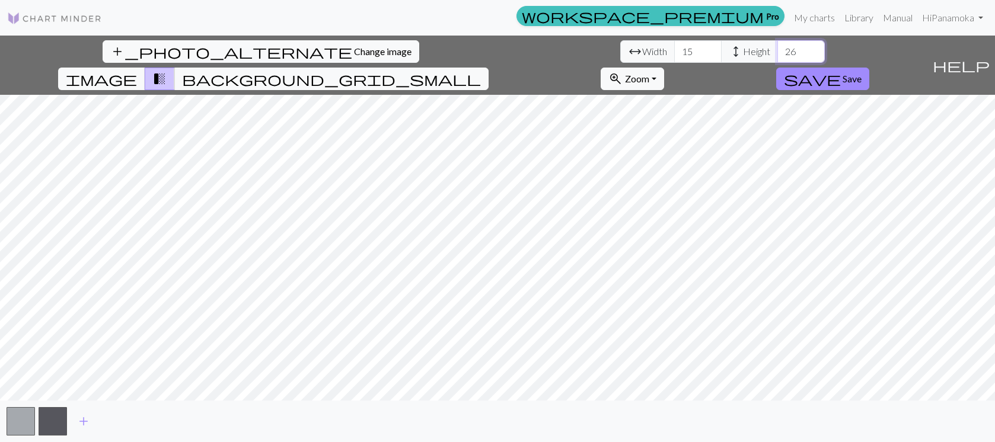
click at [777, 48] on input "26" at bounding box center [800, 51] width 47 height 23
click at [777, 48] on input "27" at bounding box center [800, 51] width 47 height 23
click at [777, 48] on input "28" at bounding box center [800, 51] width 47 height 23
click at [777, 48] on input "29" at bounding box center [800, 51] width 47 height 23
click at [777, 48] on input "30" at bounding box center [800, 51] width 47 height 23
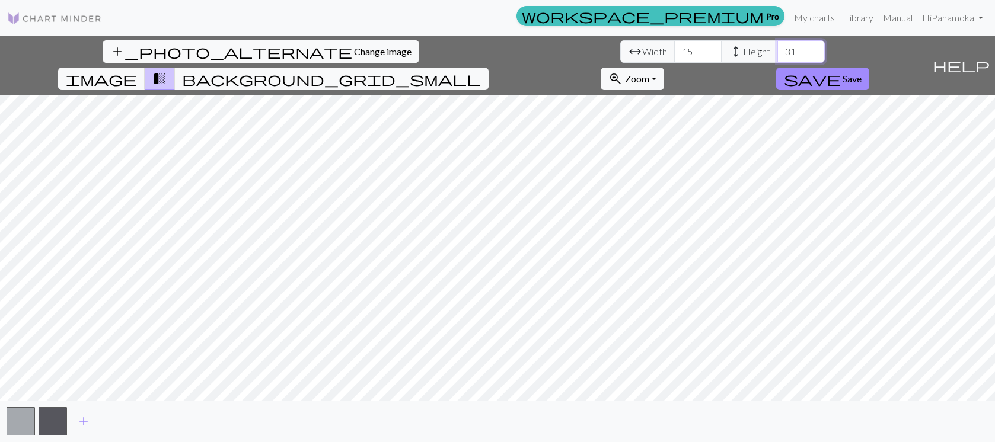
click at [777, 48] on input "31" at bounding box center [800, 51] width 47 height 23
click at [777, 48] on input "32" at bounding box center [800, 51] width 47 height 23
click at [777, 48] on input "33" at bounding box center [800, 51] width 47 height 23
click at [777, 48] on input "34" at bounding box center [800, 51] width 47 height 23
type input "35"
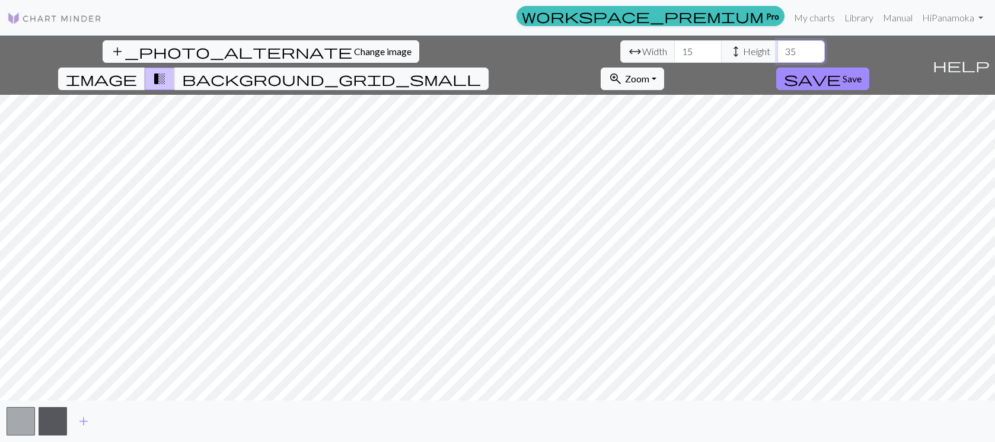
click at [777, 48] on input "35" at bounding box center [800, 51] width 47 height 23
click at [674, 50] on input "16" at bounding box center [697, 51] width 47 height 23
click at [674, 50] on input "17" at bounding box center [697, 51] width 47 height 23
click at [674, 50] on input "18" at bounding box center [697, 51] width 47 height 23
click at [674, 50] on input "19" at bounding box center [697, 51] width 47 height 23
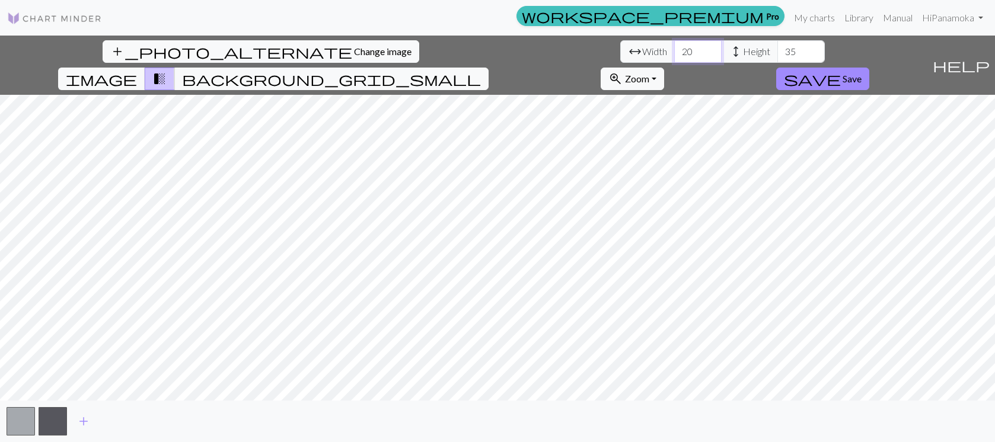
click at [674, 50] on input "20" at bounding box center [697, 51] width 47 height 23
click at [674, 50] on input "21" at bounding box center [697, 51] width 47 height 23
click at [674, 50] on input "22" at bounding box center [697, 51] width 47 height 23
click at [674, 50] on input "23" at bounding box center [697, 51] width 47 height 23
type input "24"
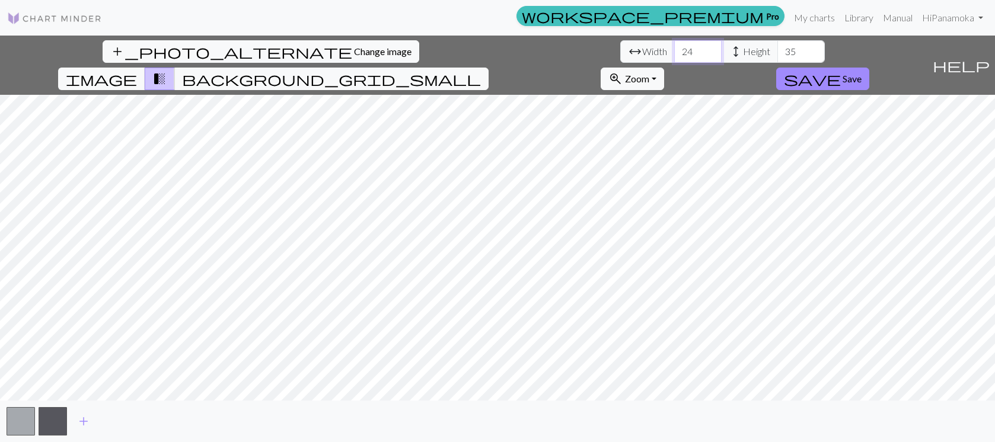
click at [674, 50] on input "24" at bounding box center [697, 51] width 47 height 23
click at [137, 71] on span "image" at bounding box center [101, 79] width 71 height 17
click at [167, 71] on span "transition_fade" at bounding box center [159, 79] width 14 height 17
click at [481, 71] on span "background_grid_small" at bounding box center [331, 79] width 299 height 17
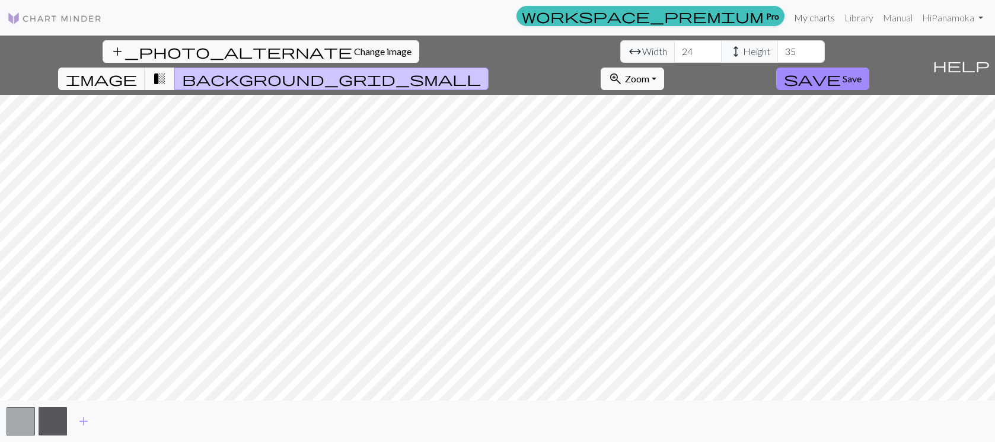
click at [801, 19] on link "My charts" at bounding box center [814, 18] width 50 height 24
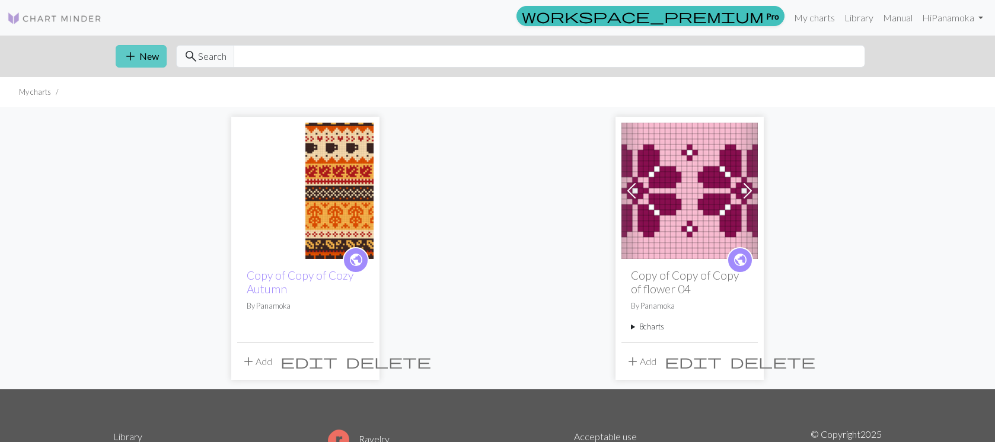
click at [133, 56] on span "add" at bounding box center [130, 56] width 14 height 17
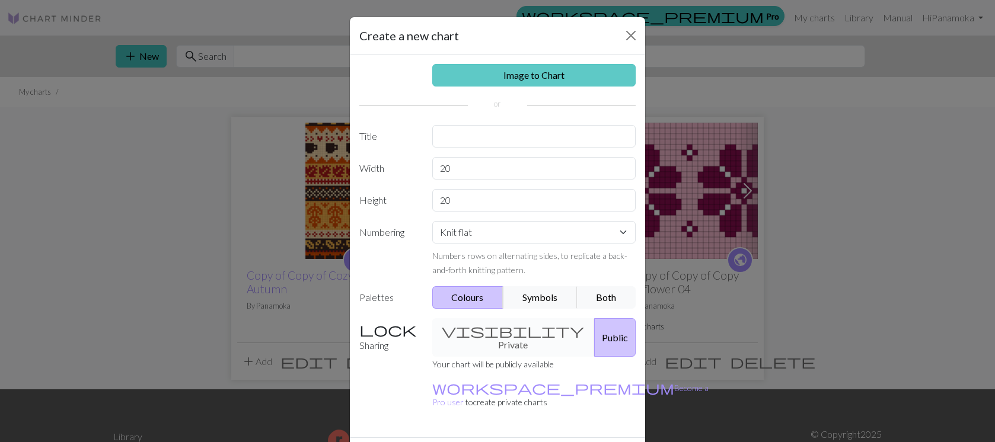
click at [532, 75] on link "Image to Chart" at bounding box center [534, 75] width 204 height 23
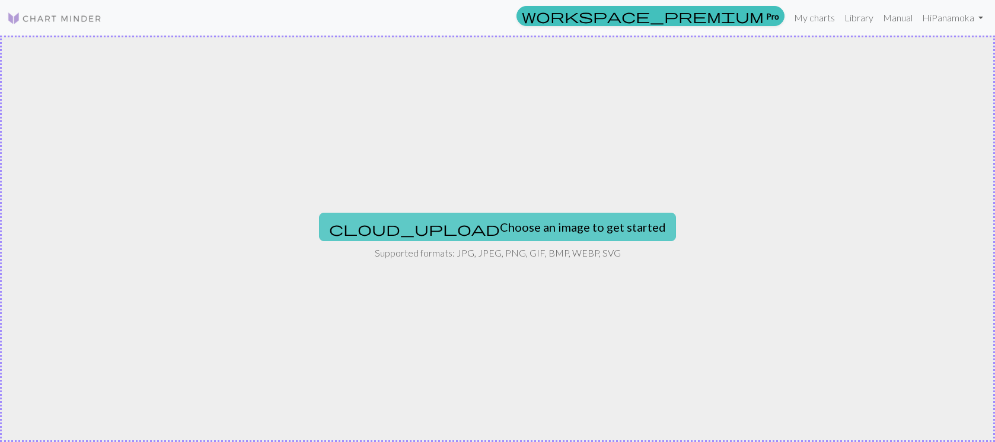
click at [529, 224] on button "cloud_upload Choose an image to get started" at bounding box center [497, 227] width 357 height 28
type input "C:\fakepath\Pattern 1.jpg"
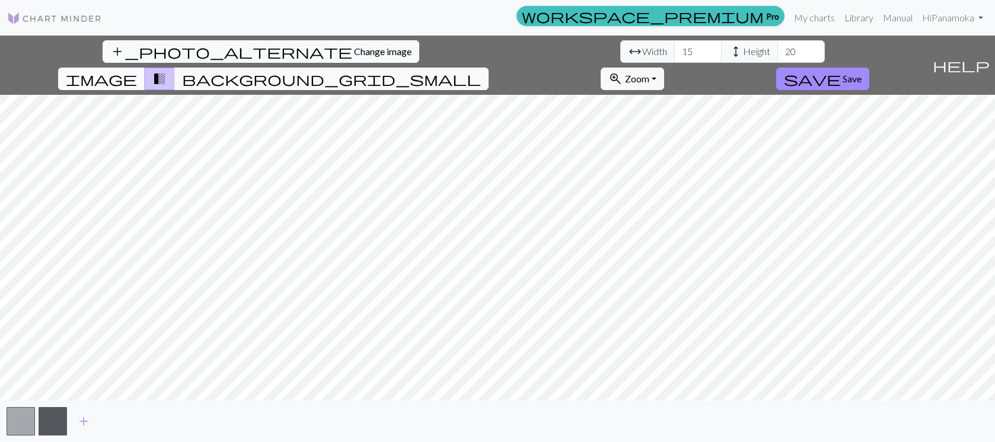
click at [137, 71] on span "image" at bounding box center [101, 79] width 71 height 17
click at [869, 68] on button "save Save" at bounding box center [822, 79] width 93 height 23
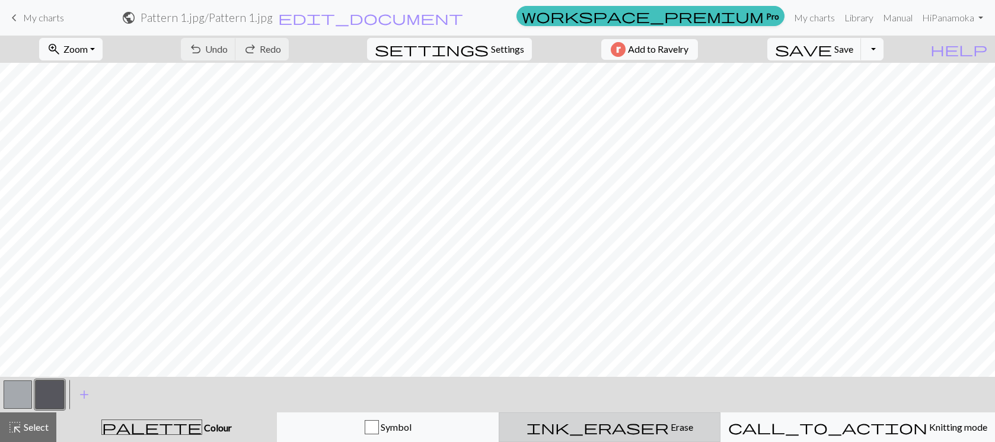
click at [634, 427] on span "ink_eraser" at bounding box center [597, 427] width 142 height 17
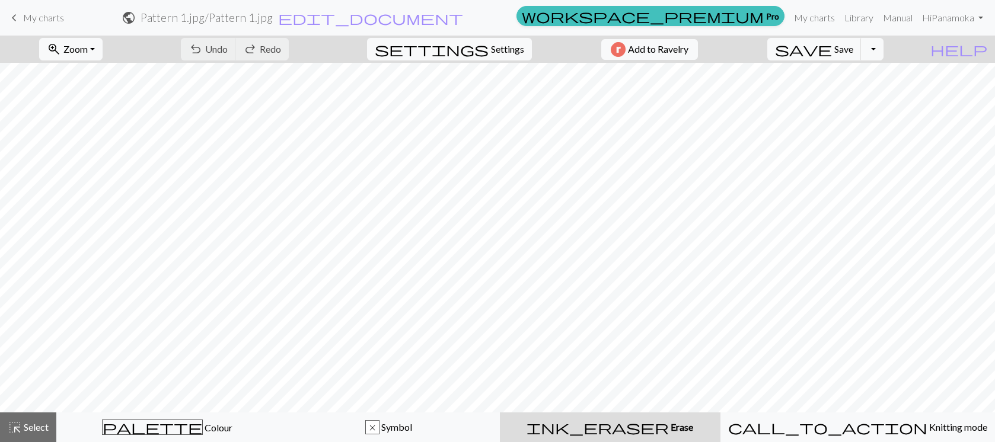
click at [634, 427] on span "ink_eraser" at bounding box center [597, 427] width 142 height 17
click at [56, 18] on span "My charts" at bounding box center [43, 17] width 41 height 11
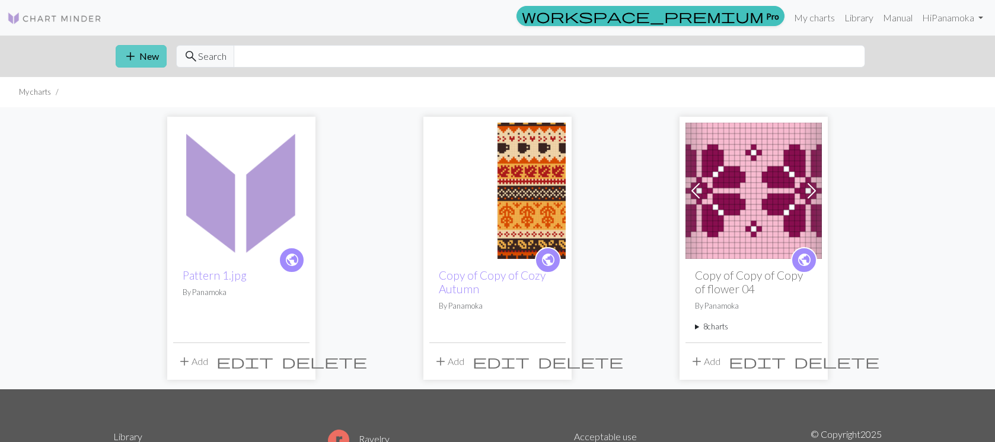
click at [137, 56] on button "add New" at bounding box center [141, 56] width 51 height 23
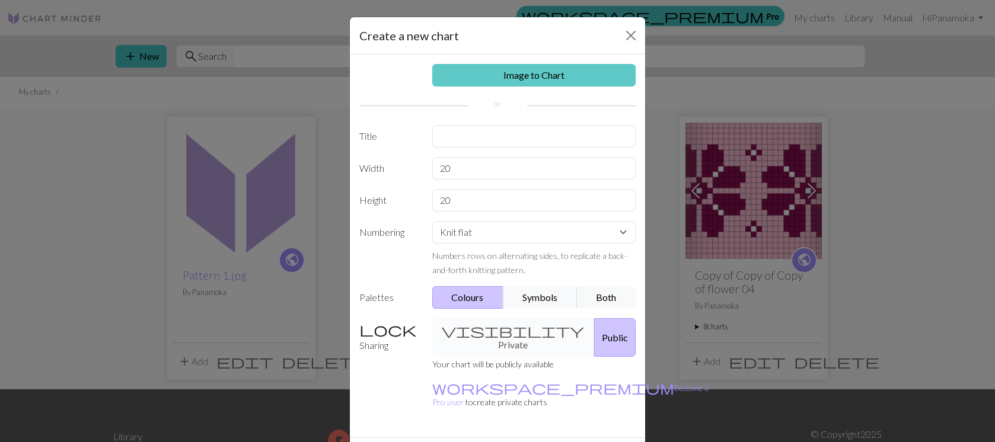
click at [540, 79] on link "Image to Chart" at bounding box center [534, 75] width 204 height 23
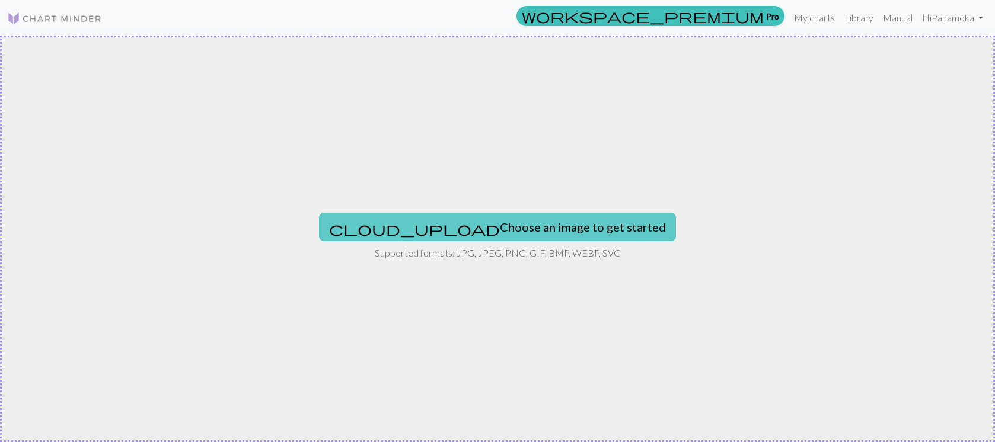
click at [528, 222] on button "cloud_upload Choose an image to get started" at bounding box center [497, 227] width 357 height 28
type input "C:\fakepath\Pattern 1.jpg"
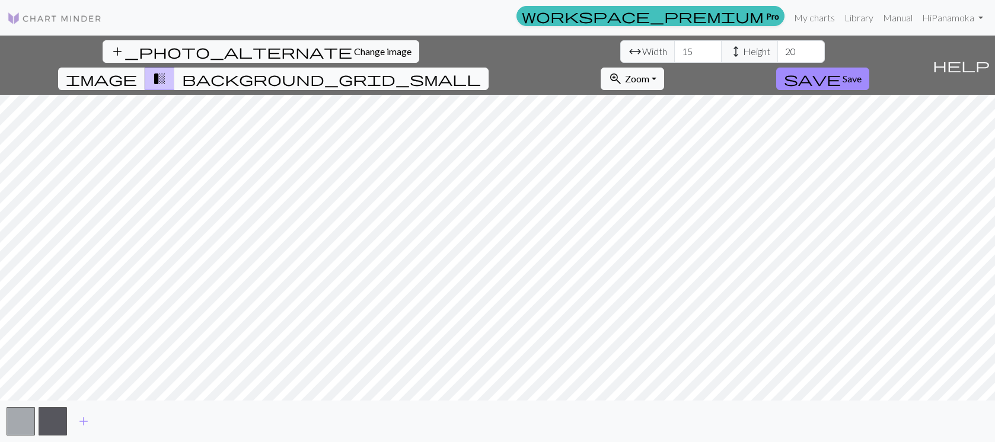
click at [489, 68] on button "background_grid_small" at bounding box center [331, 79] width 314 height 23
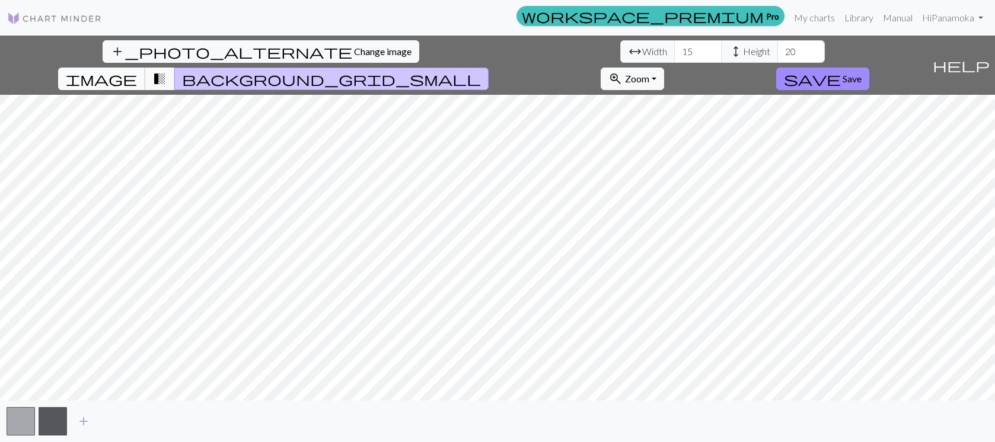
click at [137, 71] on span "image" at bounding box center [101, 79] width 71 height 17
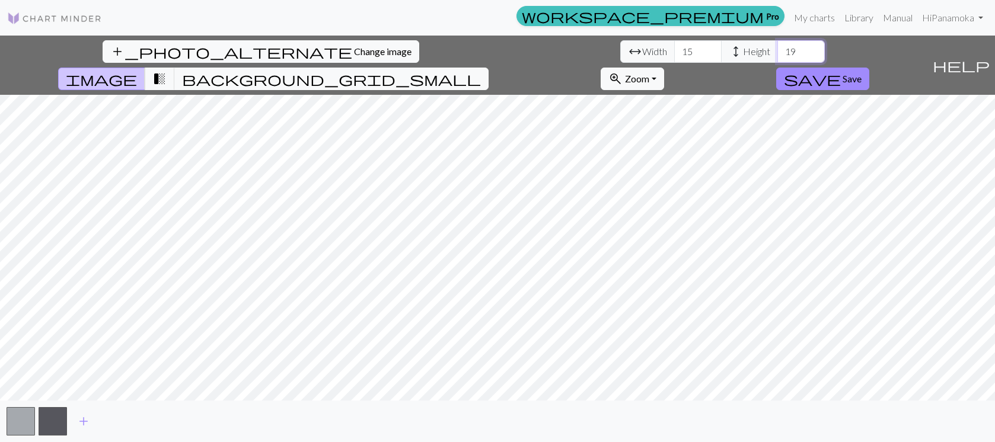
click at [777, 54] on input "19" at bounding box center [800, 51] width 47 height 23
click at [777, 54] on input "18" at bounding box center [800, 51] width 47 height 23
click at [777, 54] on input "17" at bounding box center [800, 51] width 47 height 23
click at [777, 54] on input "16" at bounding box center [800, 51] width 47 height 23
click at [777, 54] on input "15" at bounding box center [800, 51] width 47 height 23
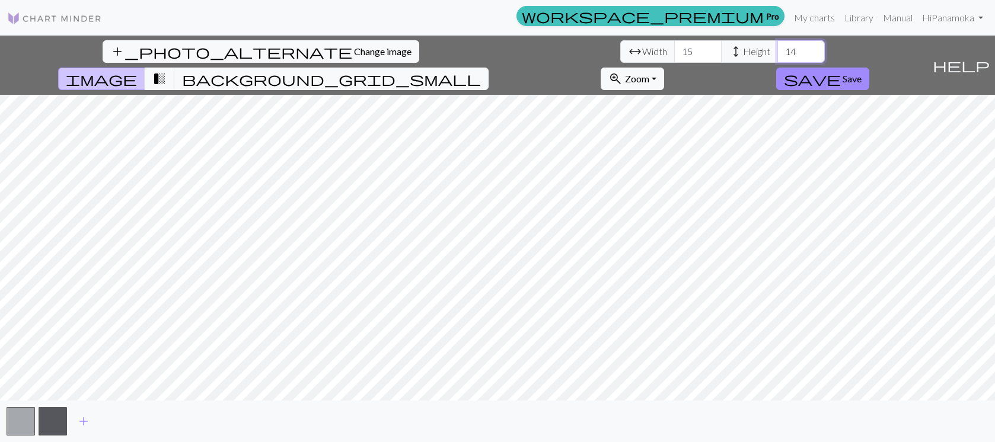
click at [777, 54] on input "14" at bounding box center [800, 51] width 47 height 23
click at [777, 54] on input "13" at bounding box center [800, 51] width 47 height 23
click at [777, 54] on input "12" at bounding box center [800, 51] width 47 height 23
click at [777, 54] on input "11" at bounding box center [800, 51] width 47 height 23
click at [777, 54] on input "10" at bounding box center [800, 51] width 47 height 23
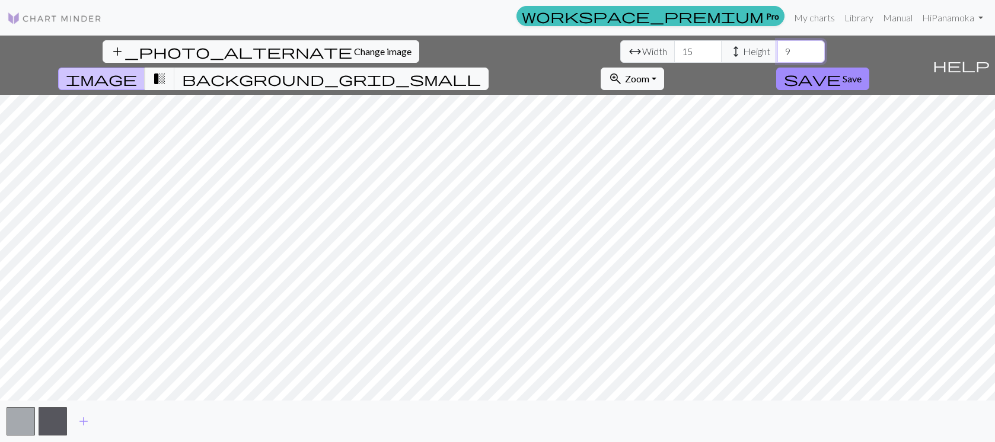
click at [777, 54] on input "9" at bounding box center [800, 51] width 47 height 23
click at [777, 47] on input "10" at bounding box center [800, 51] width 47 height 23
click at [777, 47] on input "11" at bounding box center [800, 51] width 47 height 23
click at [777, 47] on input "12" at bounding box center [800, 51] width 47 height 23
click at [777, 47] on input "13" at bounding box center [800, 51] width 47 height 23
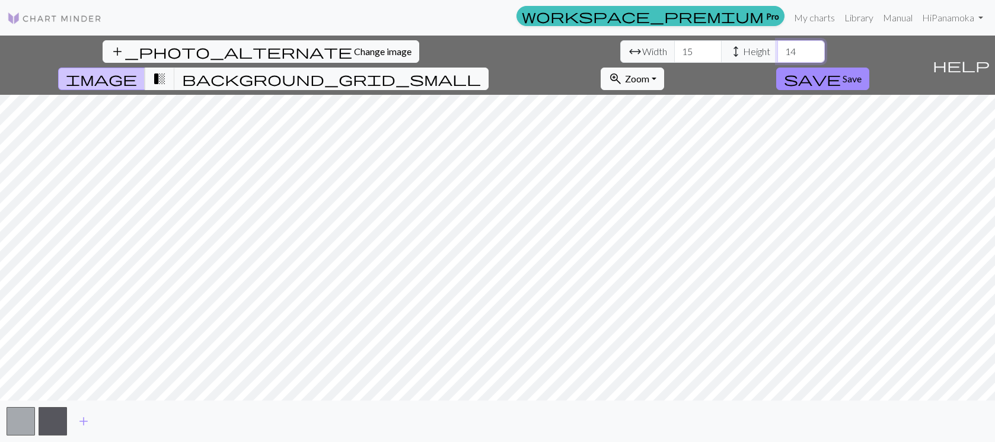
click at [777, 47] on input "14" at bounding box center [800, 51] width 47 height 23
click at [777, 47] on input "15" at bounding box center [800, 51] width 47 height 23
click at [777, 47] on input "16" at bounding box center [800, 51] width 47 height 23
click at [777, 47] on input "17" at bounding box center [800, 51] width 47 height 23
click at [777, 47] on input "18" at bounding box center [800, 51] width 47 height 23
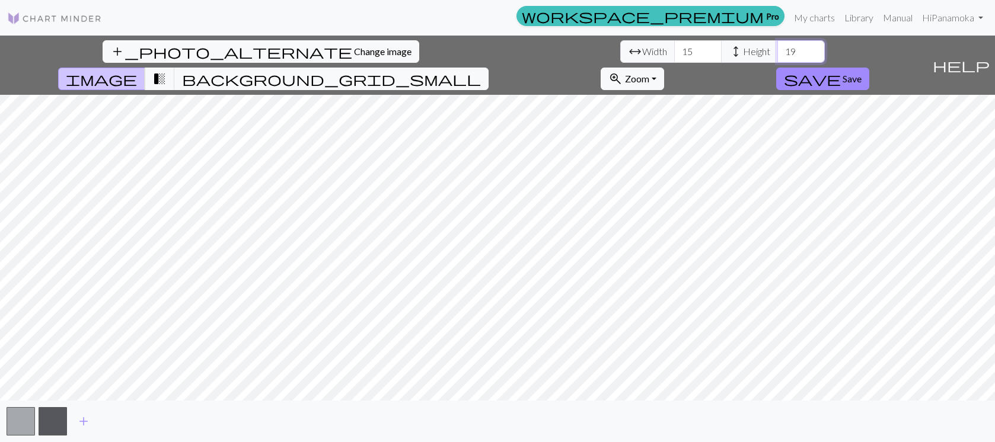
click at [777, 47] on input "19" at bounding box center [800, 51] width 47 height 23
click at [777, 47] on input "20" at bounding box center [800, 51] width 47 height 23
click at [777, 47] on input "21" at bounding box center [800, 51] width 47 height 23
click at [777, 47] on input "22" at bounding box center [800, 51] width 47 height 23
click at [777, 47] on input "23" at bounding box center [800, 51] width 47 height 23
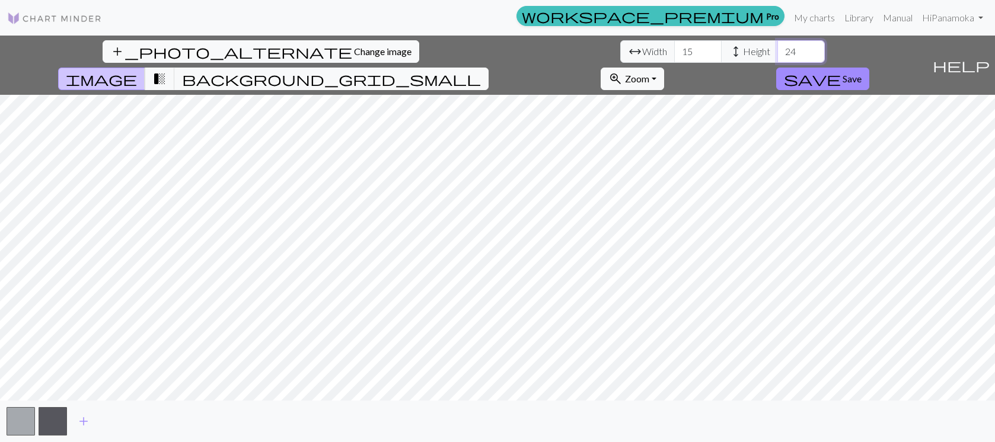
click at [777, 47] on input "24" at bounding box center [800, 51] width 47 height 23
type input "25"
click at [777, 47] on input "25" at bounding box center [800, 51] width 47 height 23
click at [354, 55] on span "Change image" at bounding box center [383, 51] width 58 height 11
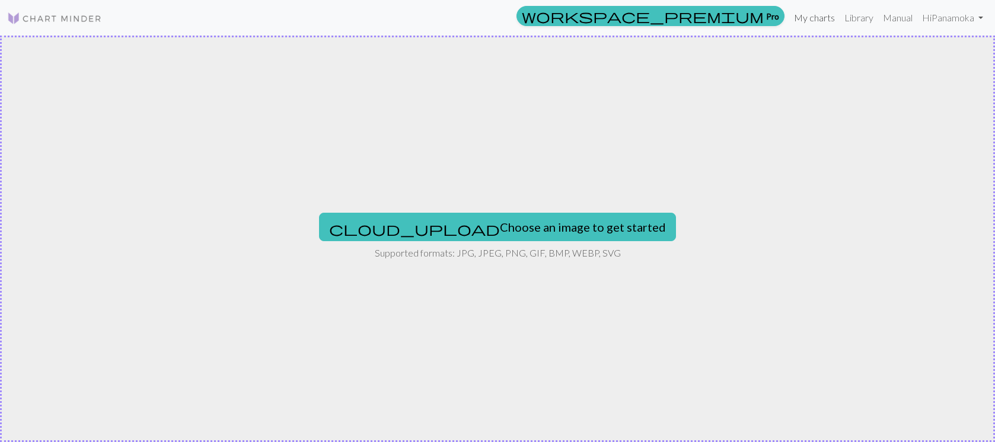
click at [805, 17] on link "My charts" at bounding box center [814, 18] width 50 height 24
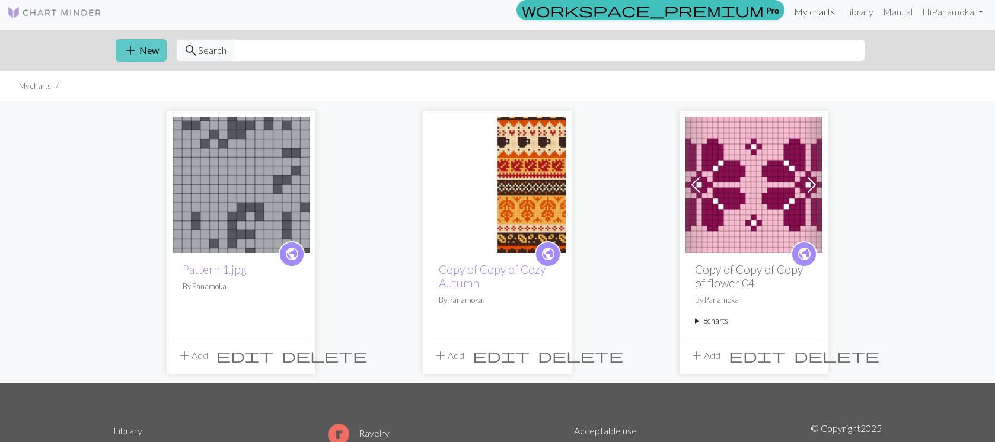
scroll to position [3, 0]
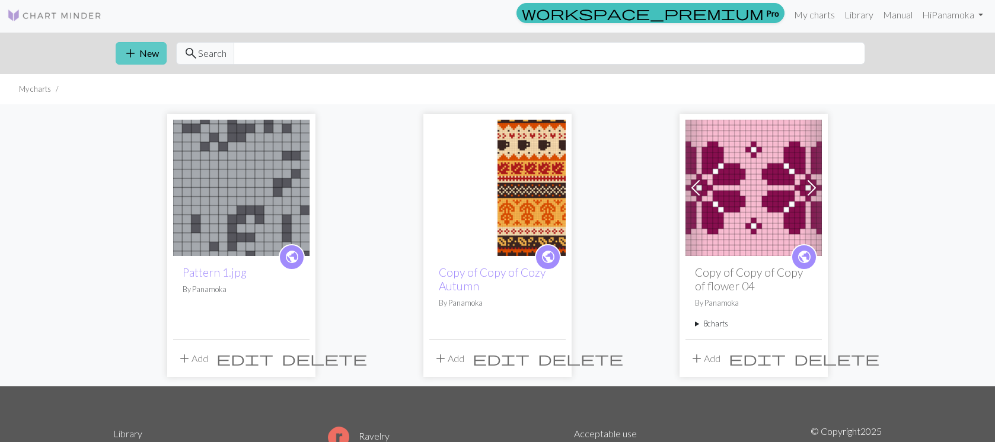
click at [149, 55] on button "add New" at bounding box center [141, 53] width 51 height 23
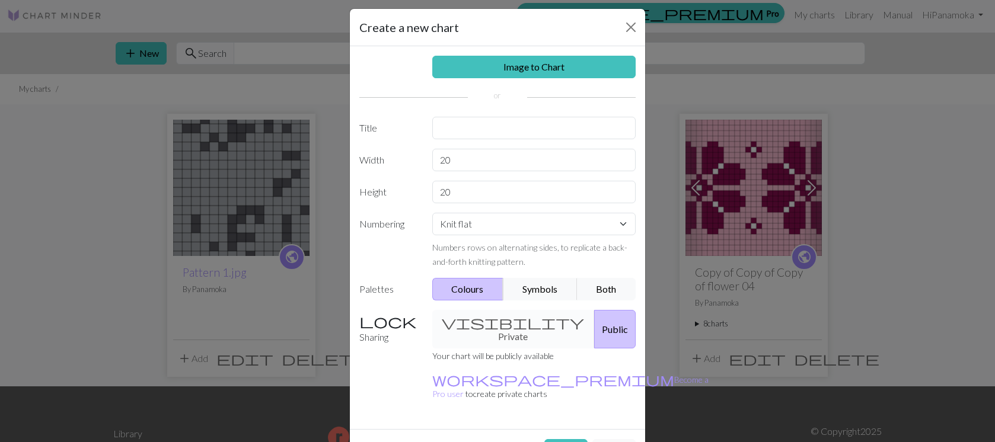
scroll to position [9, 0]
click at [466, 155] on input "20" at bounding box center [534, 159] width 204 height 23
type input "24"
click at [465, 191] on input "20" at bounding box center [534, 191] width 204 height 23
type input "2"
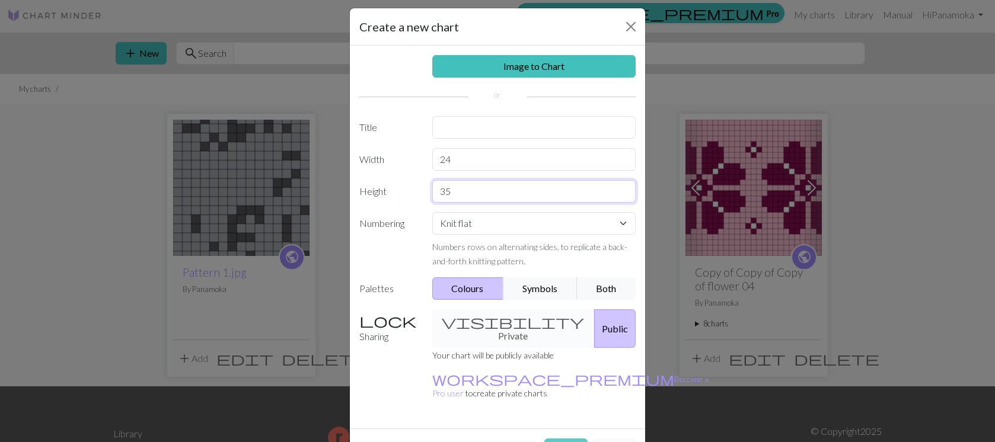
type input "35"
click at [561, 439] on button "Create" at bounding box center [565, 450] width 43 height 23
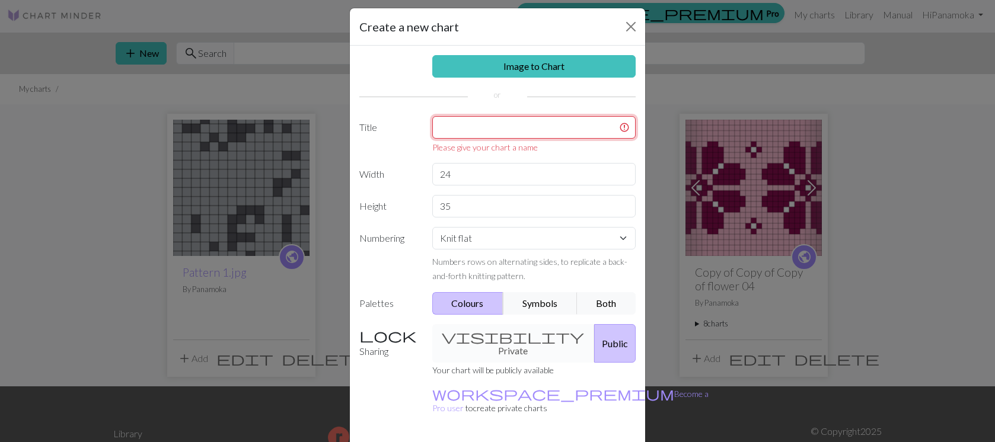
click at [467, 129] on input "text" at bounding box center [534, 127] width 204 height 23
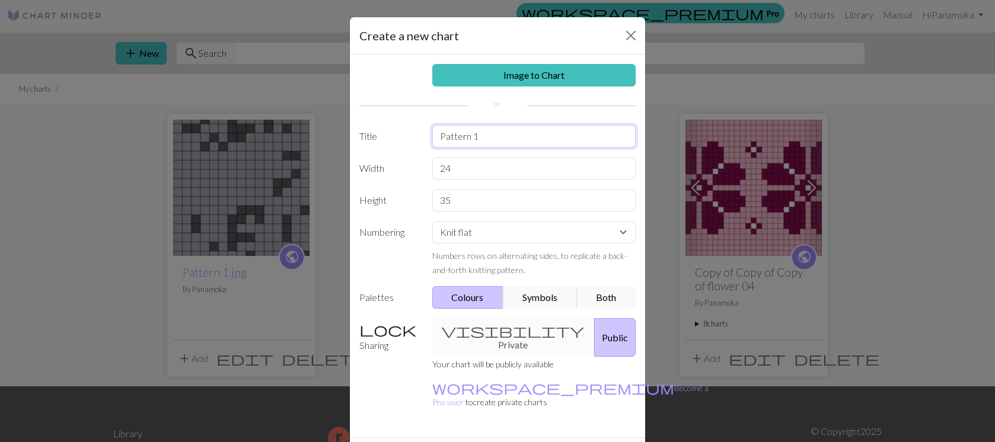
scroll to position [25, 0]
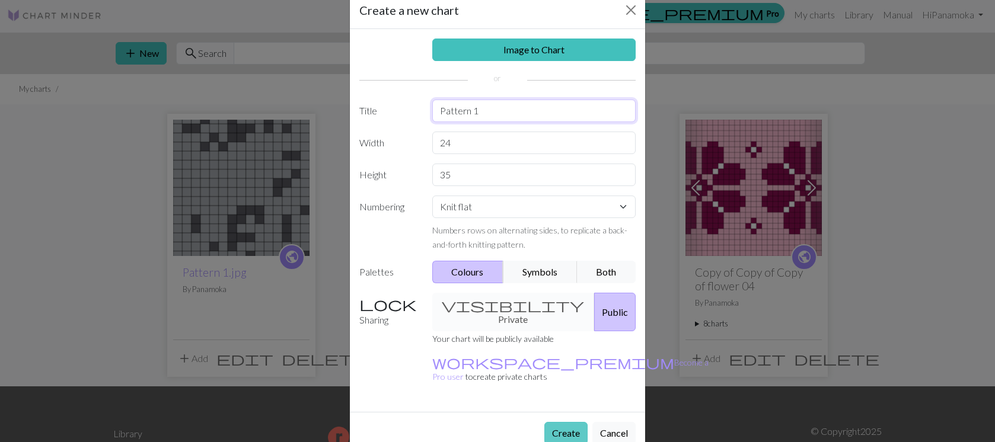
type input "Pattern 1"
click at [559, 422] on button "Create" at bounding box center [565, 433] width 43 height 23
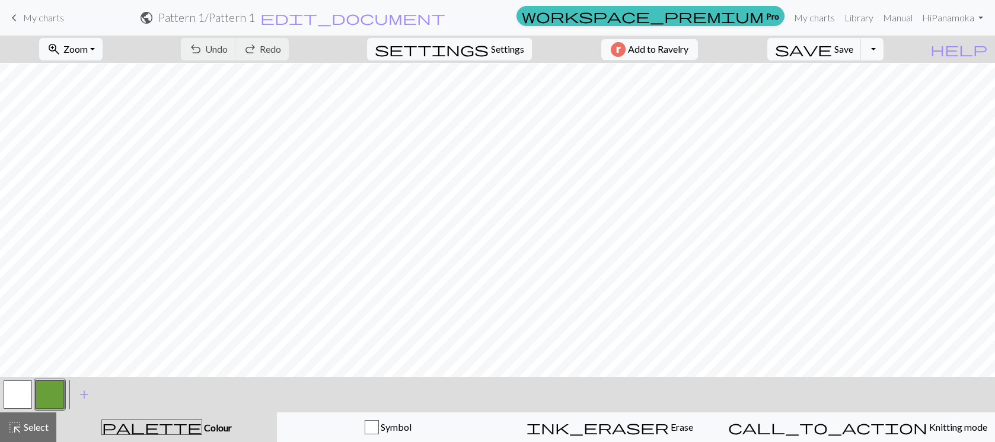
scroll to position [1, 0]
click at [22, 430] on span "Select" at bounding box center [35, 427] width 27 height 11
click at [78, 397] on span "add" at bounding box center [84, 395] width 14 height 17
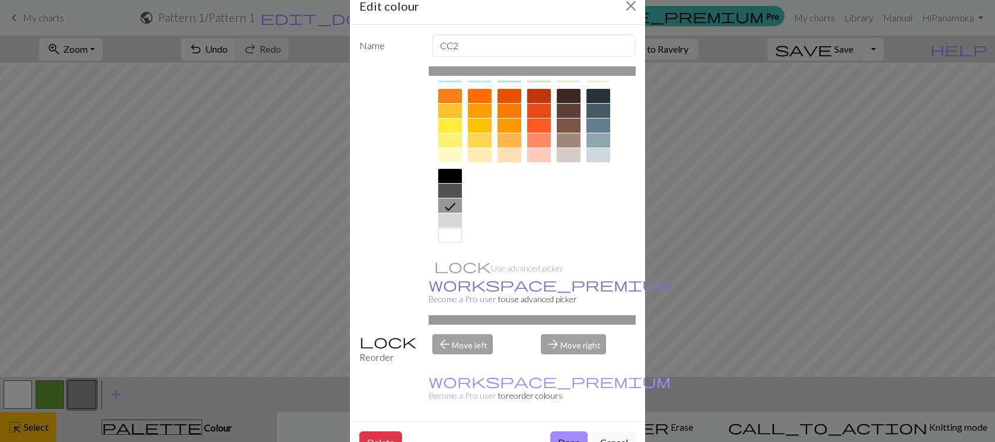
scroll to position [0, 0]
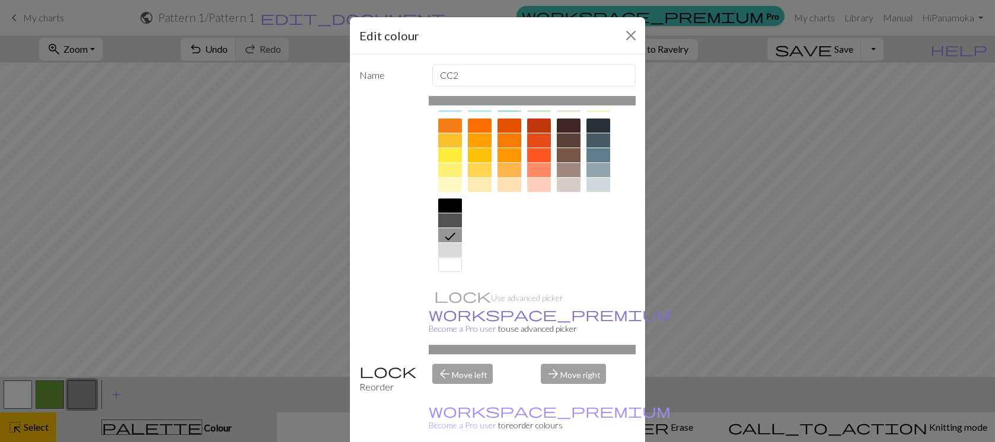
click at [453, 313] on link "workspace_premium Become a Pro user" at bounding box center [550, 321] width 242 height 24
click at [451, 250] on div at bounding box center [450, 250] width 24 height 14
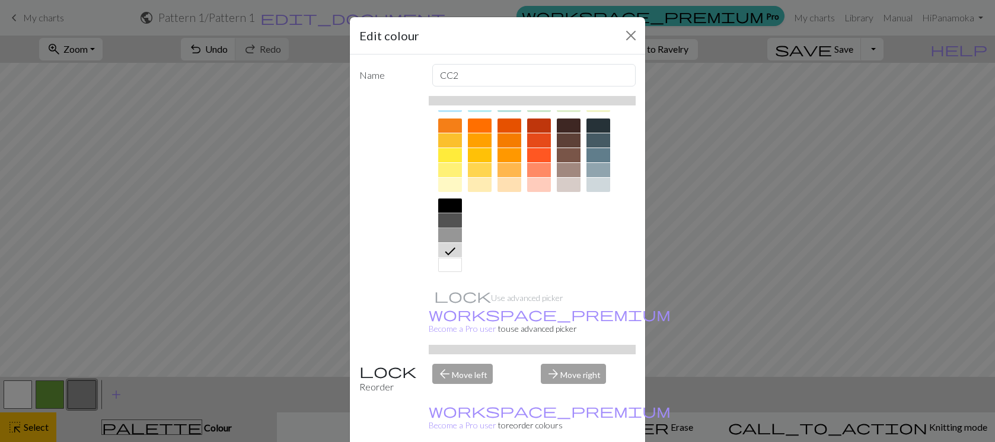
click at [450, 222] on div at bounding box center [450, 220] width 24 height 14
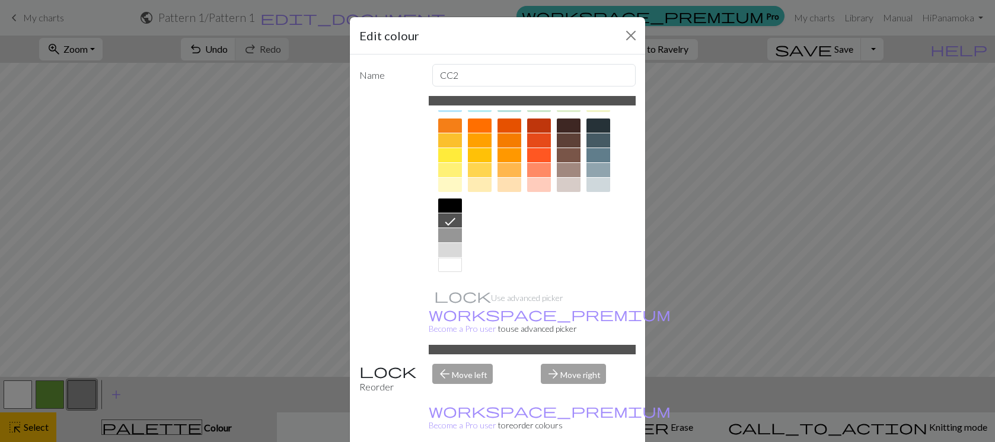
click at [117, 394] on div "Edit colour Name CC2 Use advanced picker workspace_premium Become a Pro user to…" at bounding box center [497, 221] width 995 height 442
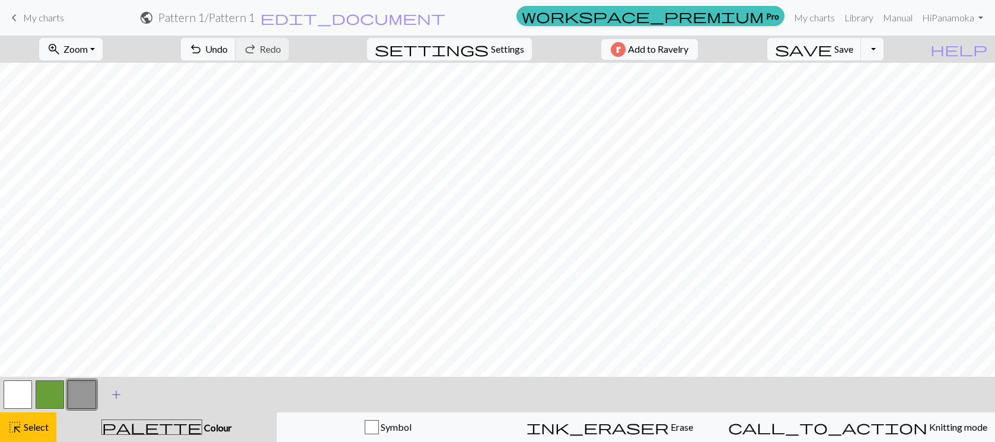
click at [117, 394] on span "add" at bounding box center [116, 395] width 14 height 17
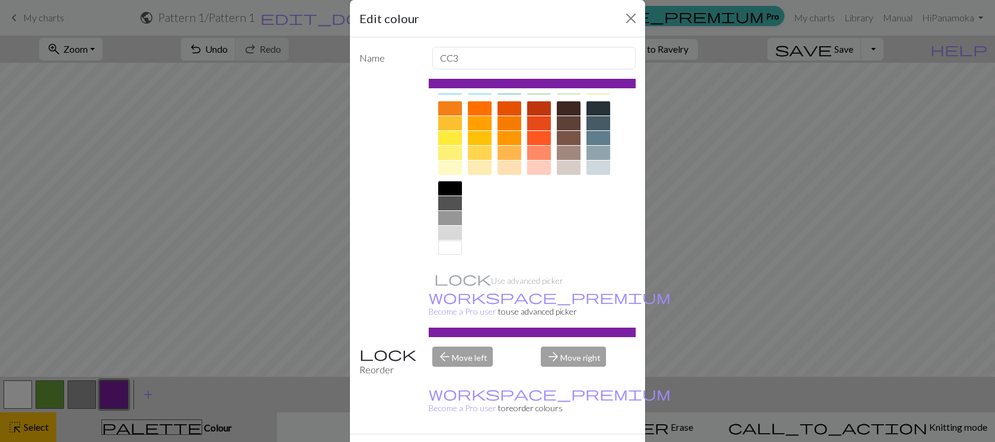
scroll to position [30, 0]
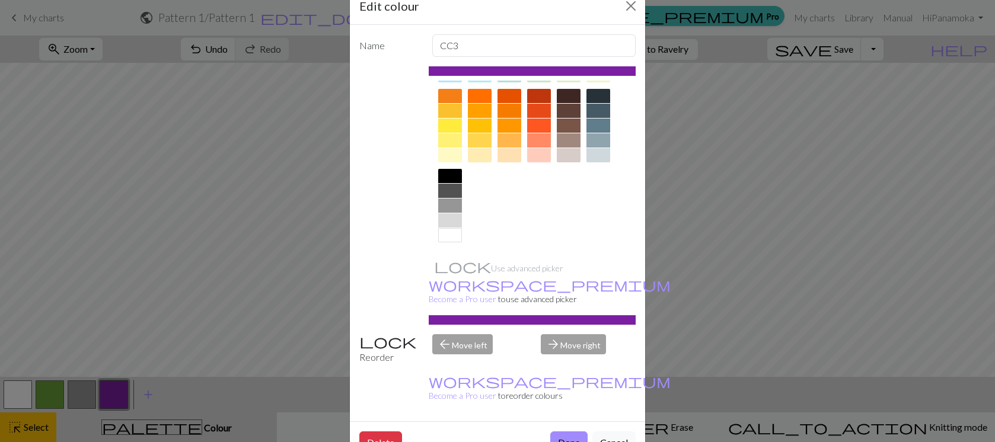
click at [445, 205] on div at bounding box center [450, 206] width 24 height 14
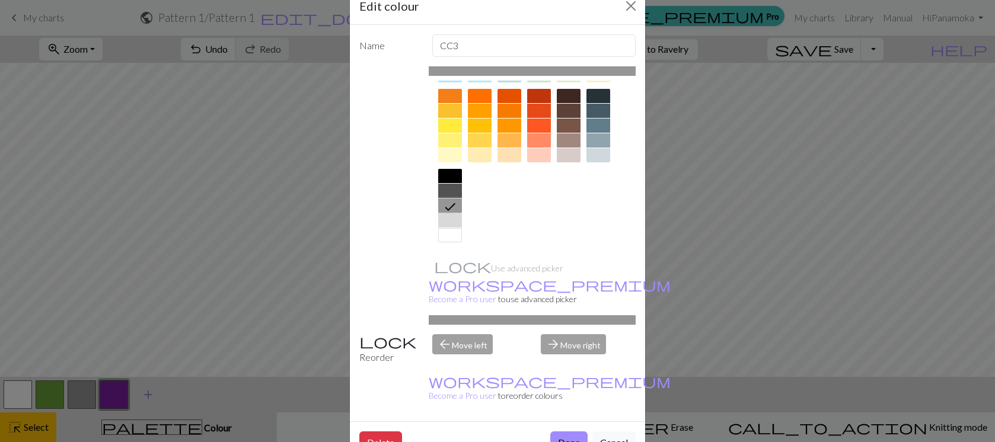
click at [149, 396] on div "Edit colour Name CC3 Use advanced picker workspace_premium Become a Pro user to…" at bounding box center [497, 221] width 995 height 442
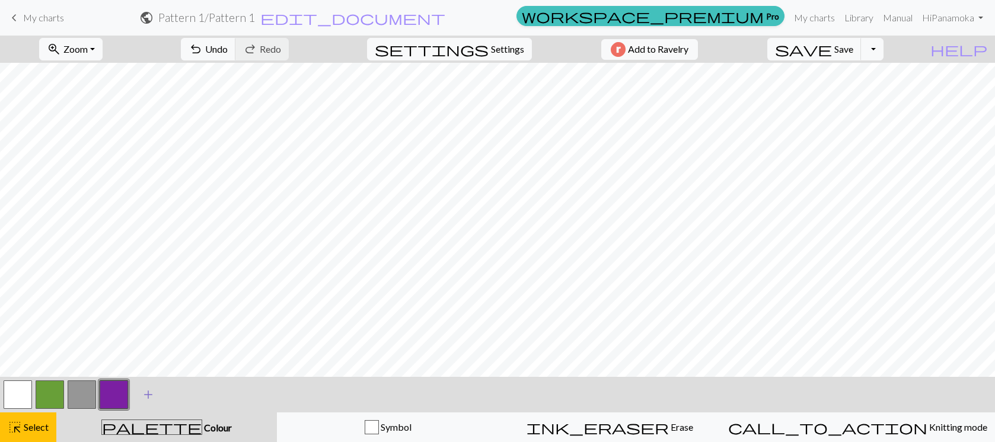
click at [149, 394] on span "add" at bounding box center [148, 395] width 14 height 17
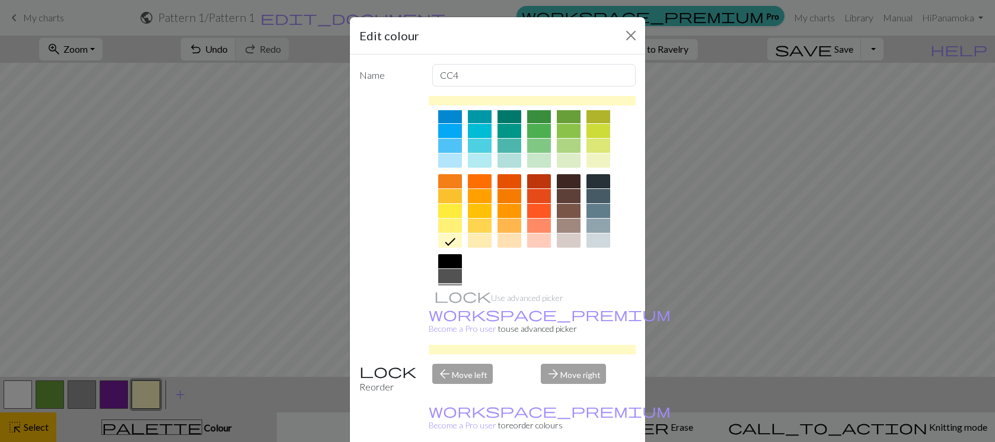
scroll to position [161, 0]
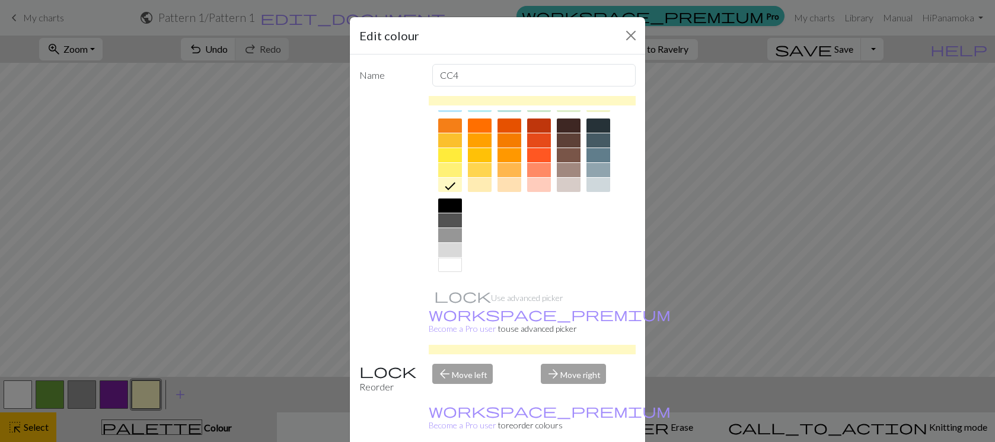
click at [448, 216] on div at bounding box center [450, 220] width 24 height 14
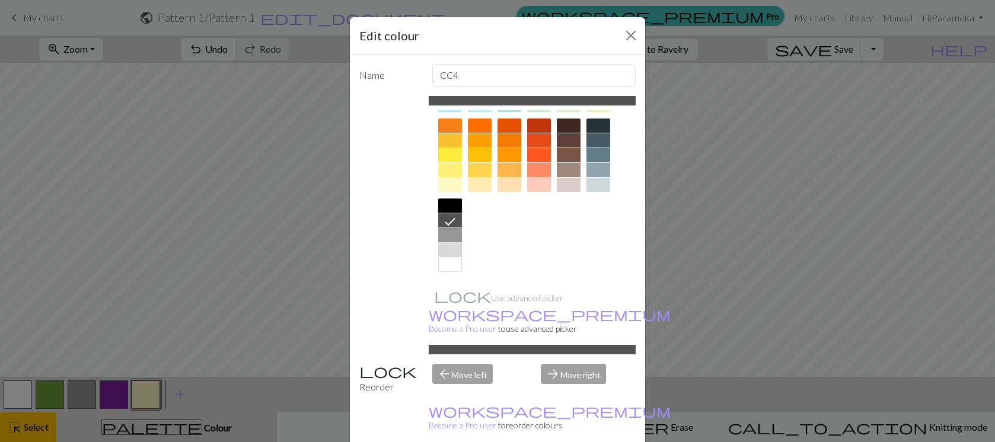
click at [181, 393] on div "Edit colour Name CC4 Use advanced picker workspace_premium Become a Pro user to…" at bounding box center [497, 221] width 995 height 442
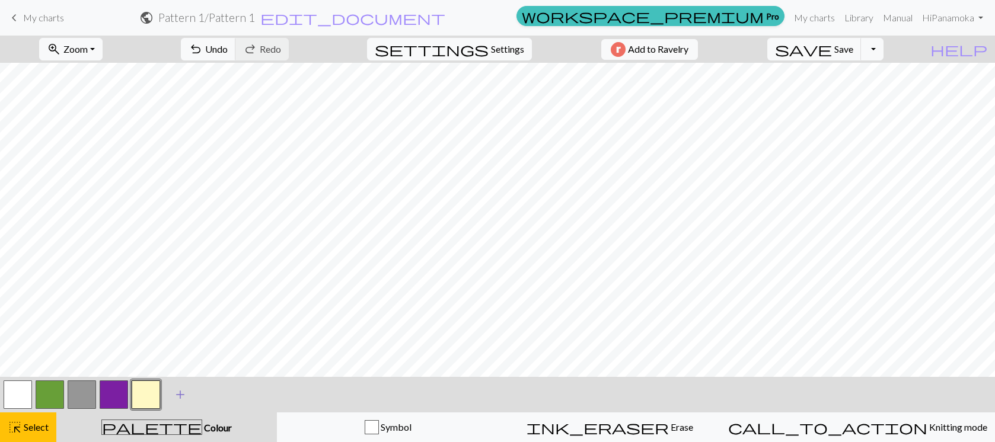
click at [180, 394] on span "add" at bounding box center [180, 395] width 14 height 17
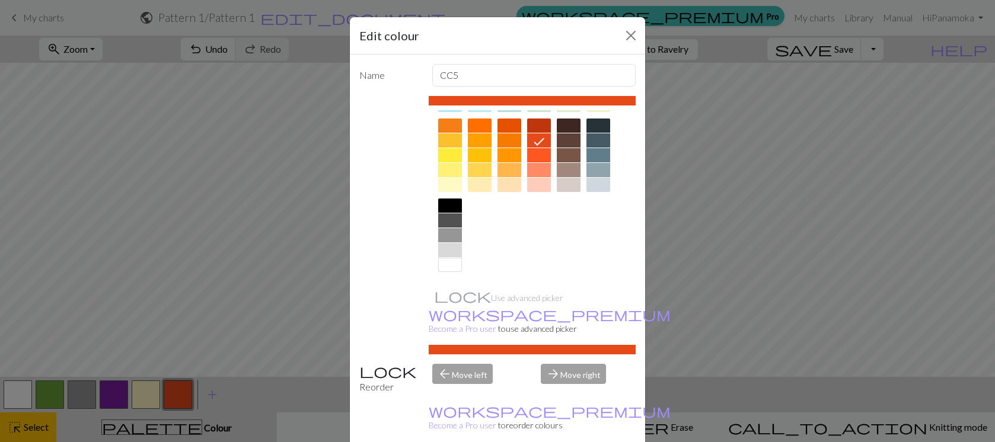
click at [457, 206] on div at bounding box center [450, 206] width 24 height 14
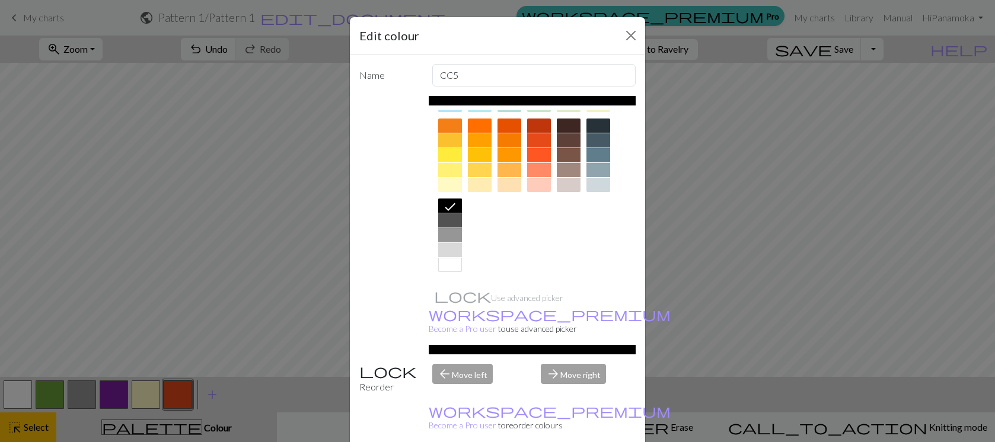
click at [235, 394] on div "Edit colour Name CC5 Use advanced picker workspace_premium Become a Pro user to…" at bounding box center [497, 221] width 995 height 442
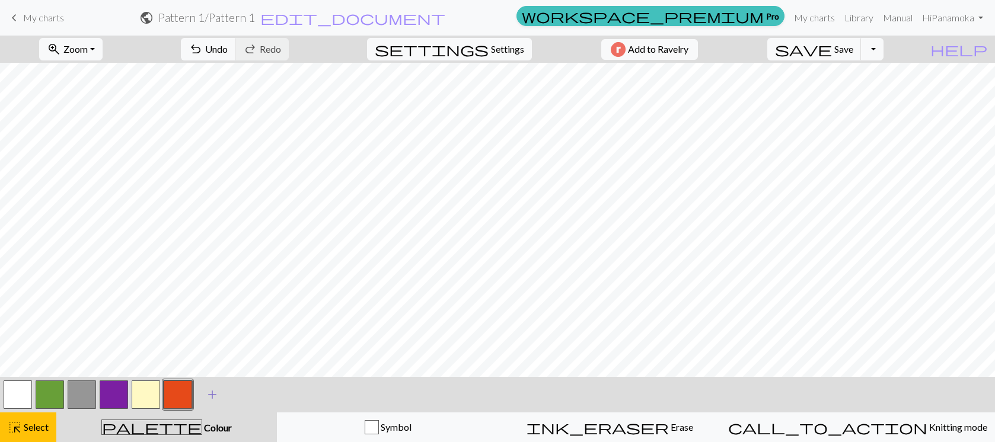
click at [210, 395] on span "add" at bounding box center [212, 395] width 14 height 17
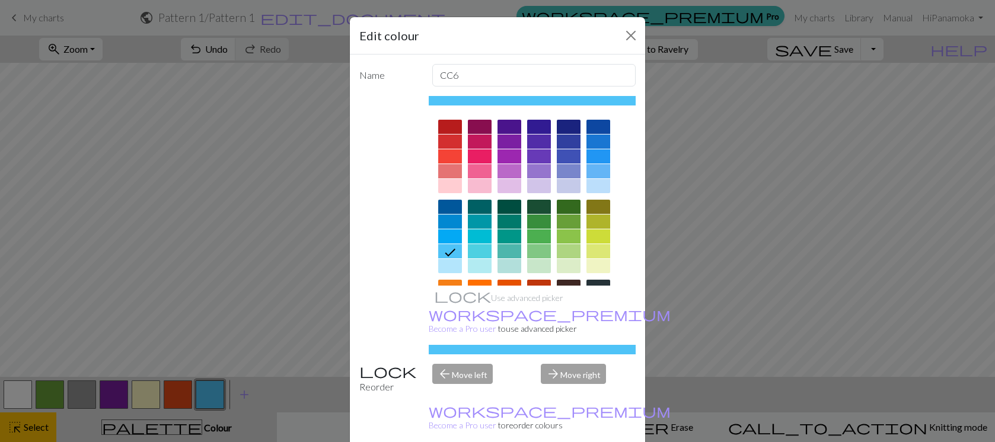
click at [263, 392] on div "Edit colour Name CC6 Use advanced picker workspace_premium Become a Pro user to…" at bounding box center [497, 221] width 995 height 442
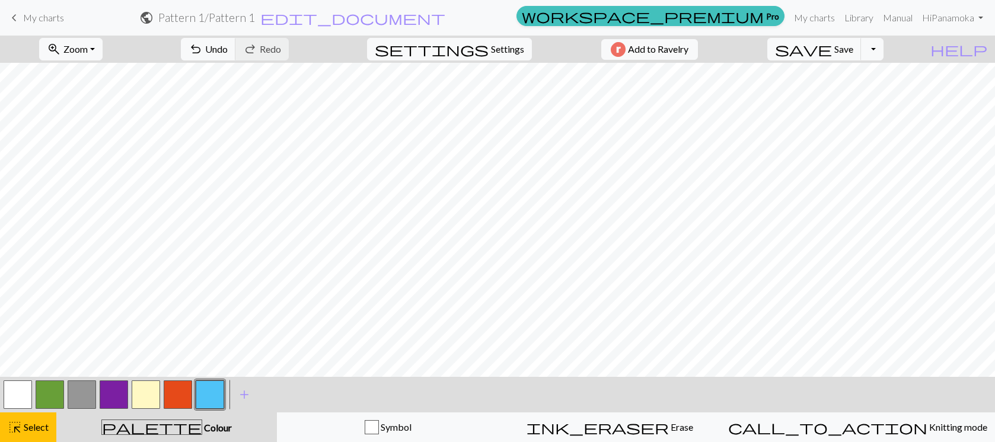
click at [81, 395] on button "button" at bounding box center [82, 395] width 28 height 28
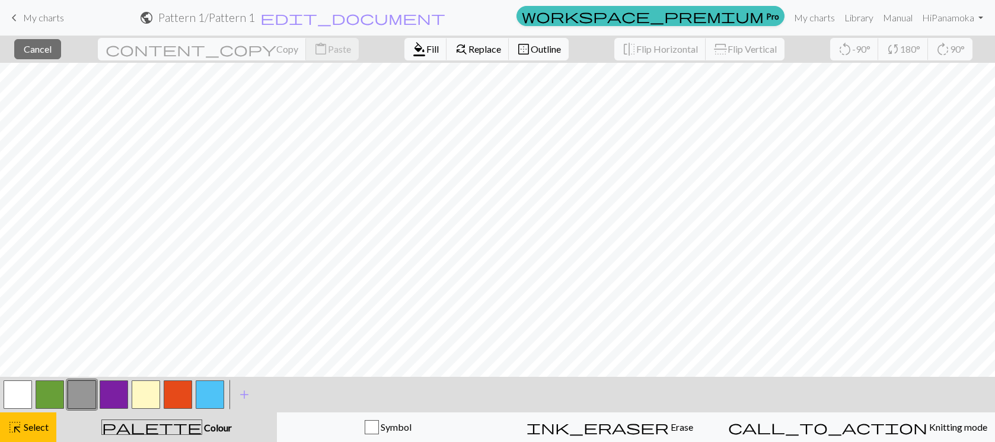
click at [83, 394] on button "button" at bounding box center [82, 395] width 28 height 28
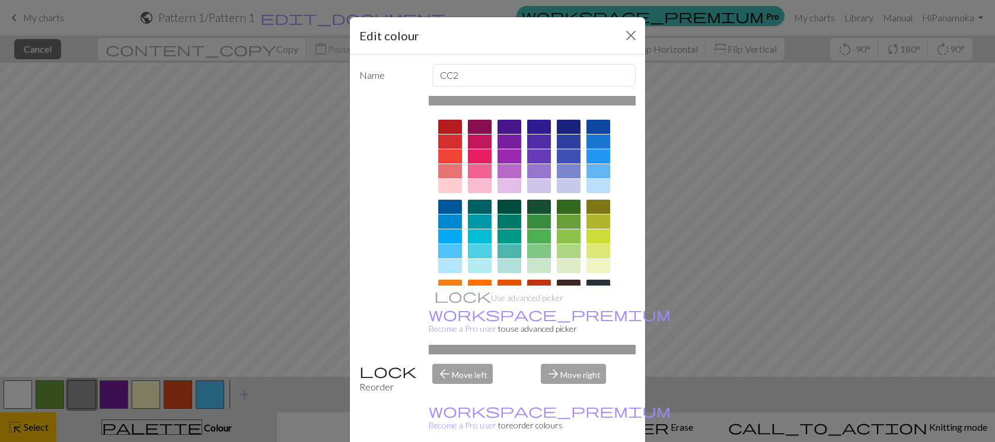
click at [681, 346] on div "Edit colour Name CC2 Use advanced picker workspace_premium Become a Pro user to…" at bounding box center [497, 221] width 995 height 442
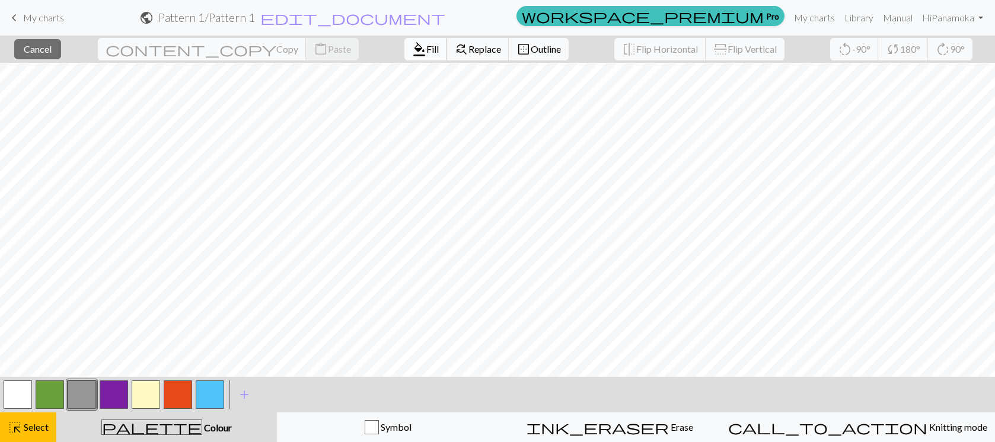
click at [412, 49] on span "format_color_fill" at bounding box center [419, 49] width 14 height 17
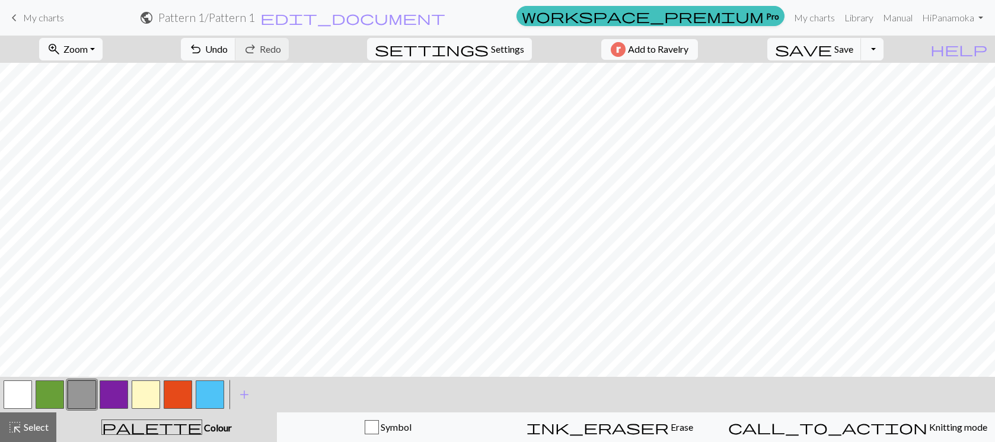
scroll to position [154, 0]
click at [15, 392] on button "button" at bounding box center [18, 395] width 28 height 28
click at [84, 397] on button "button" at bounding box center [82, 395] width 28 height 28
click at [241, 391] on span "add" at bounding box center [244, 395] width 14 height 17
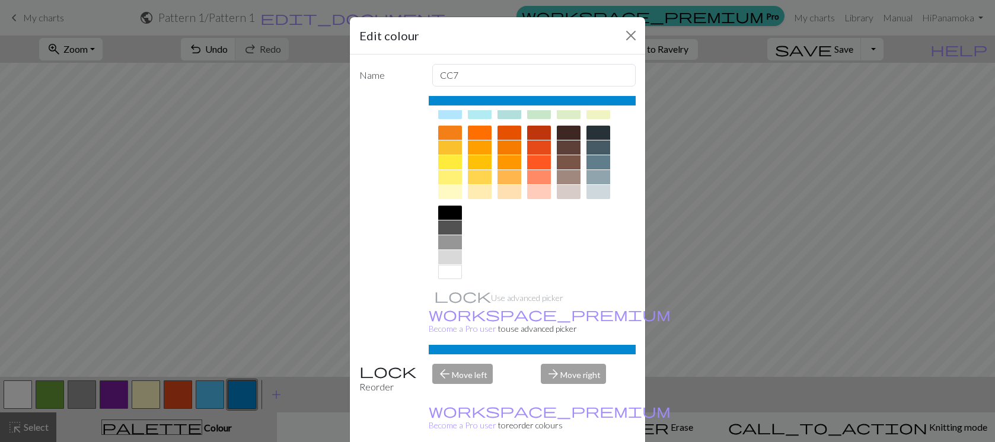
scroll to position [157, 0]
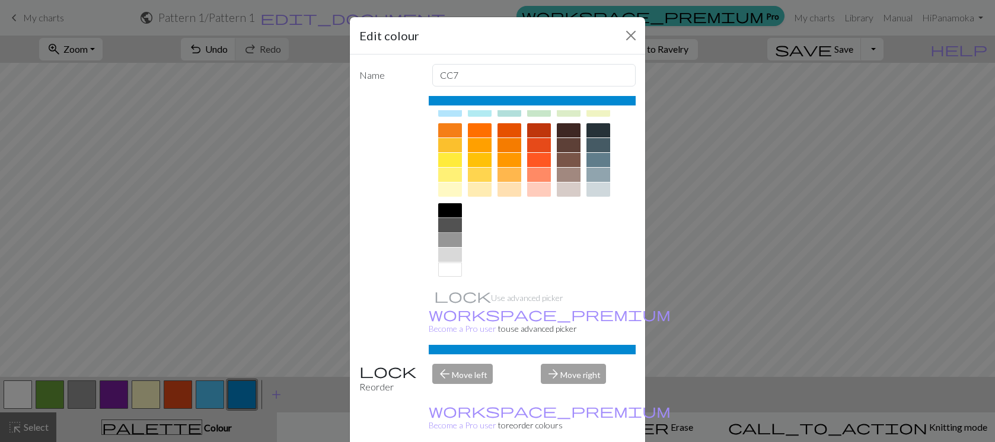
click at [448, 225] on div at bounding box center [450, 225] width 24 height 14
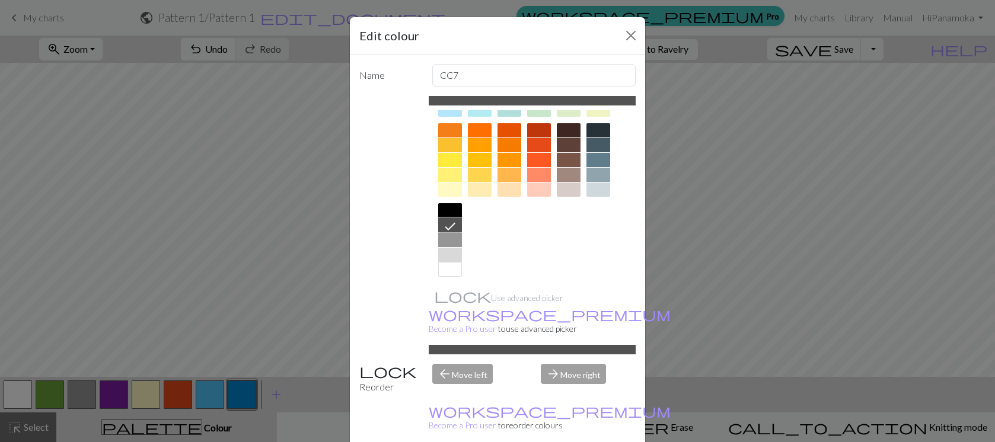
click at [263, 342] on div "Edit colour Name CC7 Use advanced picker workspace_premium Become a Pro user to…" at bounding box center [497, 221] width 995 height 442
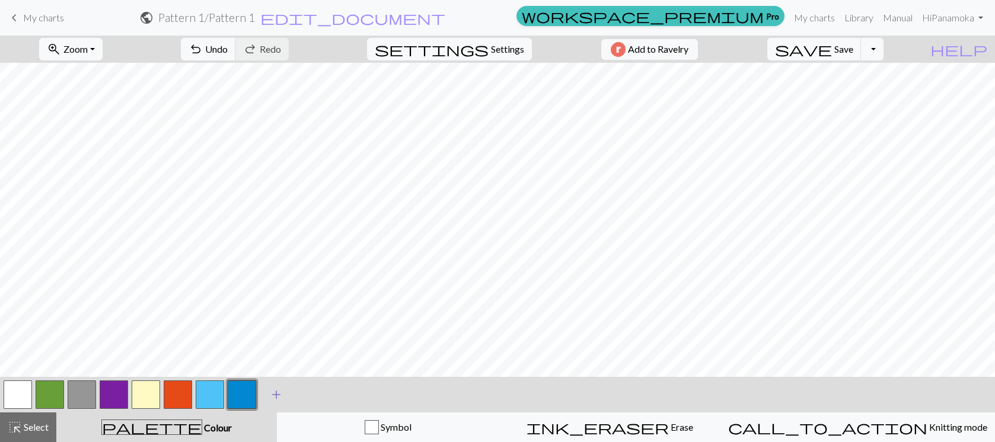
click at [280, 397] on span "add" at bounding box center [276, 395] width 14 height 17
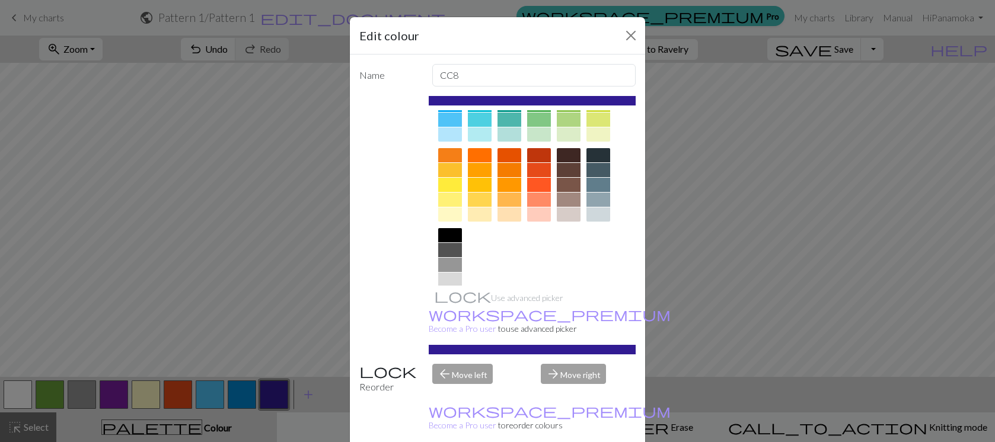
scroll to position [135, 0]
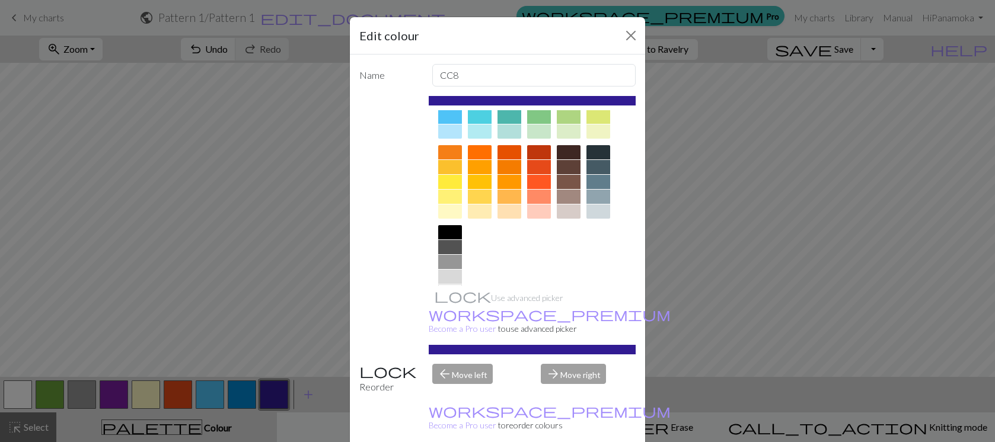
click at [443, 244] on div at bounding box center [450, 247] width 24 height 14
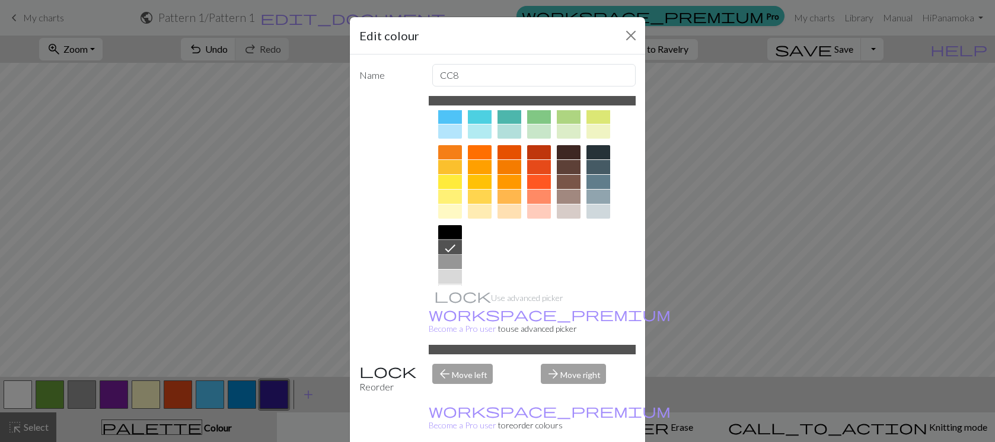
click at [309, 393] on div "Edit colour Name CC8 Use advanced picker workspace_premium Become a Pro user to…" at bounding box center [497, 221] width 995 height 442
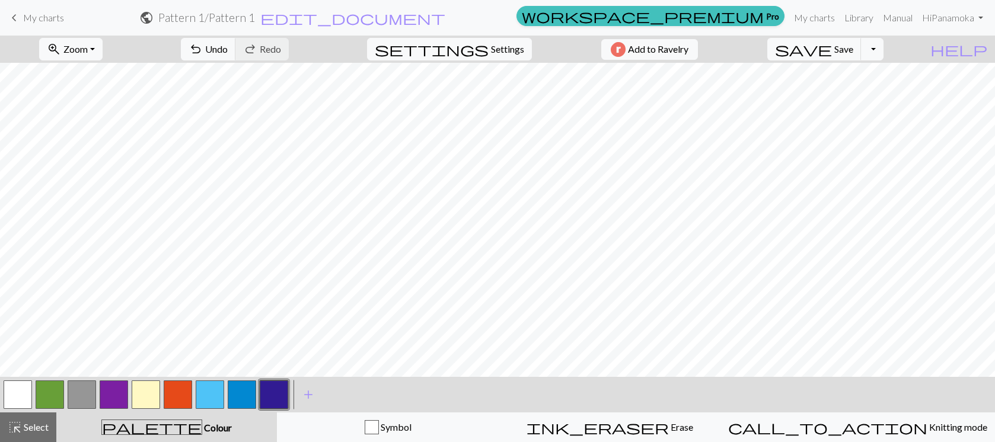
click at [309, 393] on span "add" at bounding box center [308, 395] width 14 height 17
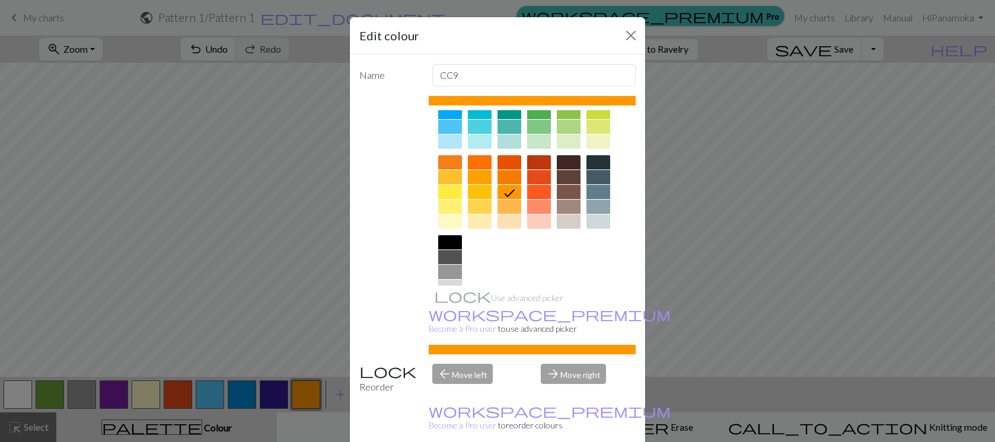
scroll to position [161, 0]
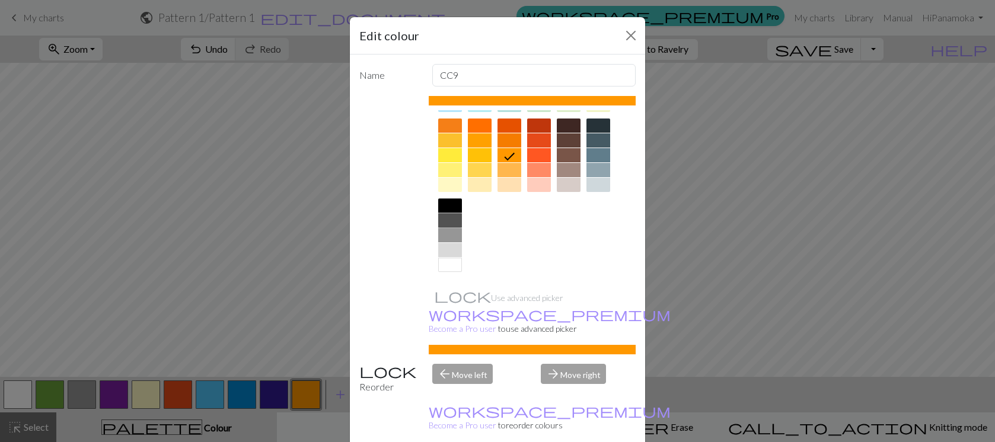
click at [451, 221] on div at bounding box center [450, 220] width 24 height 14
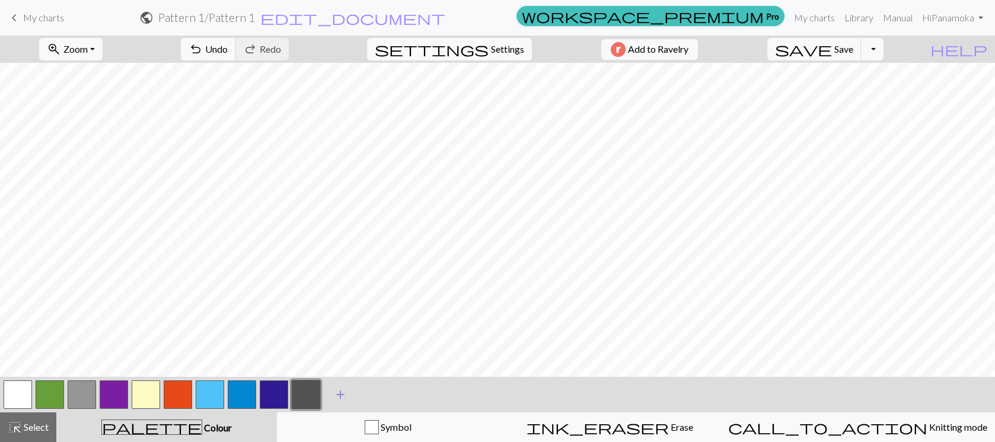
click at [340, 393] on span "add" at bounding box center [340, 395] width 14 height 17
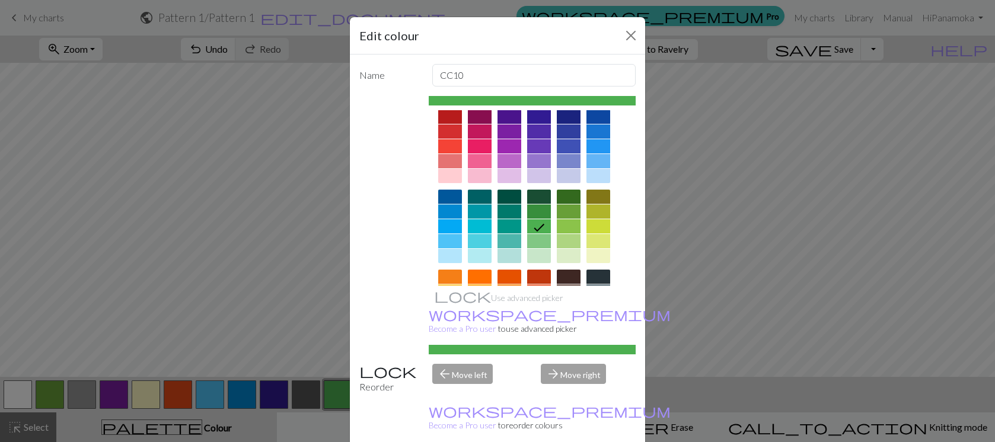
scroll to position [15, 0]
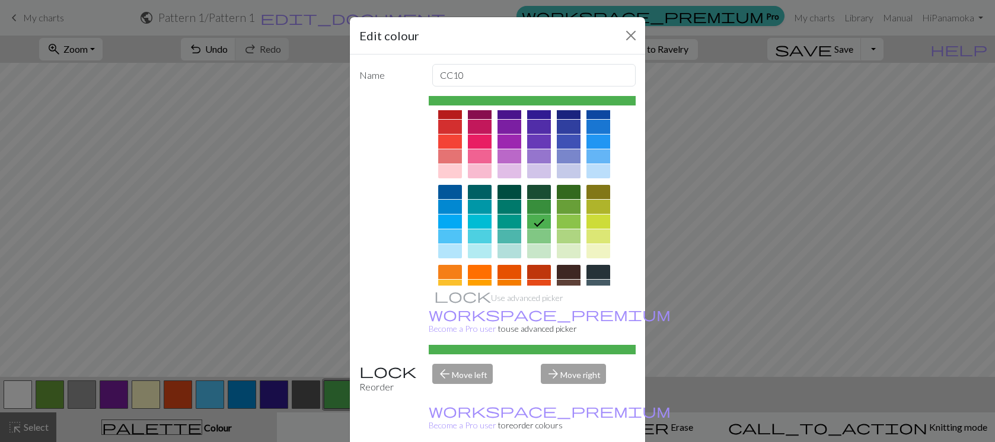
click at [540, 218] on icon at bounding box center [539, 223] width 14 height 14
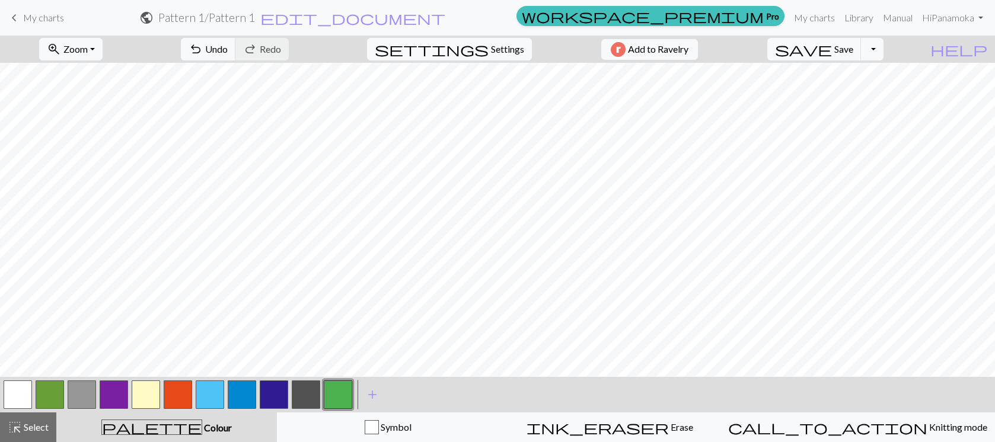
click at [357, 380] on button "add Add a colour" at bounding box center [372, 395] width 30 height 30
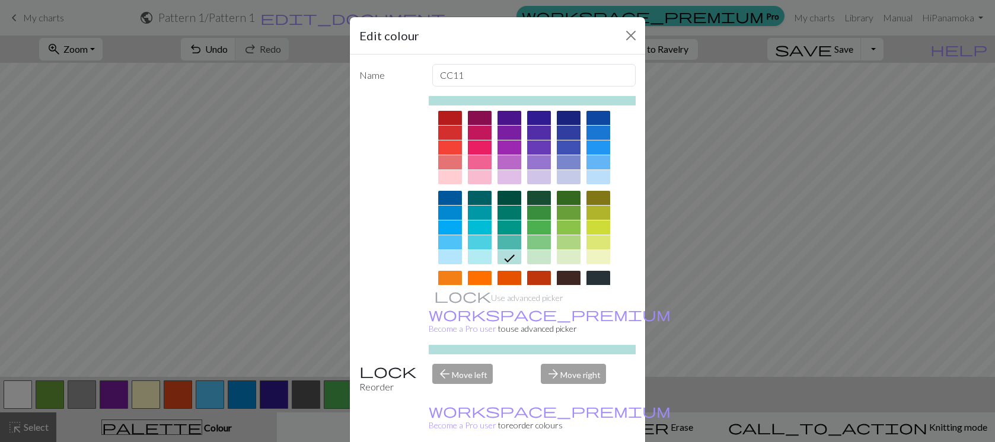
scroll to position [0, 0]
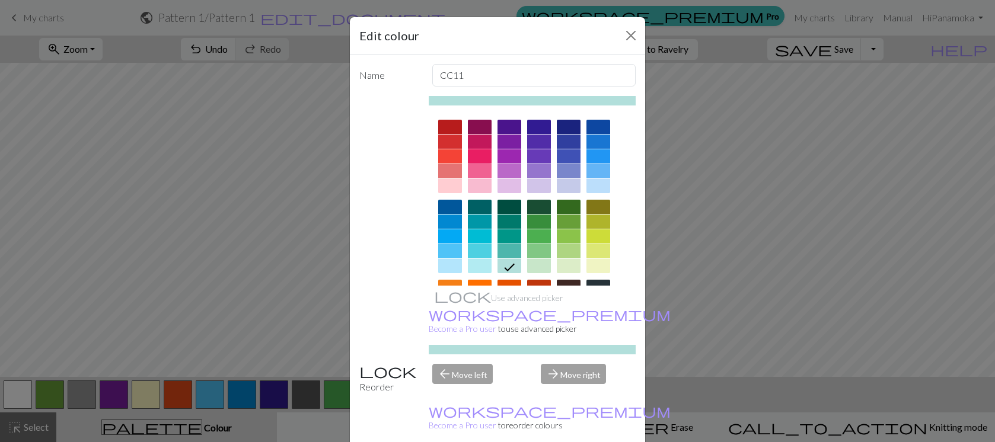
click at [480, 156] on div at bounding box center [480, 156] width 24 height 14
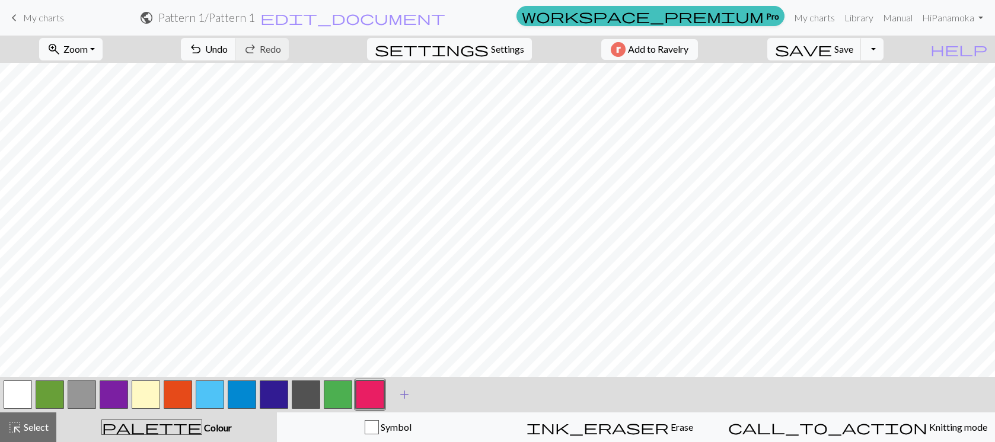
click at [401, 393] on span "add" at bounding box center [404, 395] width 14 height 17
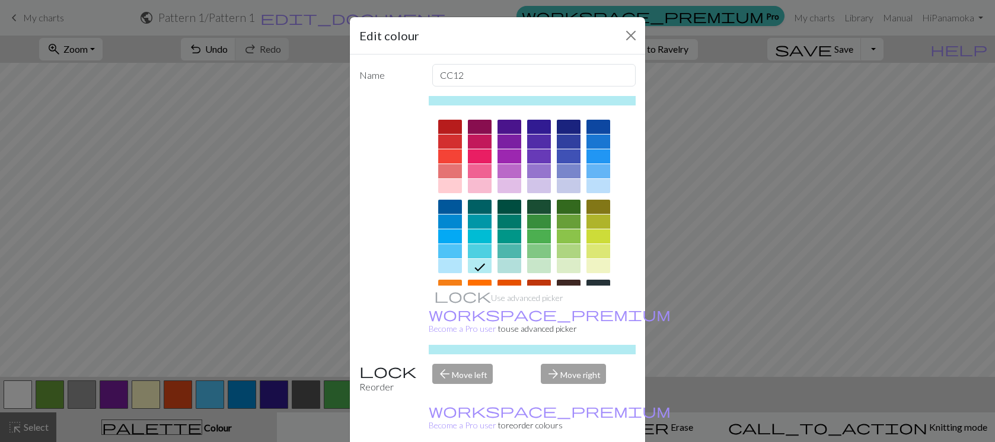
click at [481, 170] on div at bounding box center [480, 171] width 24 height 14
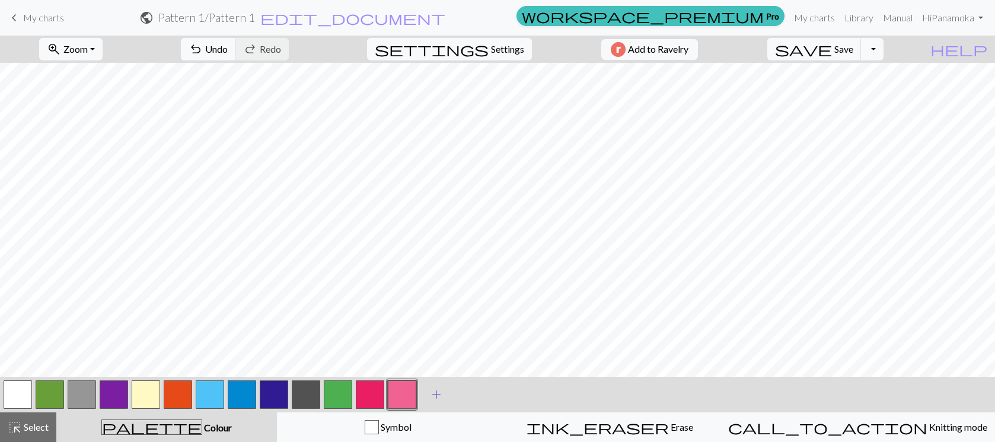
click at [438, 397] on span "add" at bounding box center [436, 395] width 14 height 17
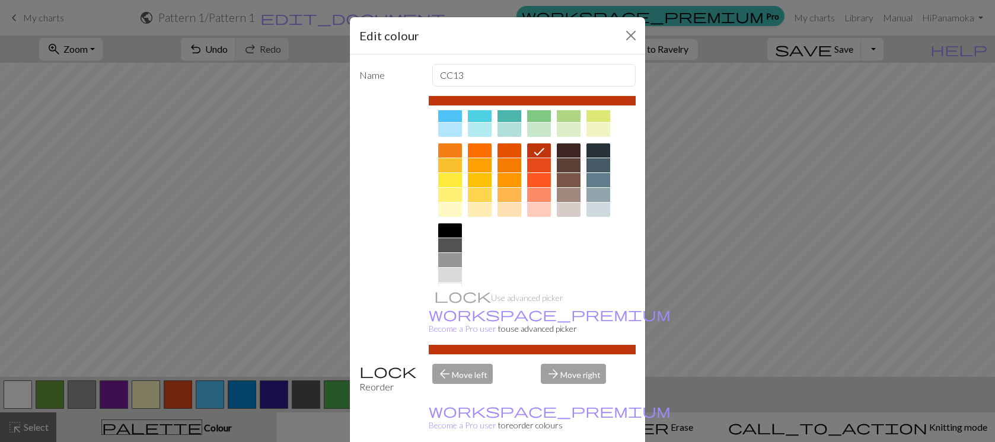
scroll to position [139, 0]
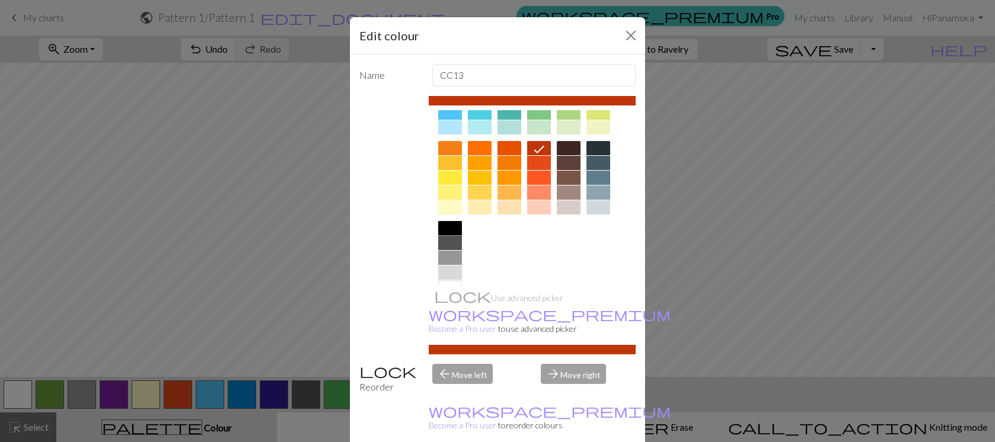
click at [451, 229] on div at bounding box center [450, 228] width 24 height 14
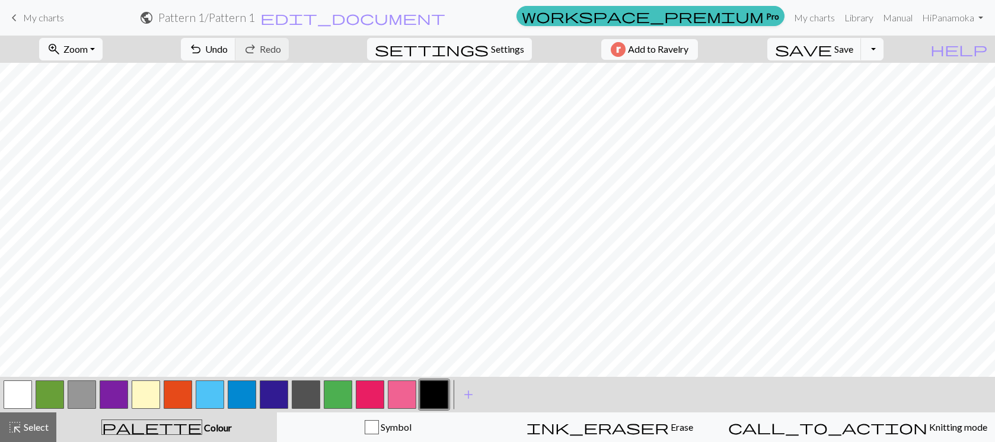
click at [341, 394] on button "button" at bounding box center [338, 395] width 28 height 28
click at [372, 385] on button "button" at bounding box center [370, 395] width 28 height 28
drag, startPoint x: 340, startPoint y: 390, endPoint x: 372, endPoint y: 387, distance: 31.6
click at [340, 390] on button "button" at bounding box center [338, 395] width 28 height 28
click at [365, 393] on button "button" at bounding box center [370, 395] width 28 height 28
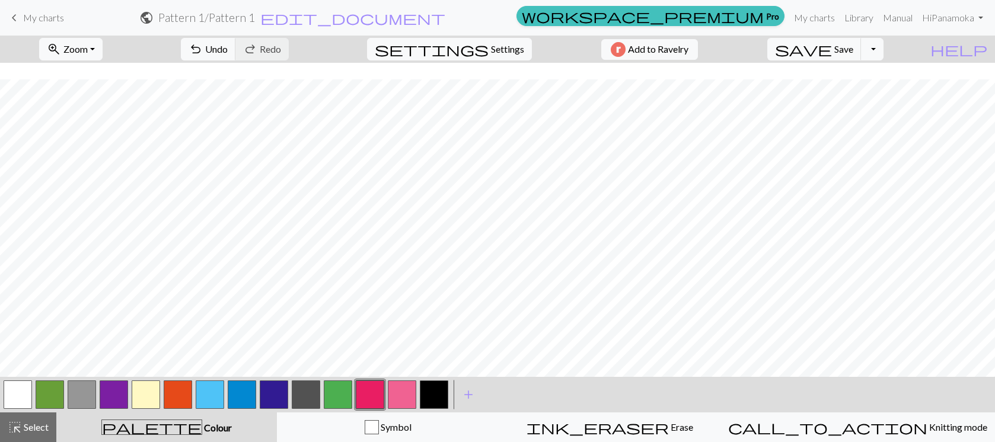
scroll to position [154, 0]
click at [328, 386] on button "button" at bounding box center [338, 395] width 28 height 28
click at [364, 395] on button "button" at bounding box center [370, 395] width 28 height 28
click at [17, 398] on button "button" at bounding box center [18, 395] width 28 height 28
click at [368, 387] on button "button" at bounding box center [370, 395] width 28 height 28
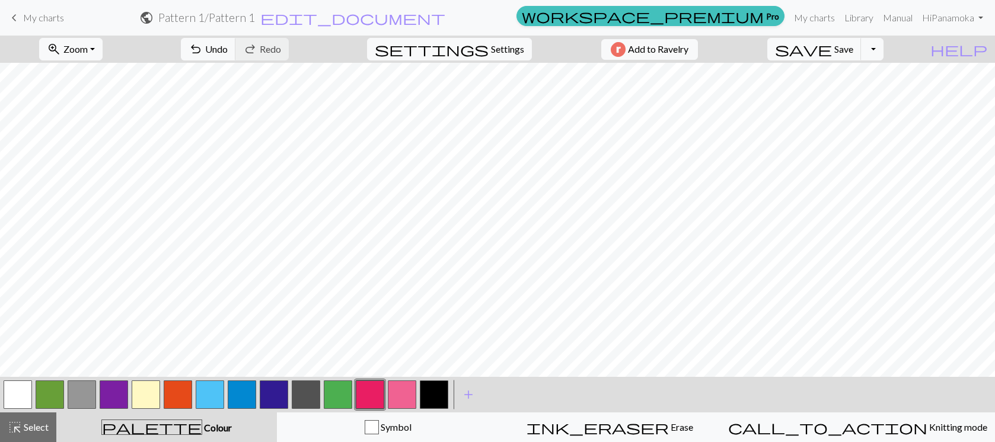
click at [20, 401] on button "button" at bounding box center [18, 395] width 28 height 28
click at [366, 397] on button "button" at bounding box center [370, 395] width 28 height 28
click at [25, 391] on button "button" at bounding box center [18, 395] width 28 height 28
click at [362, 392] on button "button" at bounding box center [370, 395] width 28 height 28
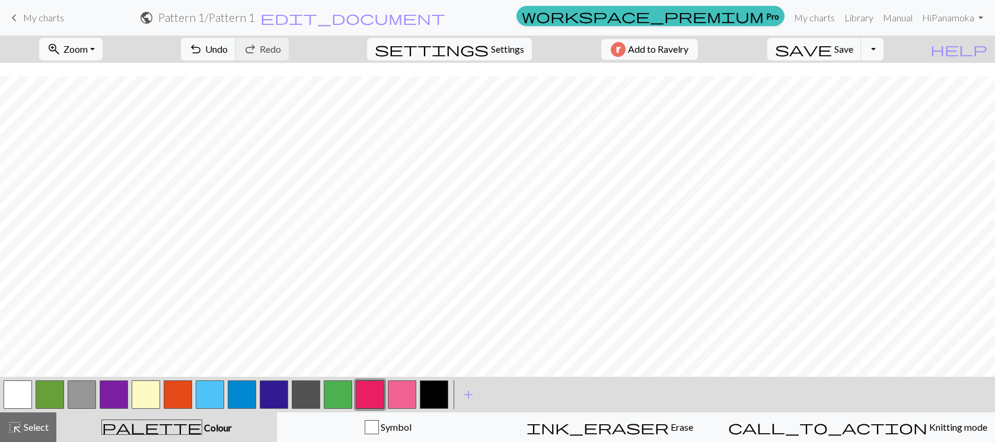
scroll to position [154, 0]
click at [853, 49] on span "Save" at bounding box center [843, 48] width 19 height 11
click at [499, 50] on span "Settings" at bounding box center [507, 49] width 33 height 14
select select "aran"
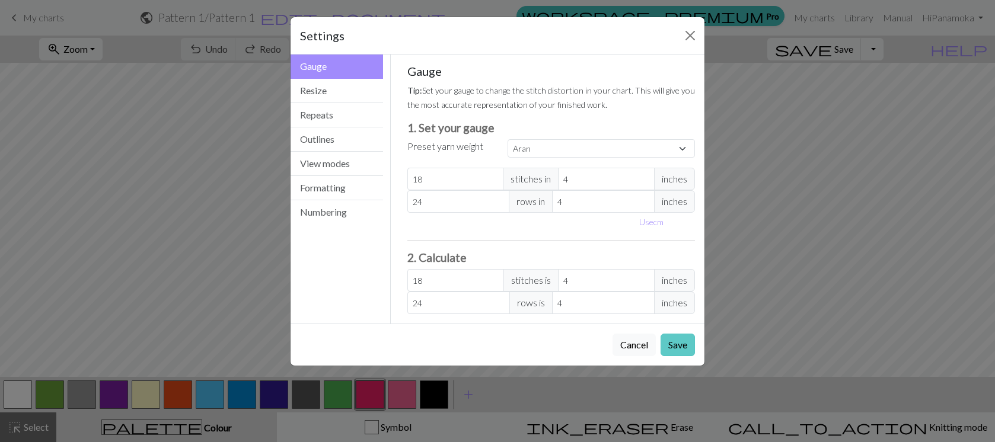
click at [678, 348] on button "Save" at bounding box center [677, 345] width 34 height 23
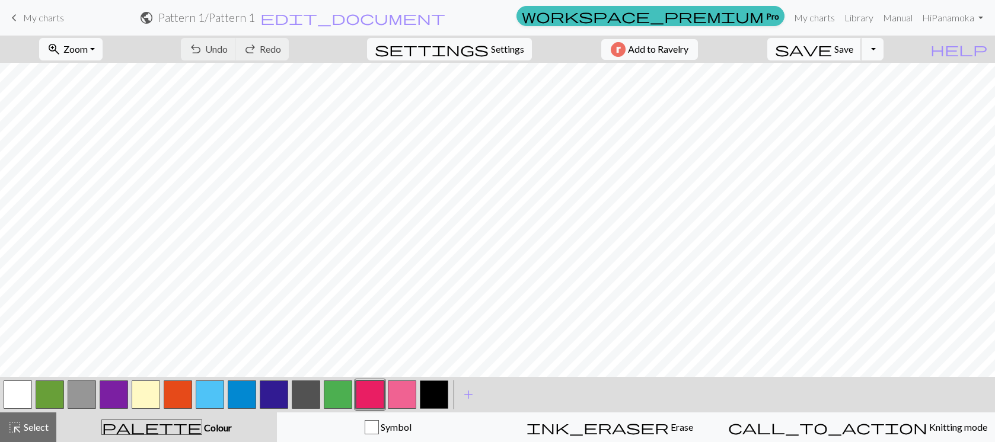
click at [853, 54] on span "Save" at bounding box center [843, 48] width 19 height 11
click at [853, 51] on span "Save" at bounding box center [843, 48] width 19 height 11
click at [817, 20] on link "My charts" at bounding box center [814, 18] width 50 height 24
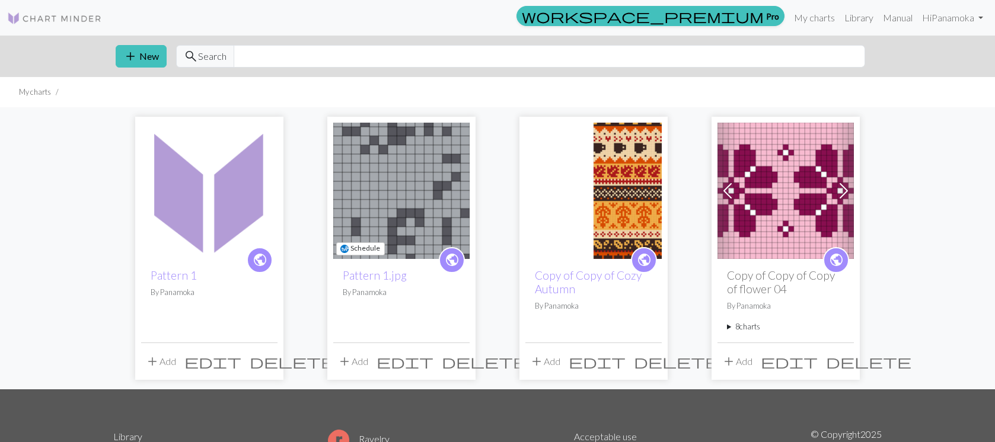
click at [403, 222] on img at bounding box center [401, 191] width 136 height 136
click at [399, 253] on img at bounding box center [401, 191] width 136 height 136
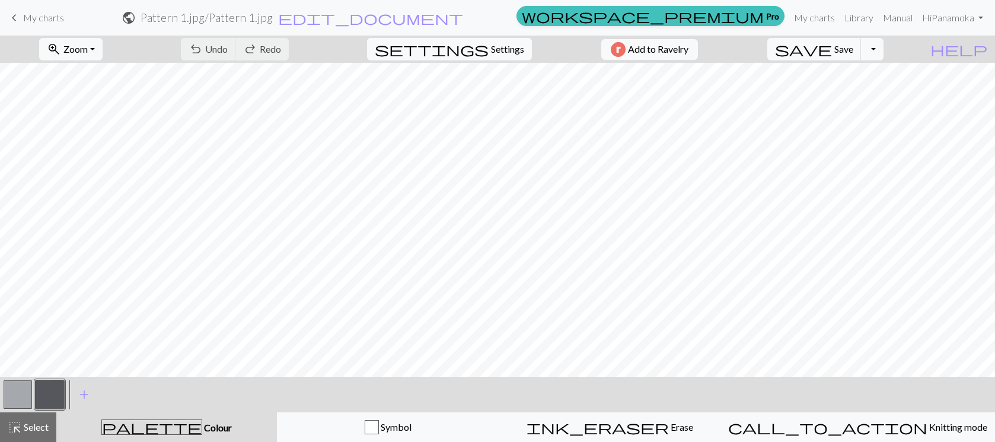
click at [36, 17] on span "My charts" at bounding box center [43, 17] width 41 height 11
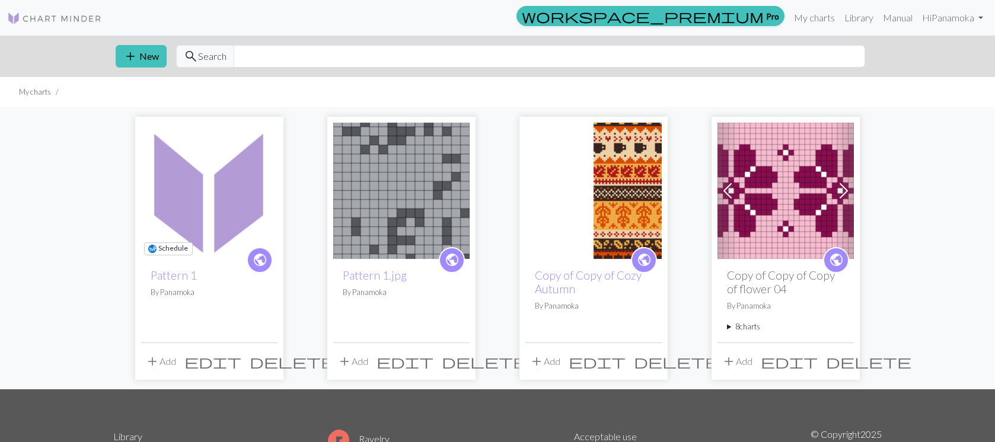
click at [247, 206] on img at bounding box center [209, 191] width 136 height 136
click at [464, 359] on span "delete" at bounding box center [484, 361] width 85 height 17
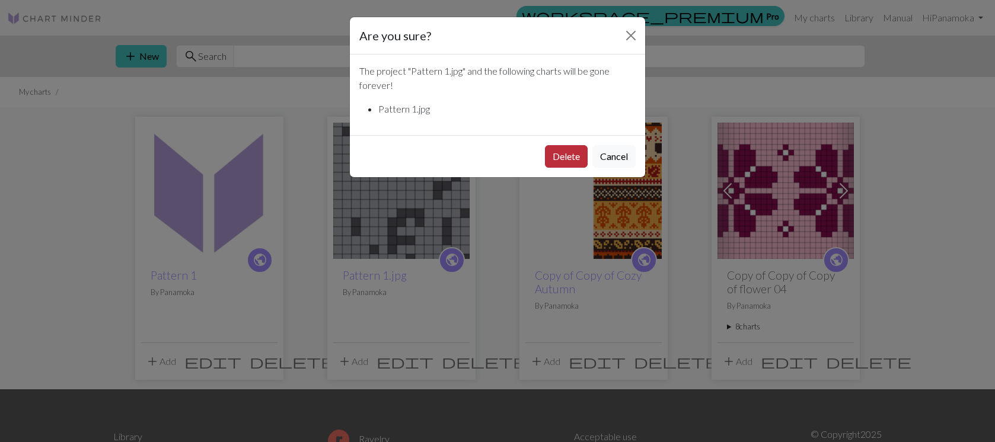
click at [567, 157] on button "Delete" at bounding box center [566, 156] width 43 height 23
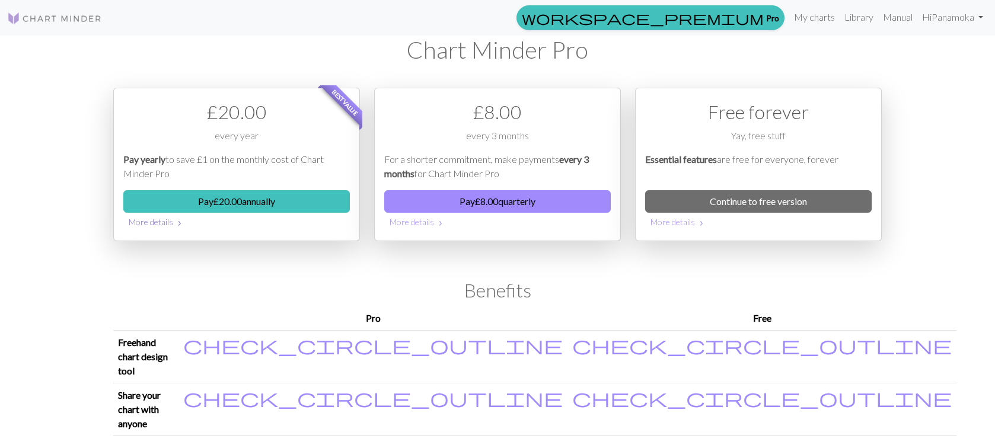
click at [161, 221] on button "More details chevron_right" at bounding box center [236, 222] width 226 height 18
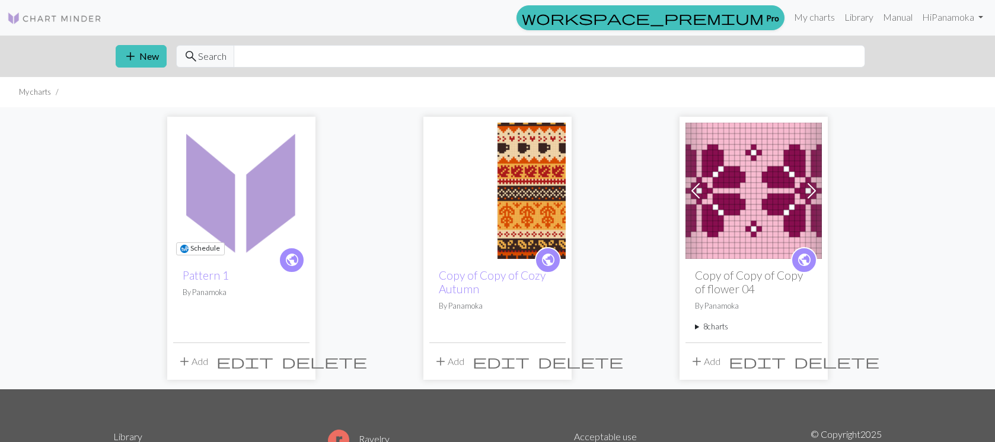
click at [285, 197] on img at bounding box center [241, 191] width 136 height 136
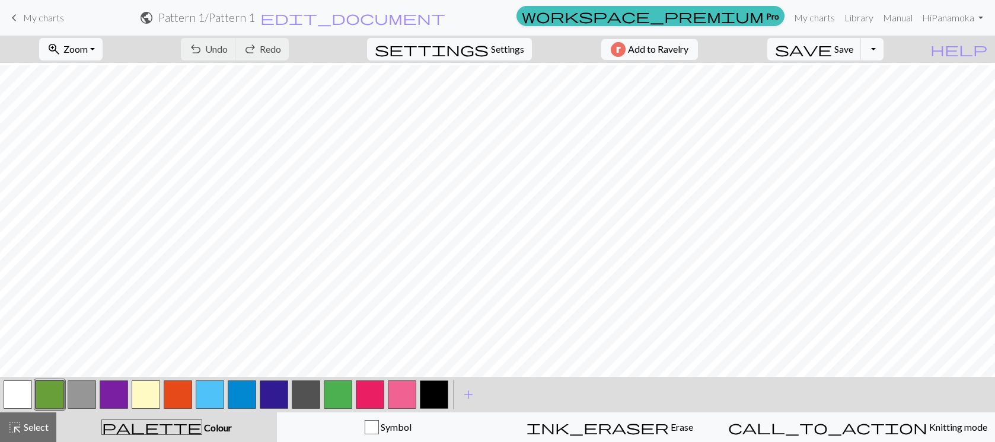
scroll to position [154, 0]
click at [500, 47] on span "Settings" at bounding box center [507, 49] width 33 height 14
select select "aran"
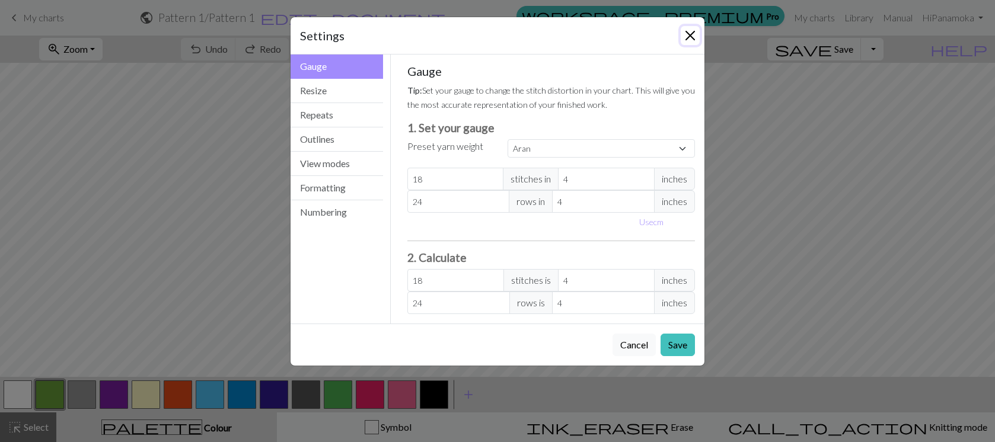
click at [685, 37] on button "Close" at bounding box center [690, 35] width 19 height 19
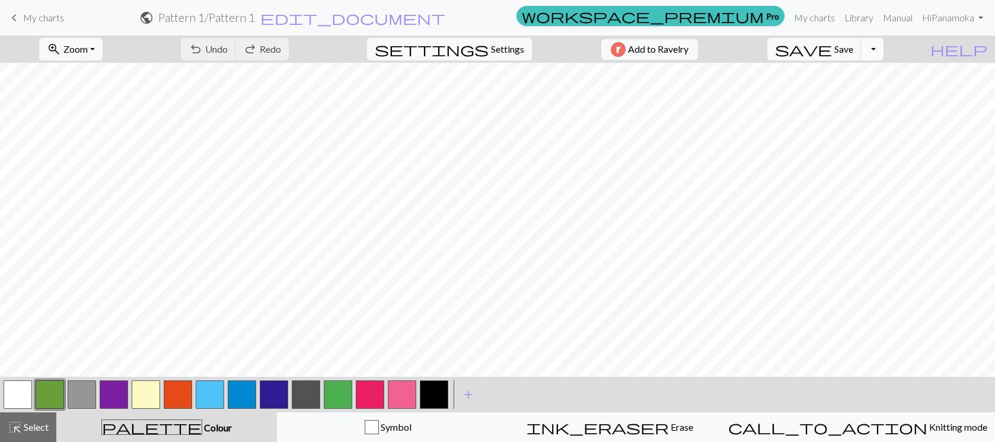
click at [883, 50] on button "Toggle Dropdown" at bounding box center [872, 49] width 23 height 23
click at [860, 90] on button "save_alt Download" at bounding box center [785, 94] width 196 height 19
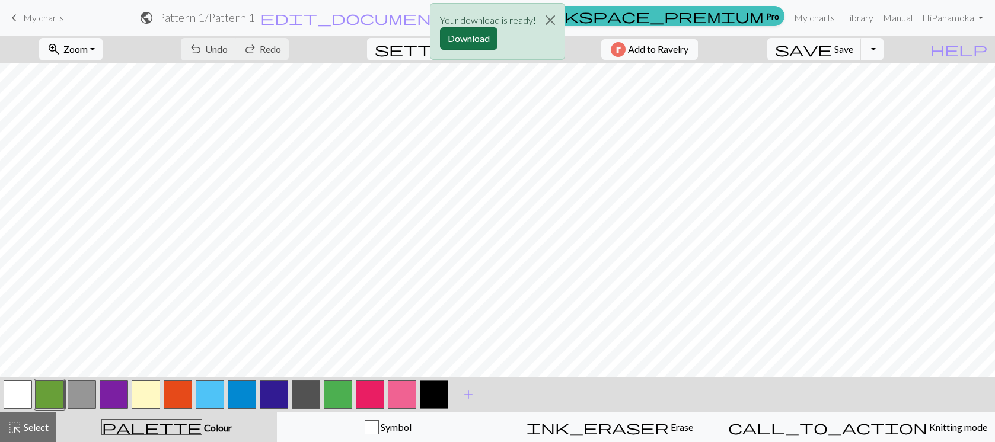
click at [473, 39] on button "Download" at bounding box center [469, 38] width 58 height 23
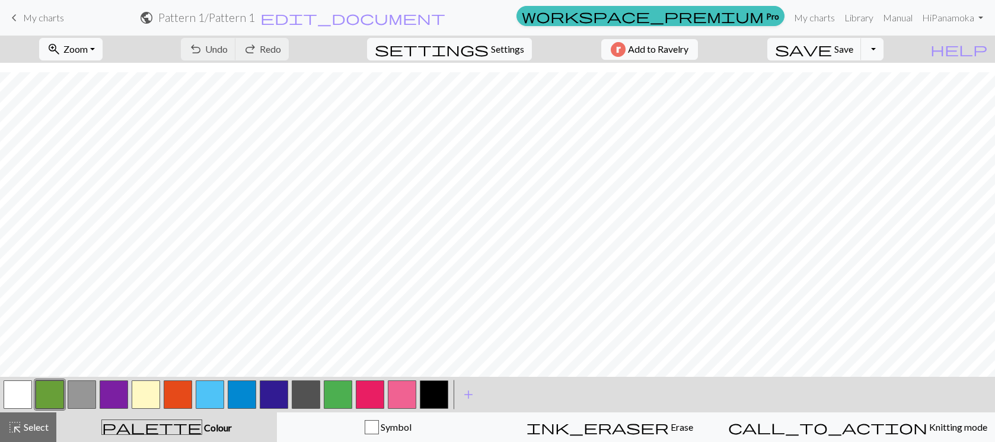
scroll to position [154, 0]
click at [378, 399] on button "button" at bounding box center [370, 395] width 28 height 28
click at [27, 394] on button "button" at bounding box center [18, 395] width 28 height 28
click at [380, 395] on button "button" at bounding box center [370, 395] width 28 height 28
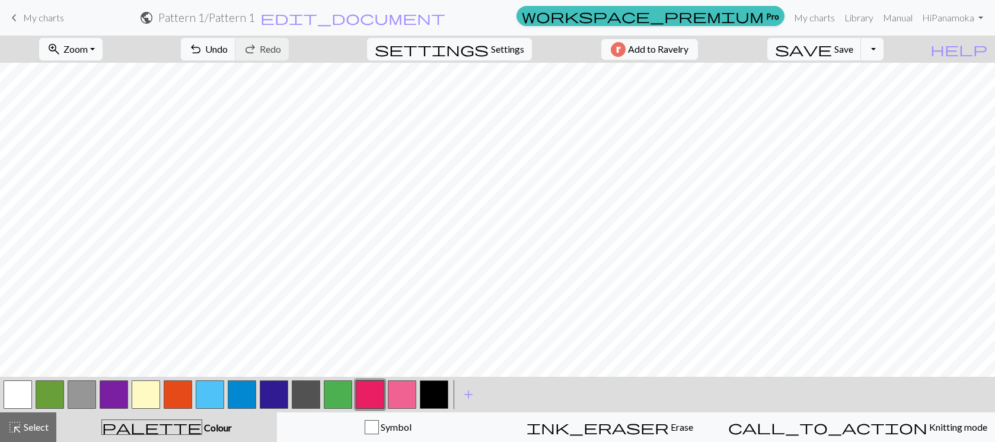
click at [397, 395] on button "button" at bounding box center [402, 395] width 28 height 28
click at [365, 392] on button "button" at bounding box center [370, 395] width 28 height 28
click at [853, 45] on span "Save" at bounding box center [843, 48] width 19 height 11
click at [329, 400] on button "button" at bounding box center [338, 395] width 28 height 28
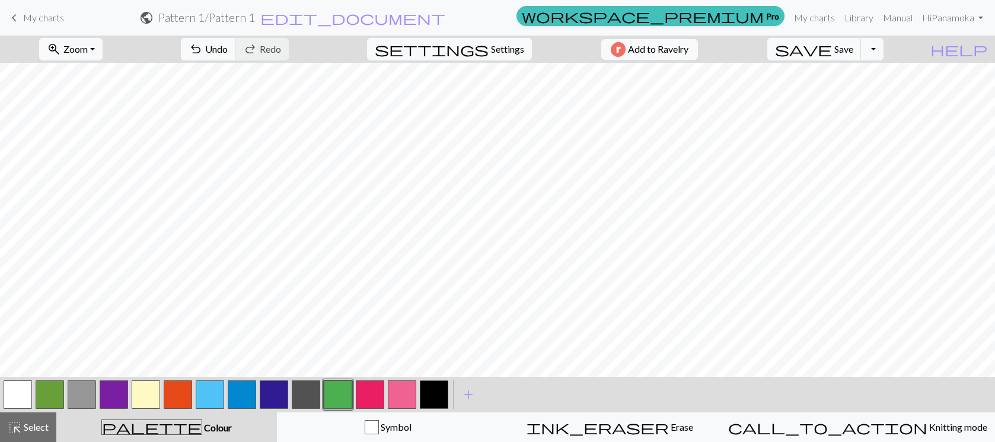
drag, startPoint x: 373, startPoint y: 395, endPoint x: 394, endPoint y: 377, distance: 27.8
click at [372, 395] on button "button" at bounding box center [370, 395] width 28 height 28
click at [853, 47] on span "Save" at bounding box center [843, 48] width 19 height 11
click at [19, 387] on button "button" at bounding box center [18, 395] width 28 height 28
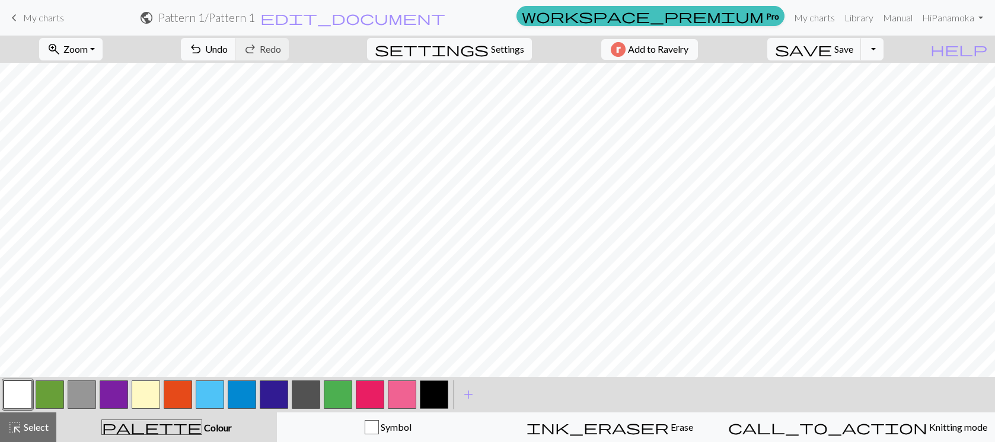
drag, startPoint x: 366, startPoint y: 397, endPoint x: 369, endPoint y: 384, distance: 12.8
click at [366, 397] on button "button" at bounding box center [370, 395] width 28 height 28
click at [340, 387] on button "button" at bounding box center [338, 395] width 28 height 28
click at [362, 397] on button "button" at bounding box center [370, 395] width 28 height 28
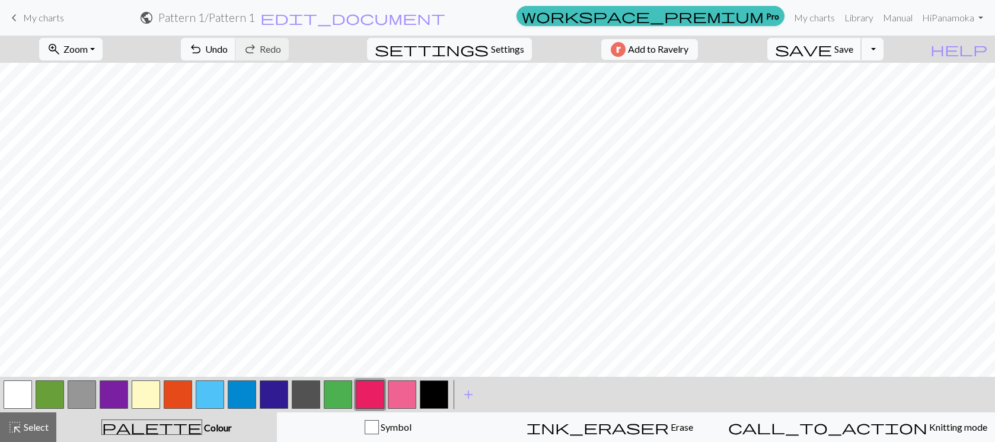
click at [832, 47] on span "save" at bounding box center [803, 49] width 57 height 17
click at [25, 384] on button "button" at bounding box center [18, 395] width 28 height 28
click at [370, 399] on button "button" at bounding box center [370, 395] width 28 height 28
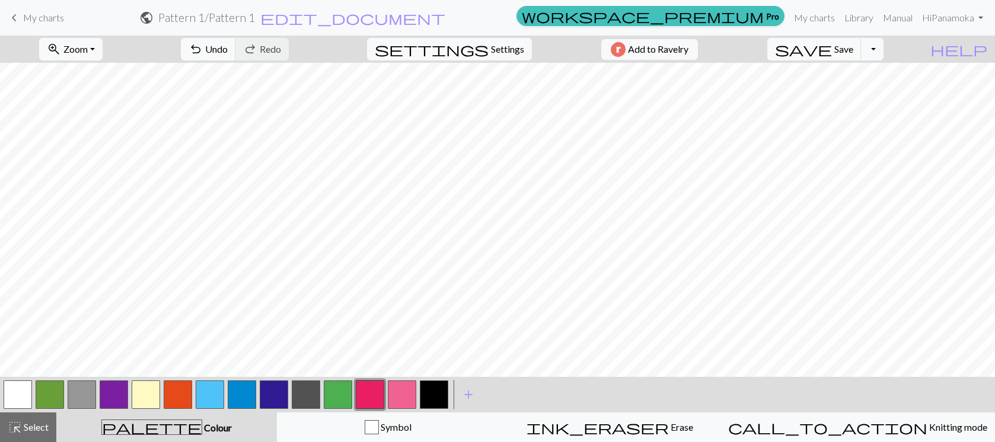
click at [435, 395] on button "button" at bounding box center [434, 395] width 28 height 28
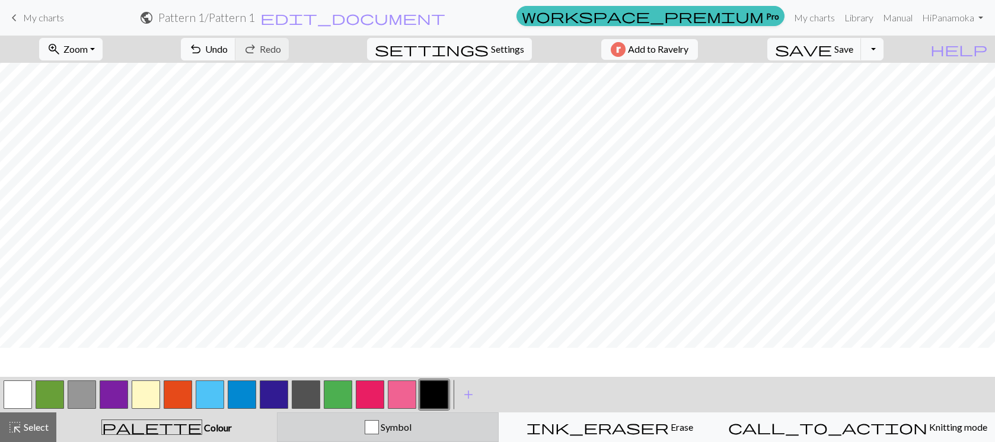
scroll to position [97, 0]
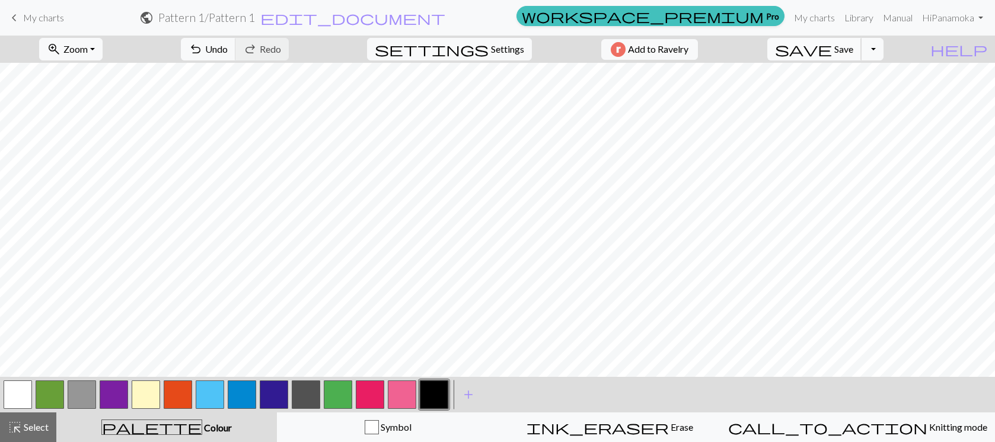
click at [853, 50] on span "Save" at bounding box center [843, 48] width 19 height 11
click at [853, 49] on span "Save" at bounding box center [843, 48] width 19 height 11
click at [394, 397] on button "button" at bounding box center [402, 395] width 28 height 28
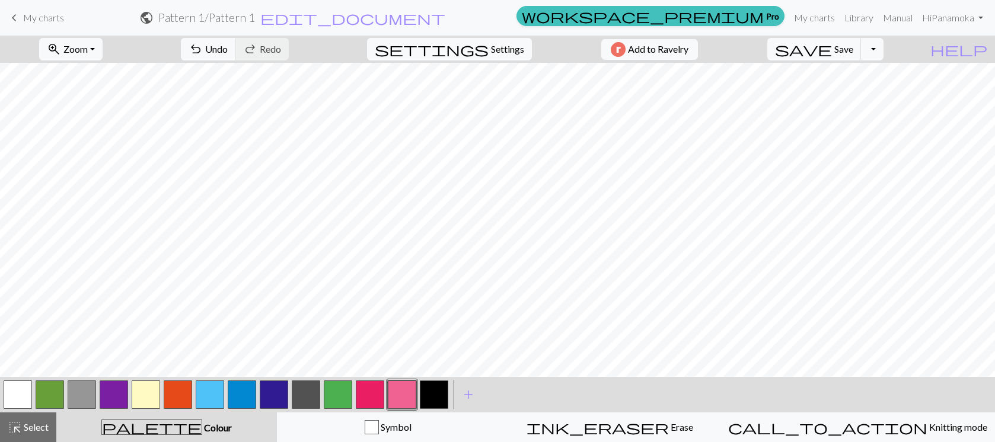
scroll to position [13, 0]
click at [853, 48] on span "Save" at bounding box center [843, 48] width 19 height 11
click at [853, 51] on span "Save" at bounding box center [843, 48] width 19 height 11
click at [853, 52] on span "Save" at bounding box center [843, 48] width 19 height 11
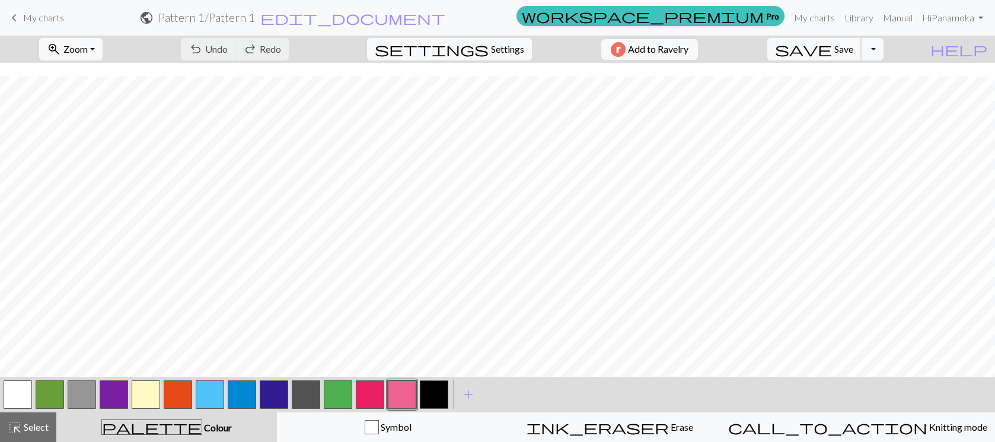
scroll to position [154, 0]
click at [330, 392] on button "button" at bounding box center [338, 395] width 28 height 28
click at [85, 393] on button "button" at bounding box center [82, 395] width 28 height 28
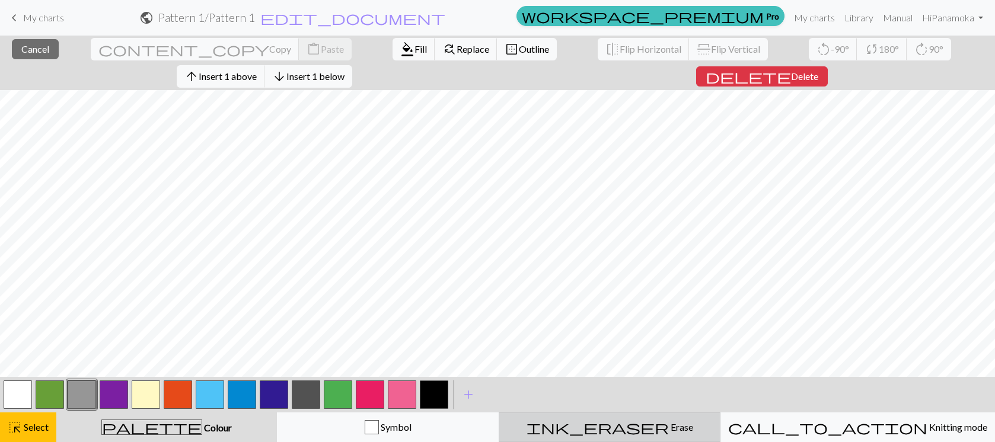
click at [633, 429] on span "ink_eraser" at bounding box center [597, 427] width 142 height 17
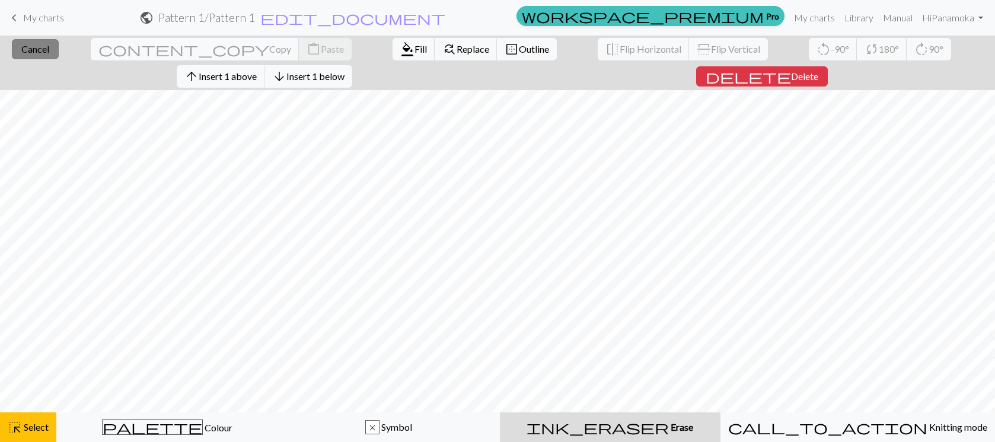
click at [21, 52] on span "Cancel" at bounding box center [35, 48] width 28 height 11
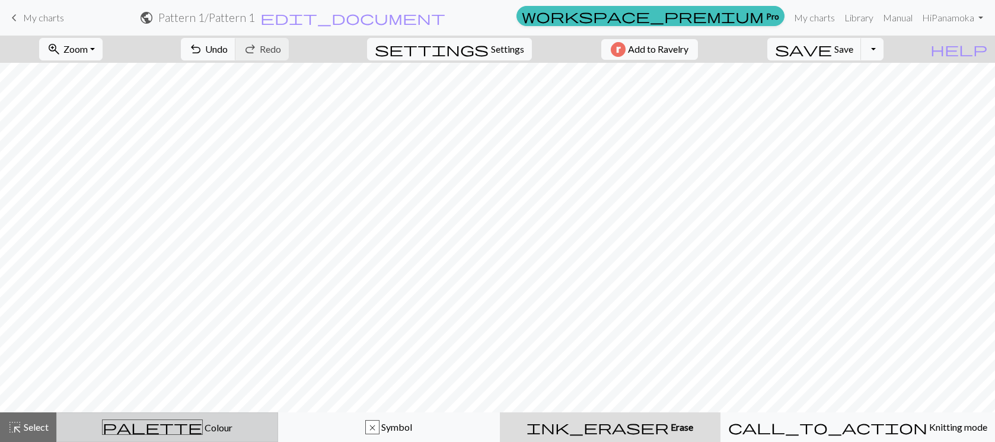
click at [203, 423] on span "Colour" at bounding box center [218, 427] width 30 height 11
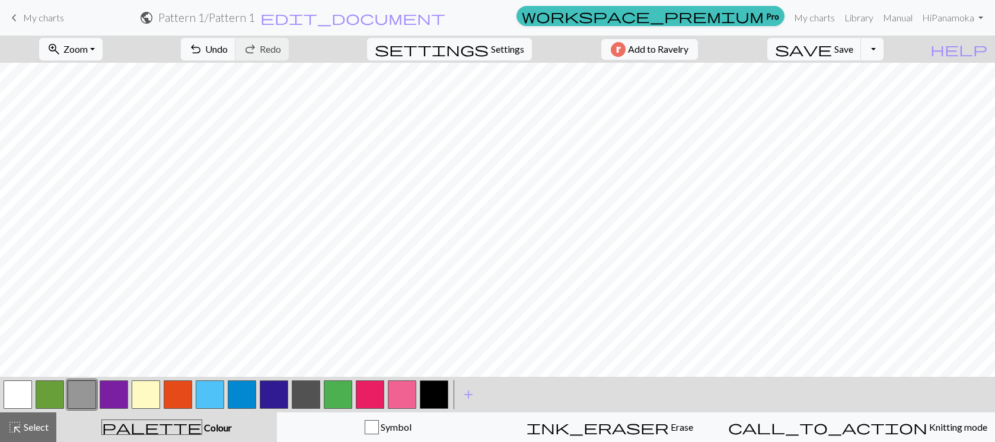
click at [84, 392] on button "button" at bounding box center [82, 395] width 28 height 28
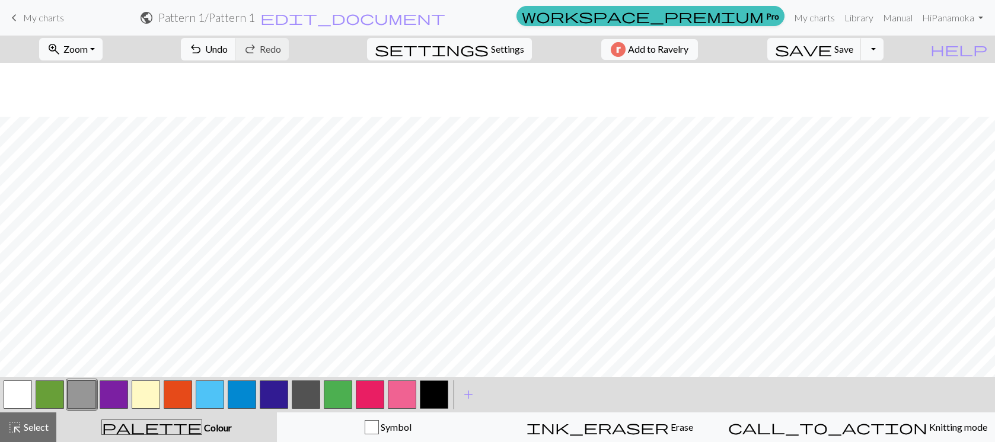
scroll to position [154, 0]
click at [26, 391] on button "button" at bounding box center [18, 395] width 28 height 28
click at [87, 391] on button "button" at bounding box center [82, 395] width 28 height 28
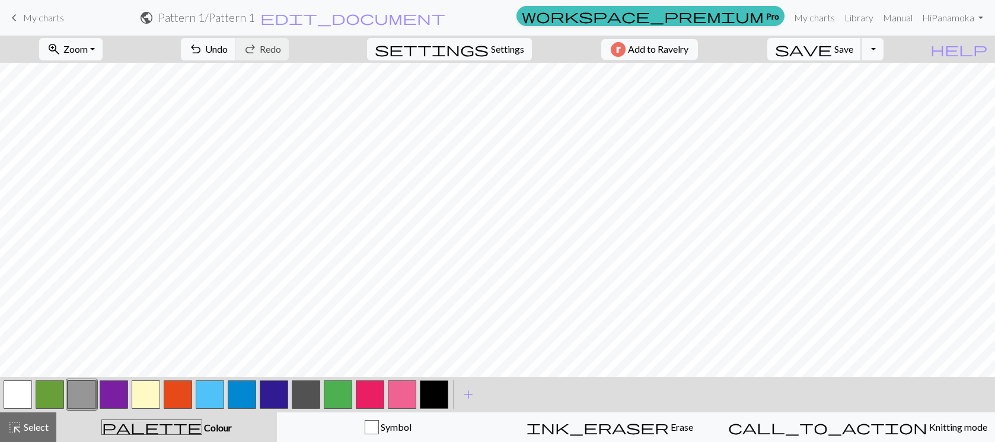
click at [853, 53] on span "Save" at bounding box center [843, 48] width 19 height 11
click at [853, 48] on span "Save" at bounding box center [843, 48] width 19 height 11
click at [853, 53] on span "Save" at bounding box center [843, 48] width 19 height 11
